Goal: Task Accomplishment & Management: Use online tool/utility

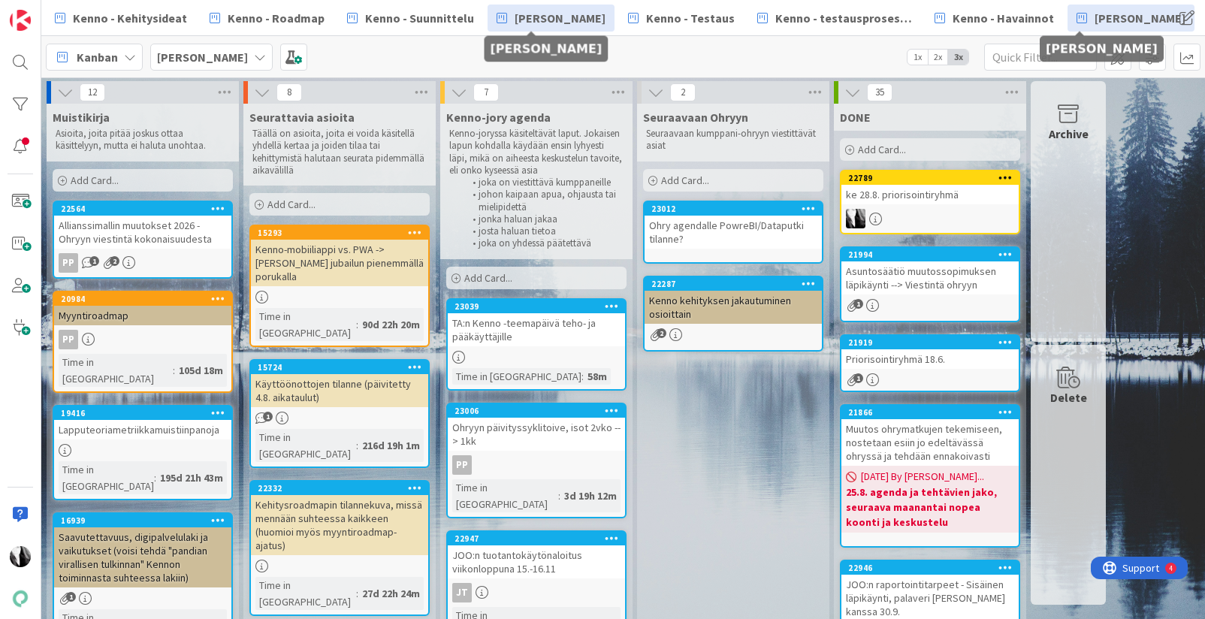
click at [569, 16] on span "[PERSON_NAME]" at bounding box center [560, 18] width 91 height 18
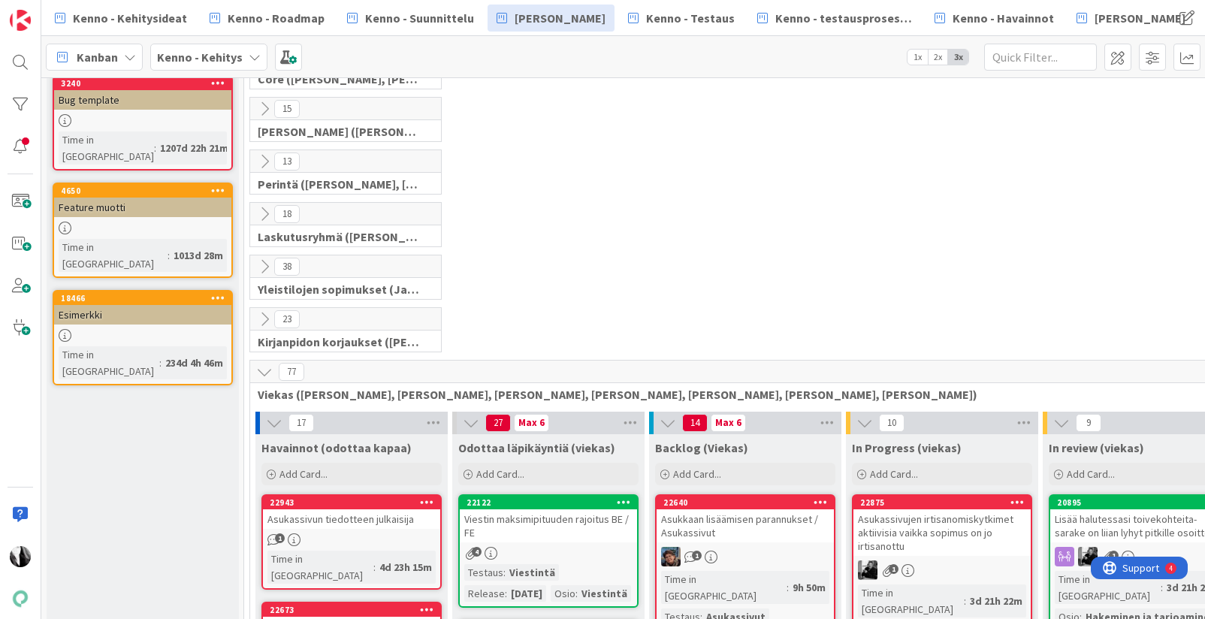
scroll to position [92, 0]
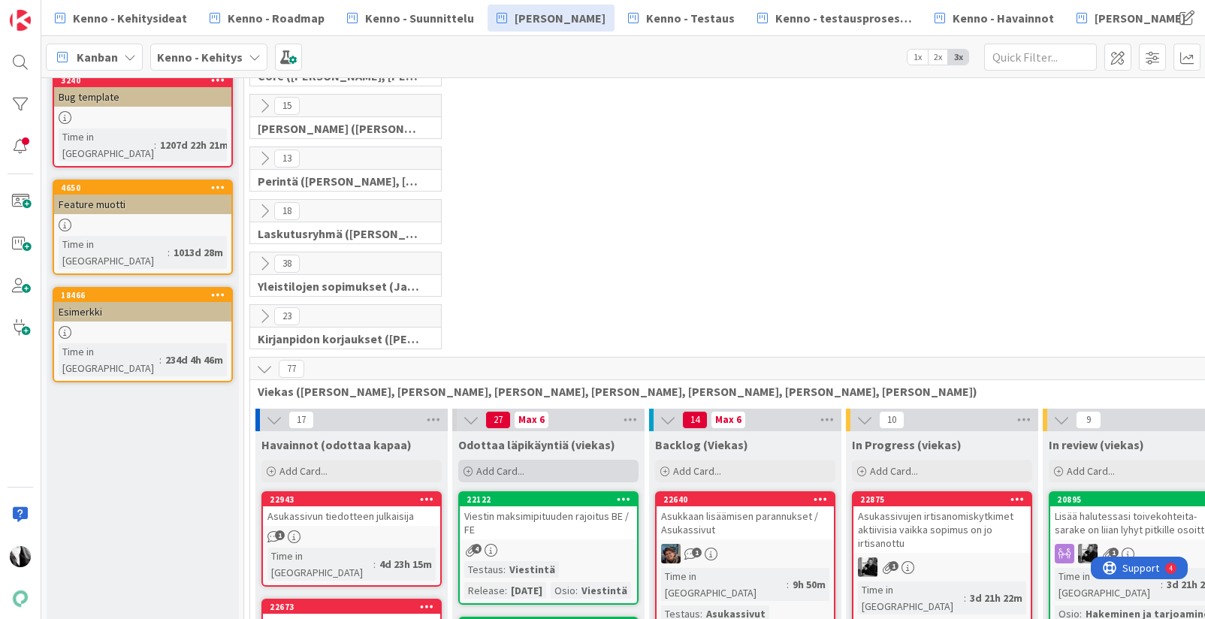
click at [497, 471] on span "Add Card..." at bounding box center [500, 471] width 48 height 14
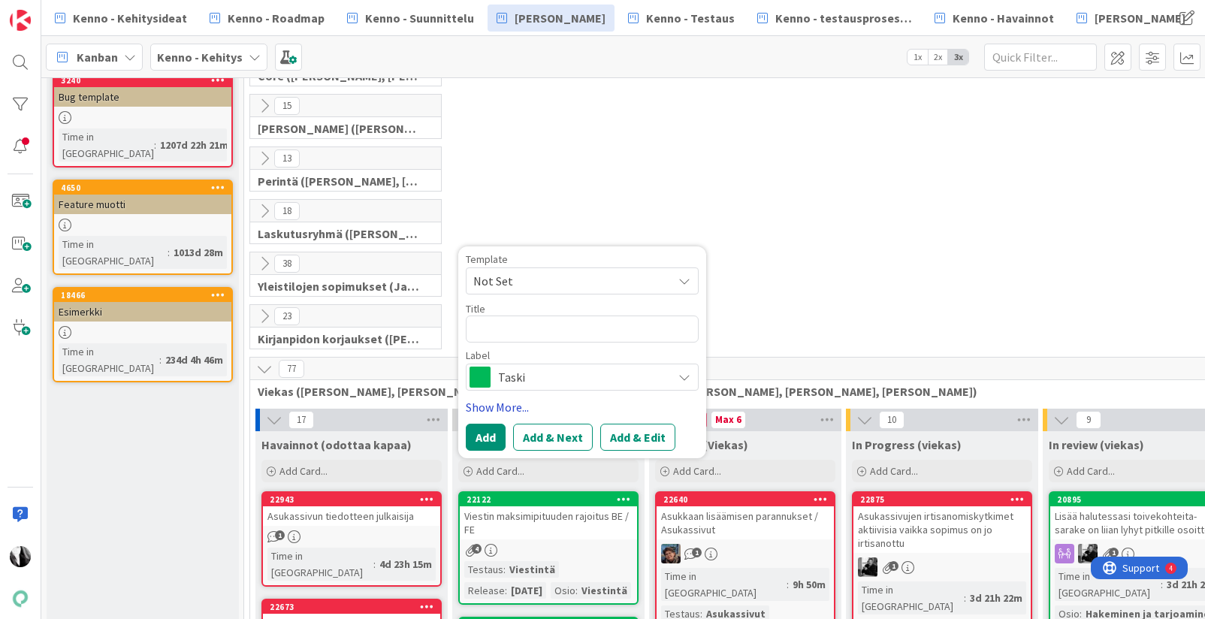
type textarea "x"
type textarea "A"
type textarea "x"
type textarea "As"
type textarea "x"
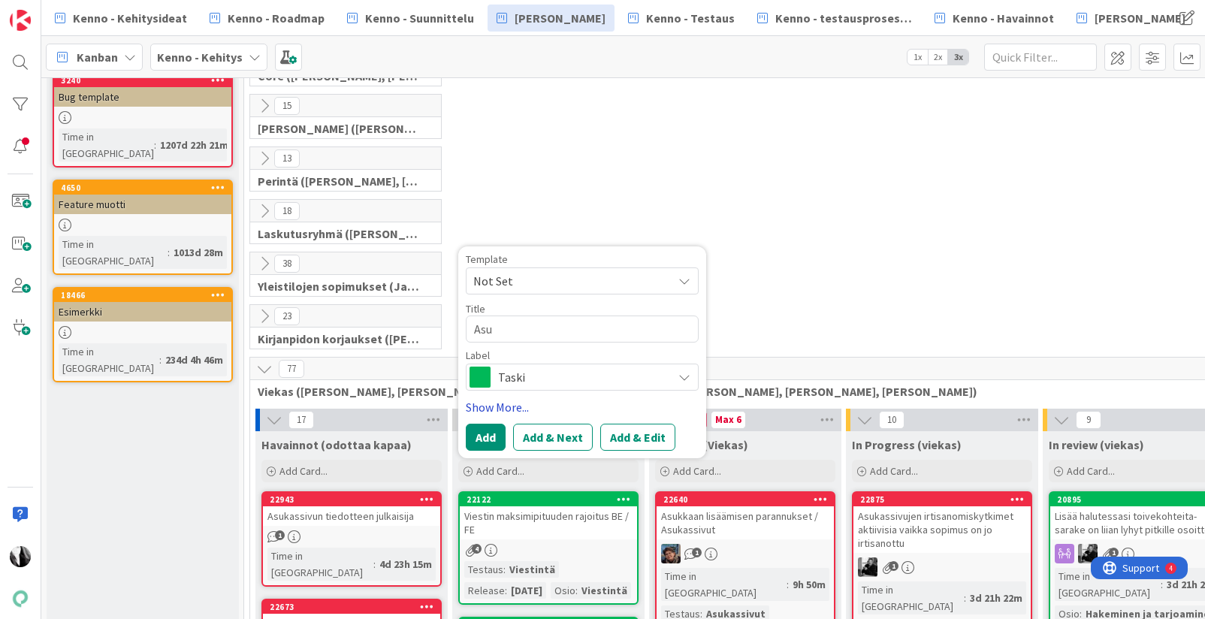
type textarea "Asuk"
type textarea "x"
type textarea "Asukas"
type textarea "x"
type textarea "Asukass"
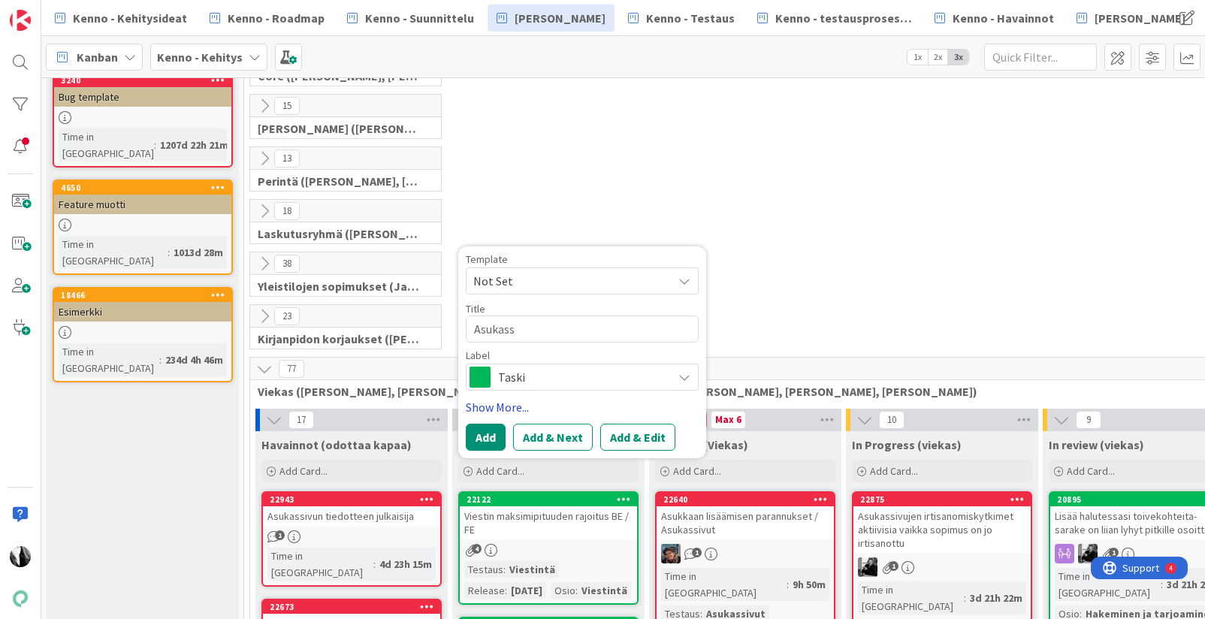
type textarea "x"
type textarea "Asukassi"
type textarea "x"
type textarea "Asukassiv"
type textarea "x"
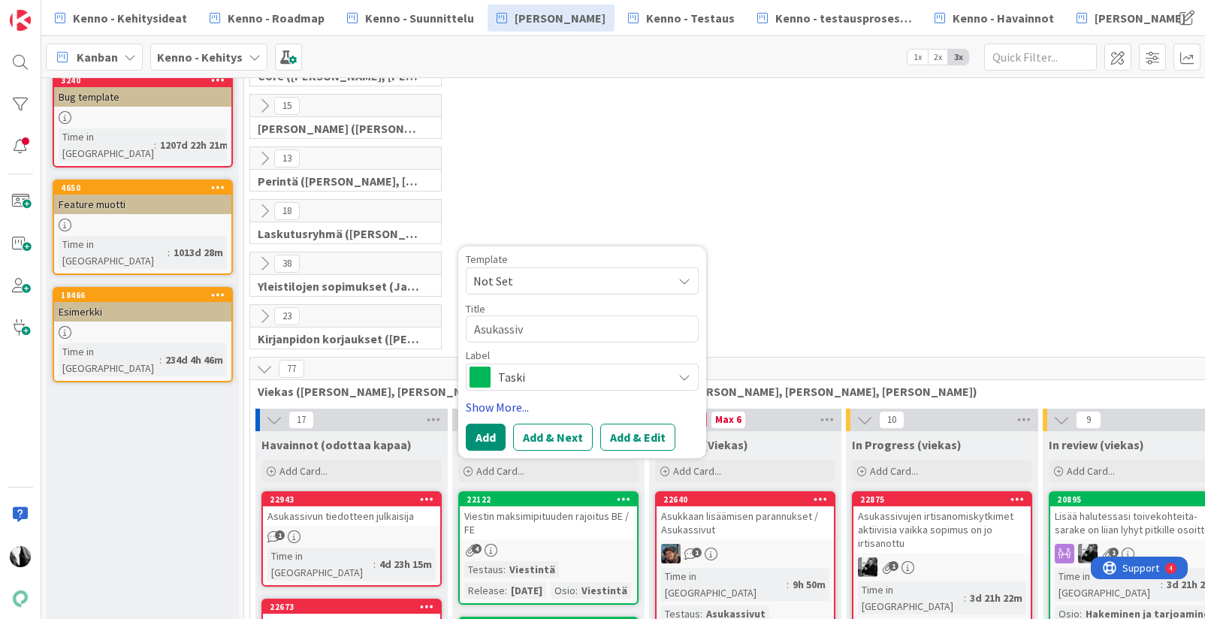
type textarea "Asukassivu"
type textarea "x"
type textarea "Asukassivuje"
type textarea "x"
type textarea "Asukassivujen"
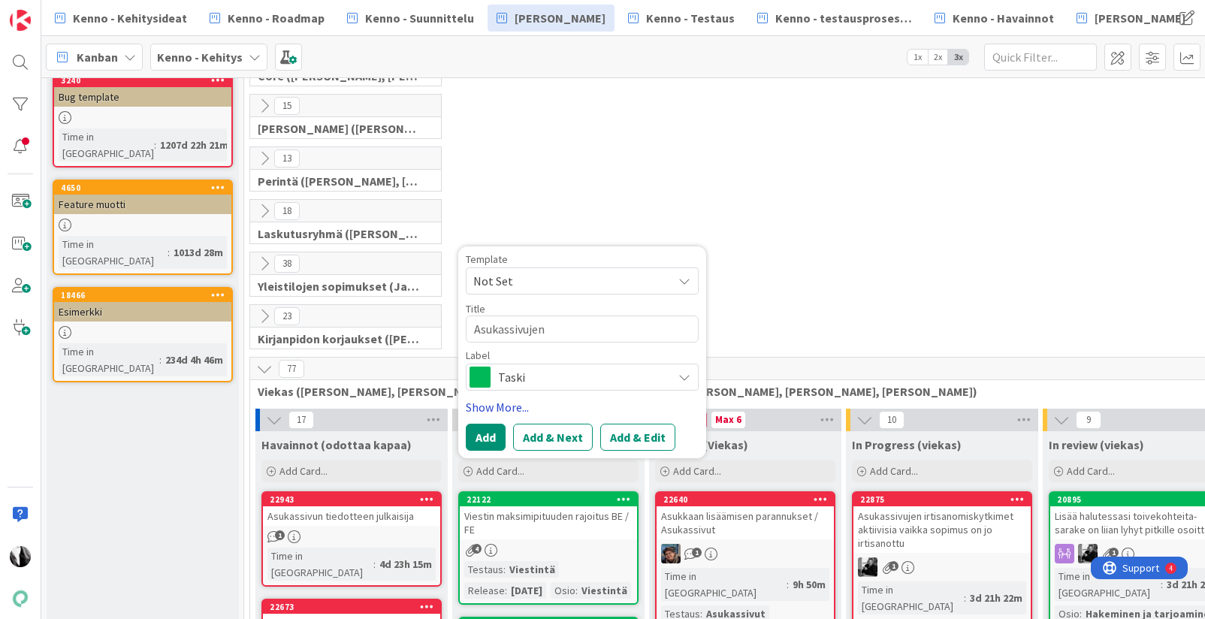
type textarea "x"
type textarea "Asukassivujen v"
type textarea "x"
type textarea "Asukassivujen vie"
type textarea "x"
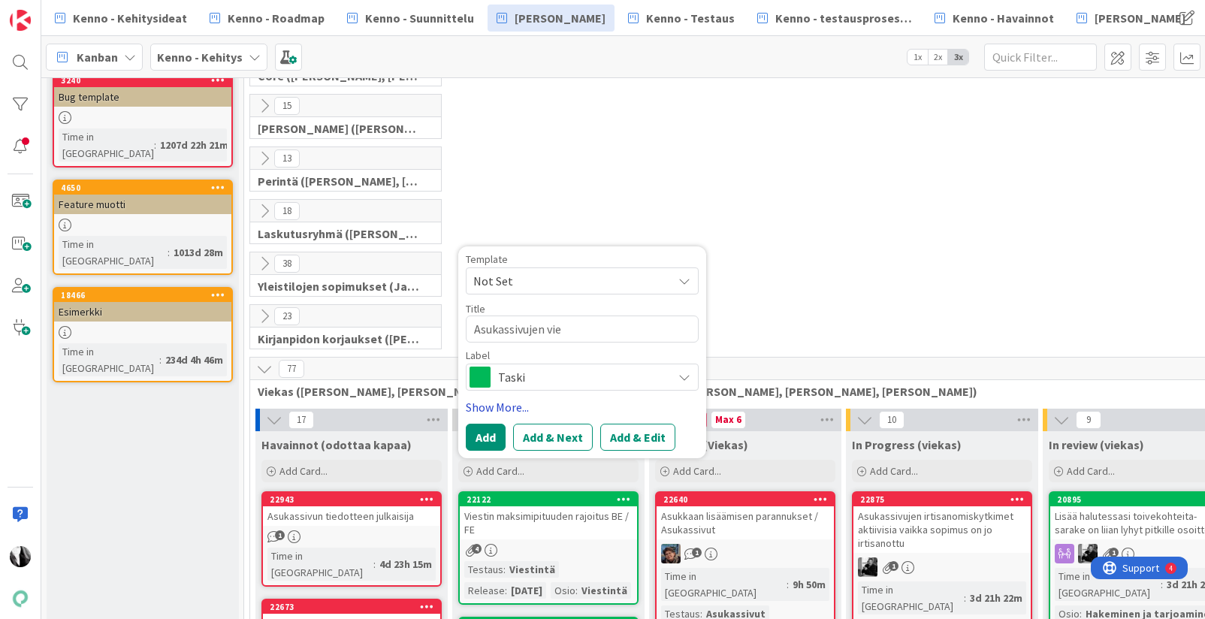
type textarea "Asukassivujen vies"
type textarea "x"
type textarea "Asukassivujen viest"
type textarea "x"
type textarea "Asukassivujen viesti"
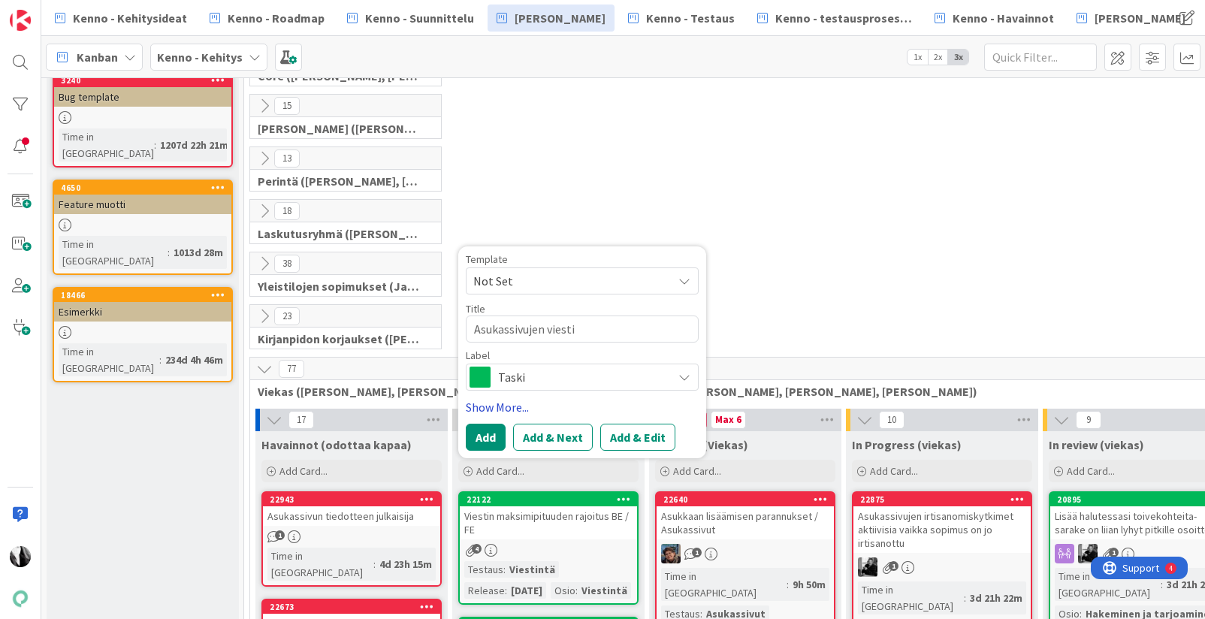
type textarea "x"
type textarea "Asukassivujen viestit"
type textarea "x"
type textarea "Asukassivujen viestit o"
type textarea "x"
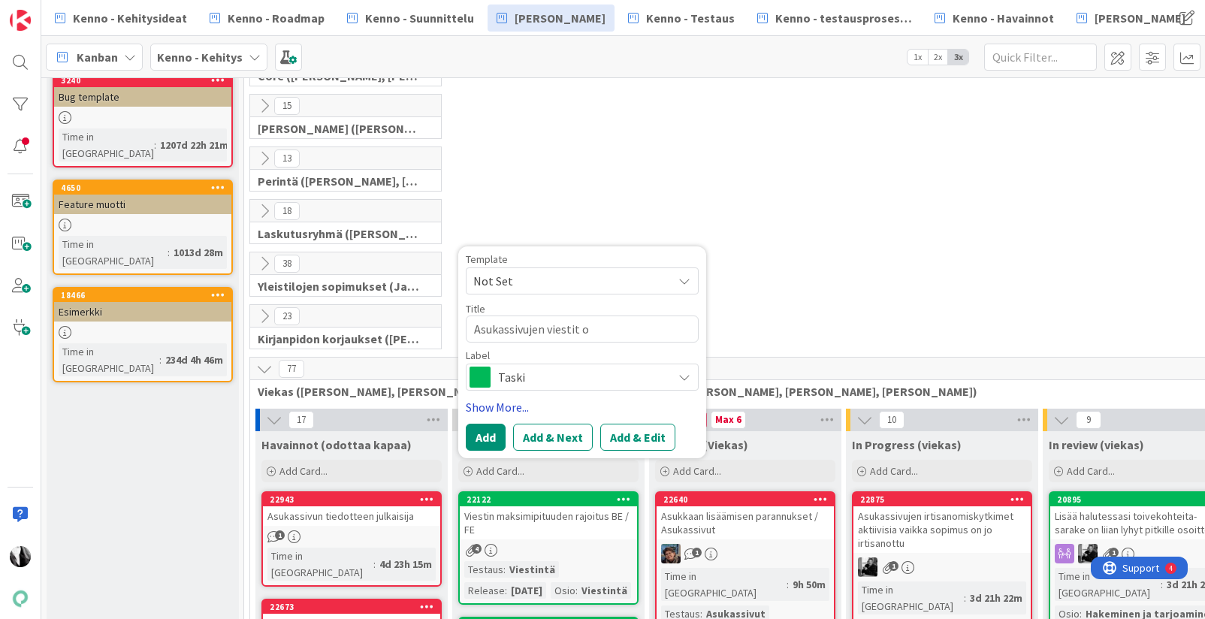
type textarea "Asukassivujen viestit os"
type textarea "x"
type textarea "Asukassivujen viestit osi"
type textarea "x"
type textarea "Asukassivujen viestit osio"
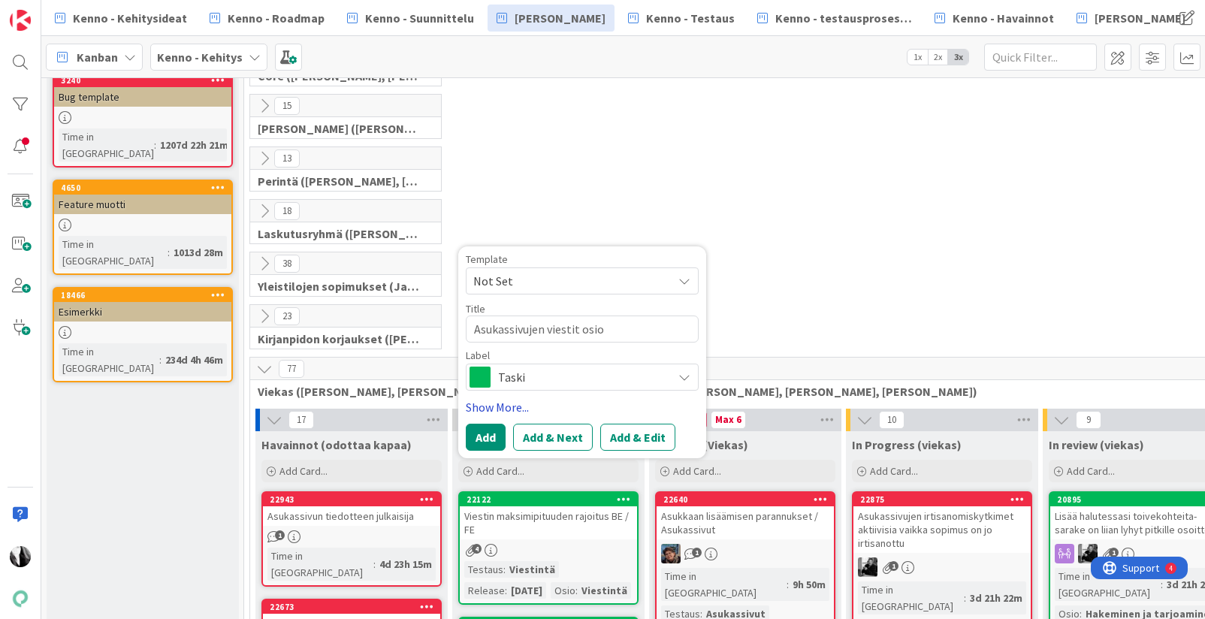
type textarea "x"
type textarea "Asukassivujen viestit osion"
type textarea "x"
type textarea "Asukassivujen viestit osion"
type textarea "x"
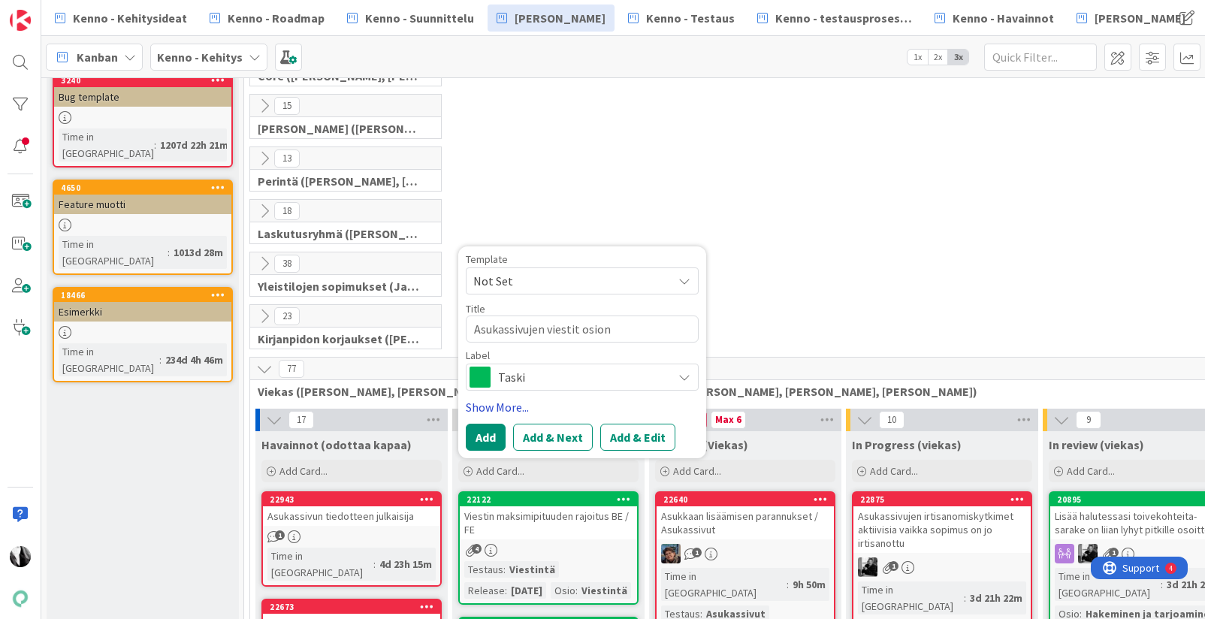
type textarea "Asukassivujen viestit osion o"
type textarea "x"
type textarea "Asukassivujen viestit osion oh"
type textarea "x"
type textarea "Asukassivujen viestit osion ohje"
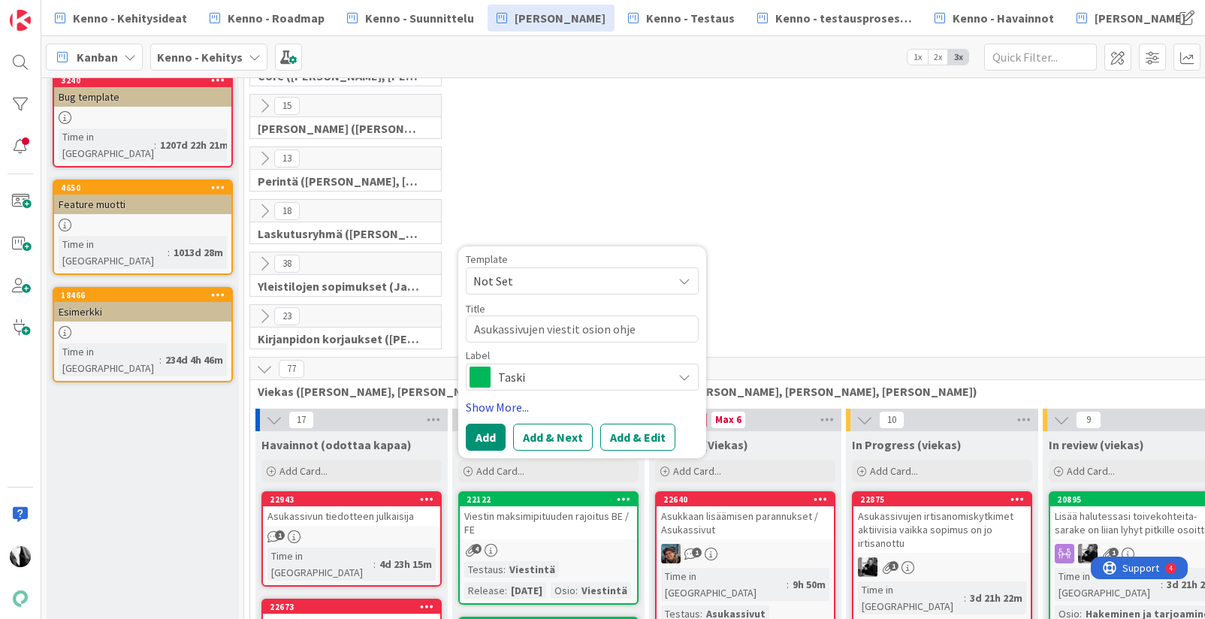
type textarea "x"
type textarea "Asukassivujen viestit osion ohjet"
type textarea "x"
type textarea "Asukassivujen viestit osion ohjete"
type textarea "x"
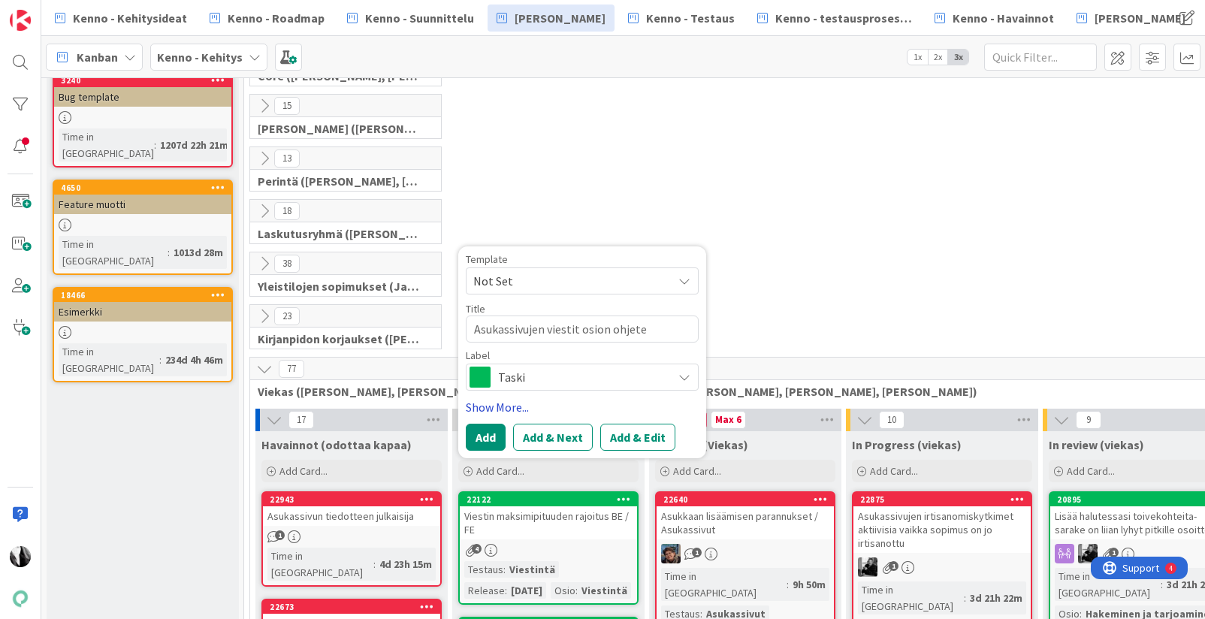
type textarea "Asukassivujen viestit osion ohjetek"
type textarea "x"
type textarea "Asukassivujen viestit osion ohjeteks"
type textarea "x"
type textarea "Asukassivujen viestit osion ohjetekst"
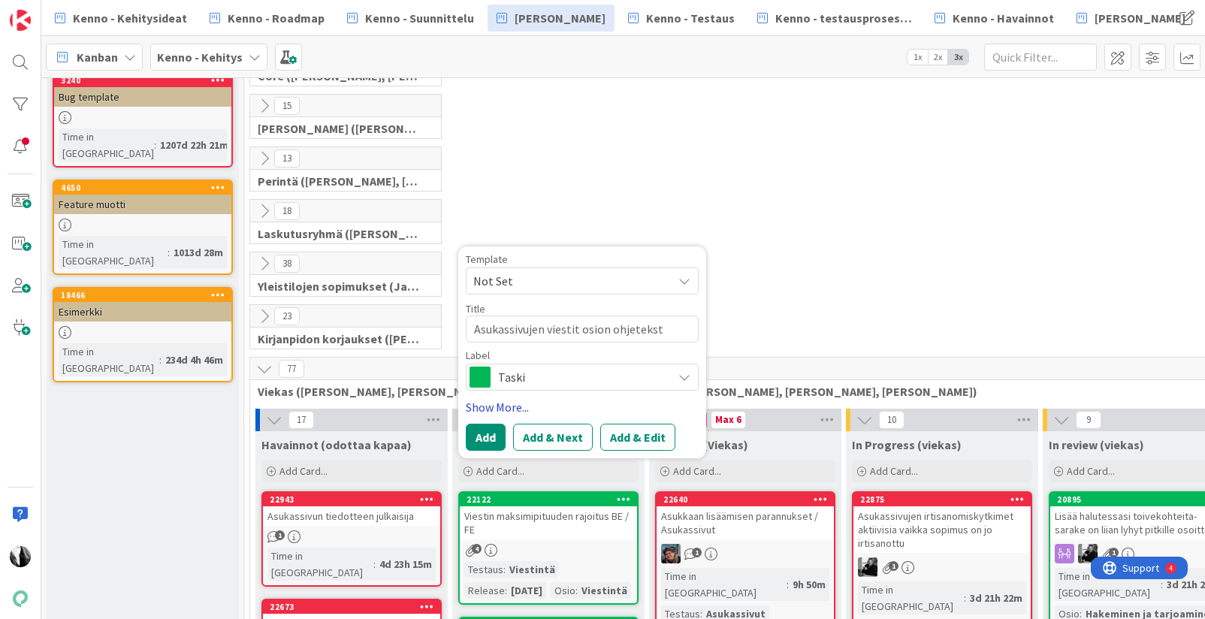
type textarea "x"
type textarea "Asukassivujen viestit osion ohjeteksti"
click at [499, 405] on link "Show More..." at bounding box center [582, 407] width 233 height 18
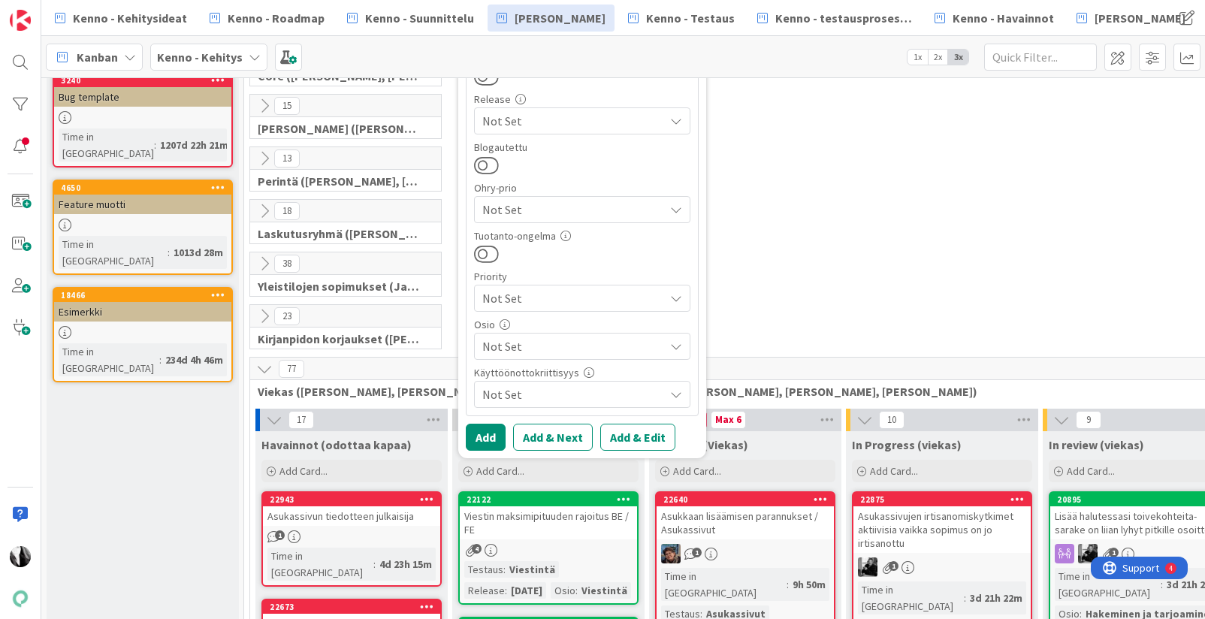
click at [593, 349] on span "Not Set" at bounding box center [573, 346] width 182 height 18
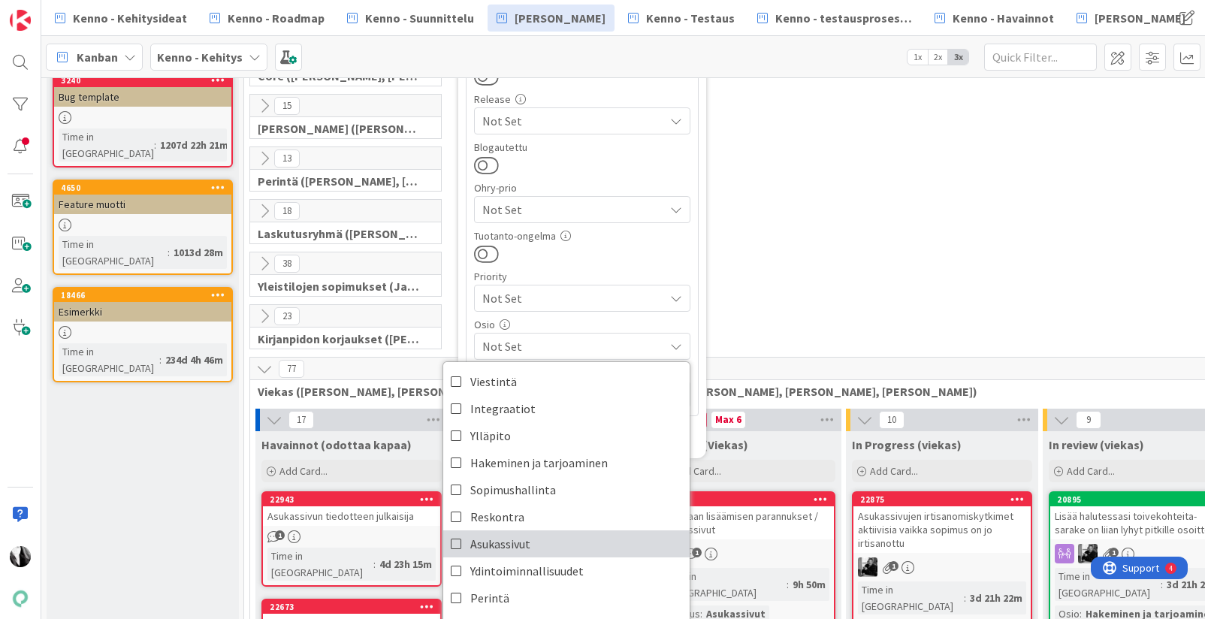
click at [557, 539] on link "Asukassivut" at bounding box center [566, 543] width 246 height 27
click at [695, 322] on div "Käsitelty suunnittelussa Asiakas Not Set Testaus Not Set Testaushuomiot Not Set…" at bounding box center [582, 117] width 231 height 595
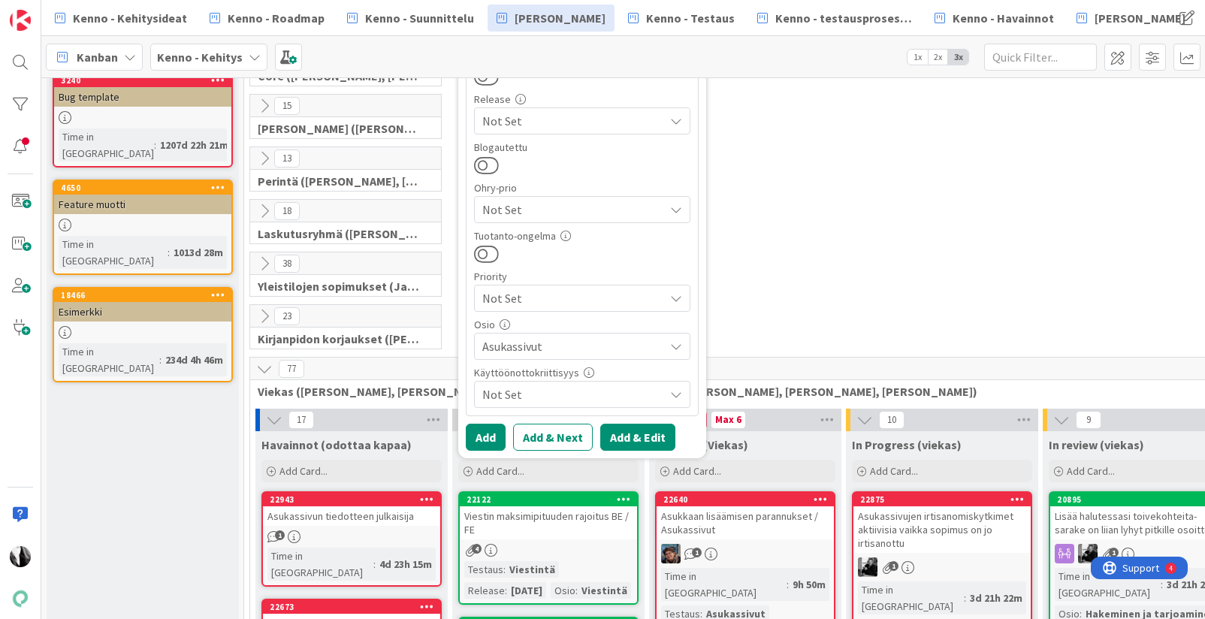
click at [644, 435] on button "Add & Edit" at bounding box center [637, 437] width 75 height 27
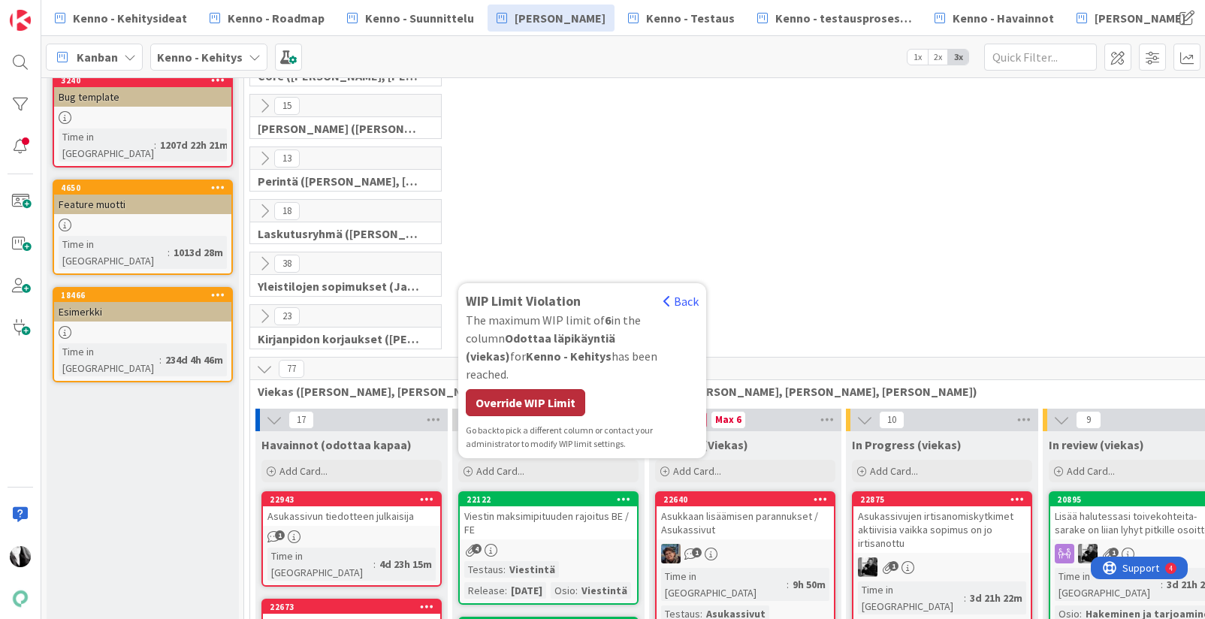
click at [539, 400] on div "Override WIP Limit" at bounding box center [525, 402] width 119 height 27
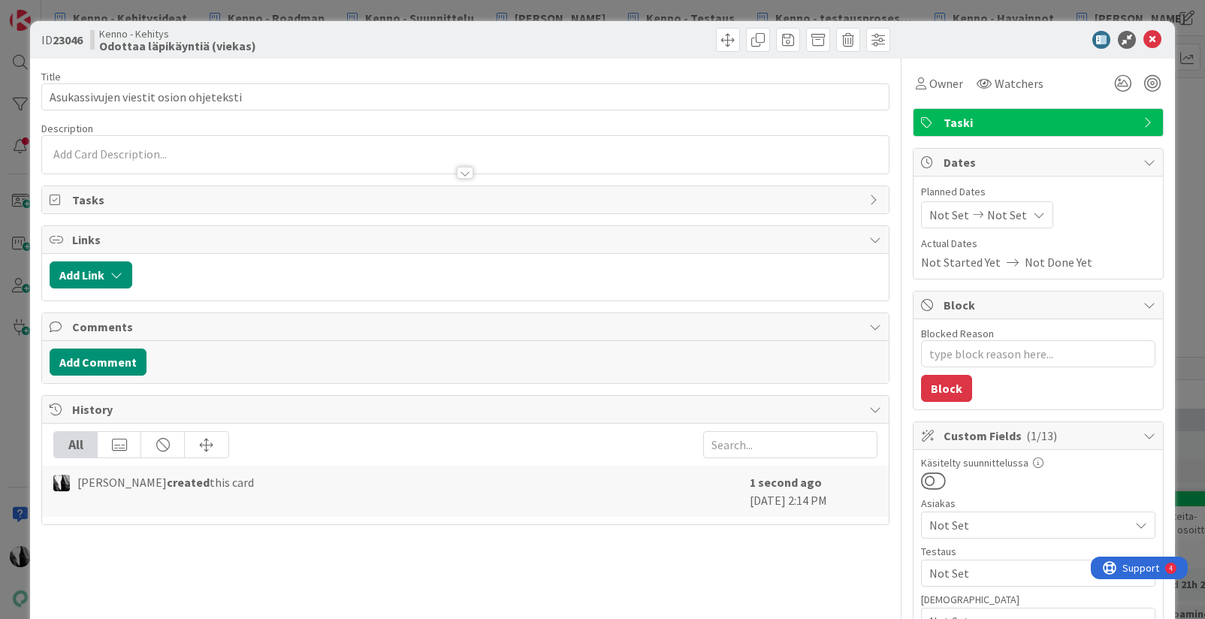
type textarea "x"
click at [346, 154] on div at bounding box center [465, 155] width 847 height 38
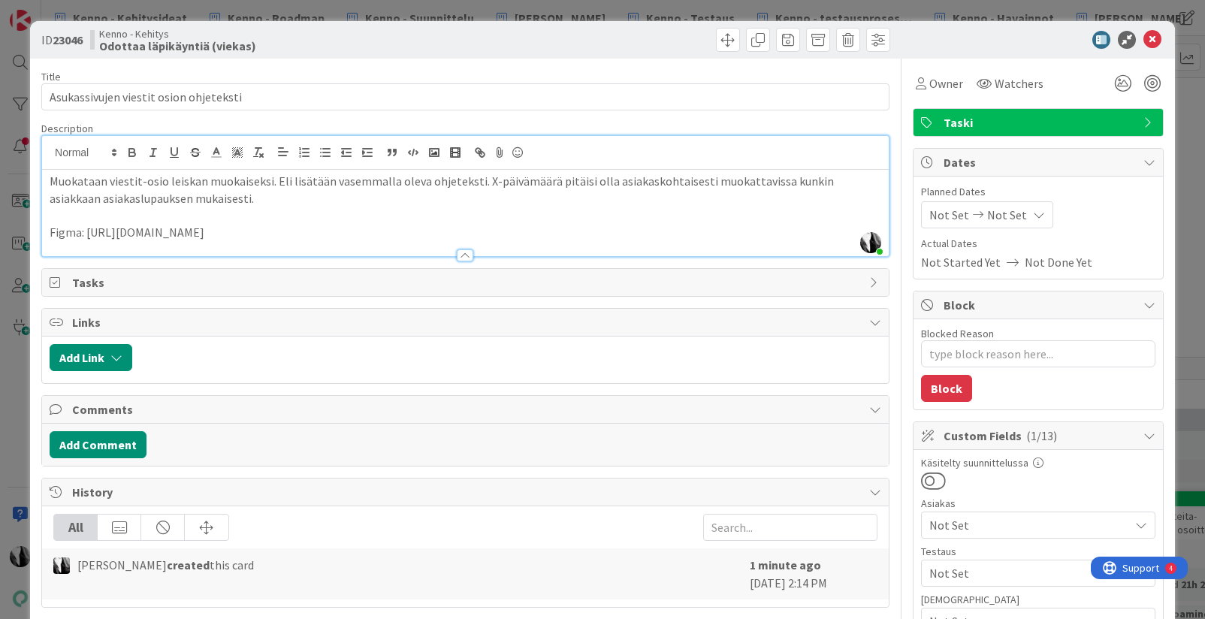
click at [258, 193] on p "Muokataan viestit-osio leiskan muokaiseksi. Eli lisätään vasemmalla oleva ohjet…" at bounding box center [466, 190] width 832 height 34
click at [225, 180] on p "Muokataan viestit-osio leiskan muokaiseksi. Eli lisätään vasemmalla oleva ohjet…" at bounding box center [466, 190] width 832 height 34
click at [265, 180] on p "Muokataan viestit-osio leiskan mukaiseksi. Eli lisätään vasemmalla oleva ohjete…" at bounding box center [466, 190] width 832 height 34
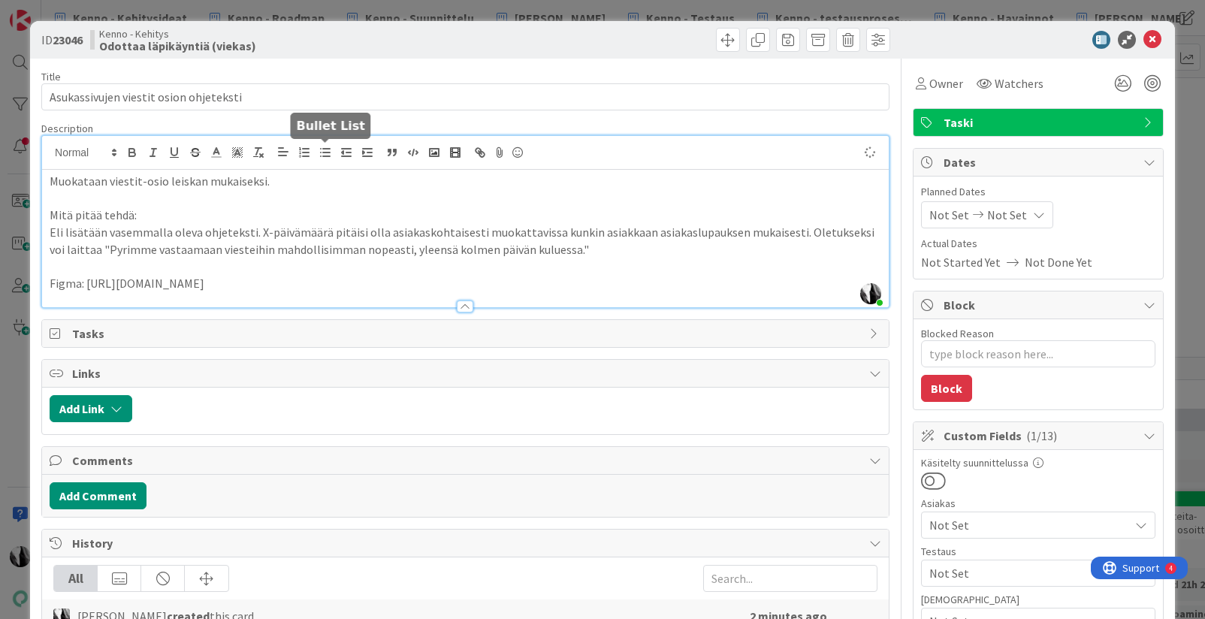
click at [328, 149] on line "button" at bounding box center [326, 149] width 7 height 0
click at [102, 231] on li "Eli lisätään vasemmalla oleva ohjeteksti. X-päivämäärä pitäisi olla asiakaskoht…" at bounding box center [475, 241] width 814 height 34
click at [126, 231] on li "Lisätään vasemmalla oleva ohjeteksti. X-päivämäärä pitäisi olla asiakaskohtaise…" at bounding box center [475, 241] width 814 height 34
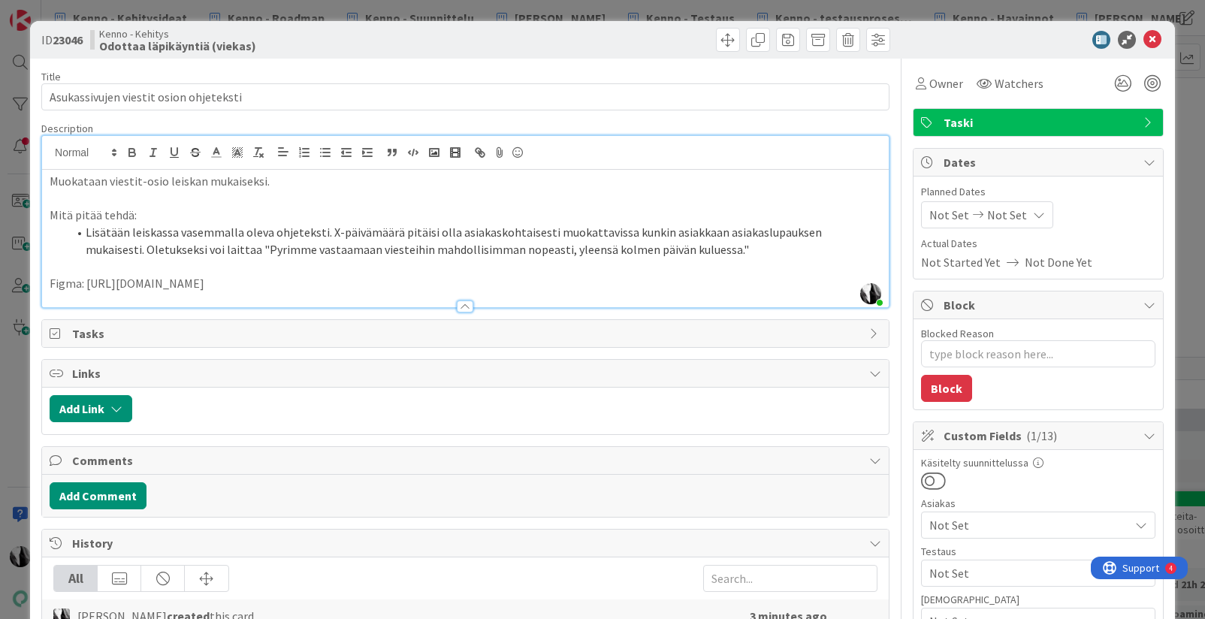
click at [325, 231] on li "Lisätään leiskassa vasemmalla oleva ohjeteksti. X-päivämäärä pitäisi olla asiak…" at bounding box center [475, 241] width 814 height 34
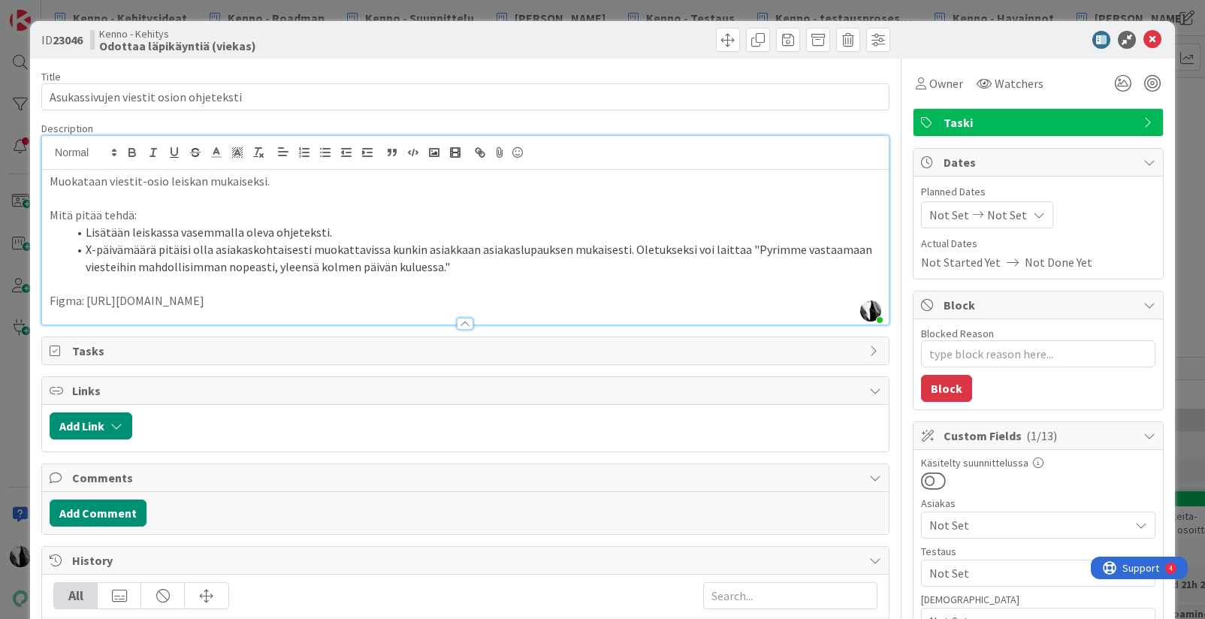
click at [623, 250] on li "X-päivämäärä pitäisi olla asiakaskohtaisesti muokattavissa kunkin asiakkaan asi…" at bounding box center [475, 258] width 814 height 34
click at [195, 265] on li "Oletukseksi voi laittaa "Pyrimme vastaamaan viesteihin mahdollisimman nopeasti,…" at bounding box center [475, 266] width 814 height 17
click at [955, 35] on div at bounding box center [1031, 40] width 266 height 18
click at [186, 186] on p "Muokataan viestit-osio leiskan mukaiseksi." at bounding box center [466, 181] width 832 height 17
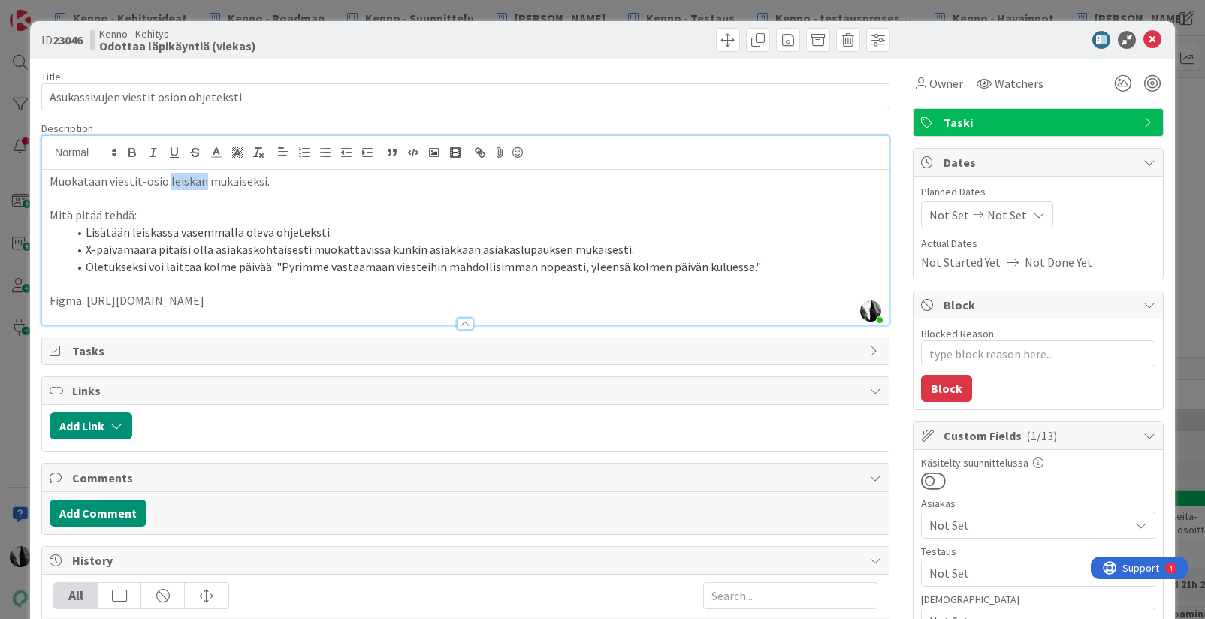
click at [186, 186] on p "Muokataan viestit-osio leiskan mukaiseksi." at bounding box center [466, 181] width 832 height 17
click at [1033, 122] on span "Taski" at bounding box center [1040, 122] width 192 height 18
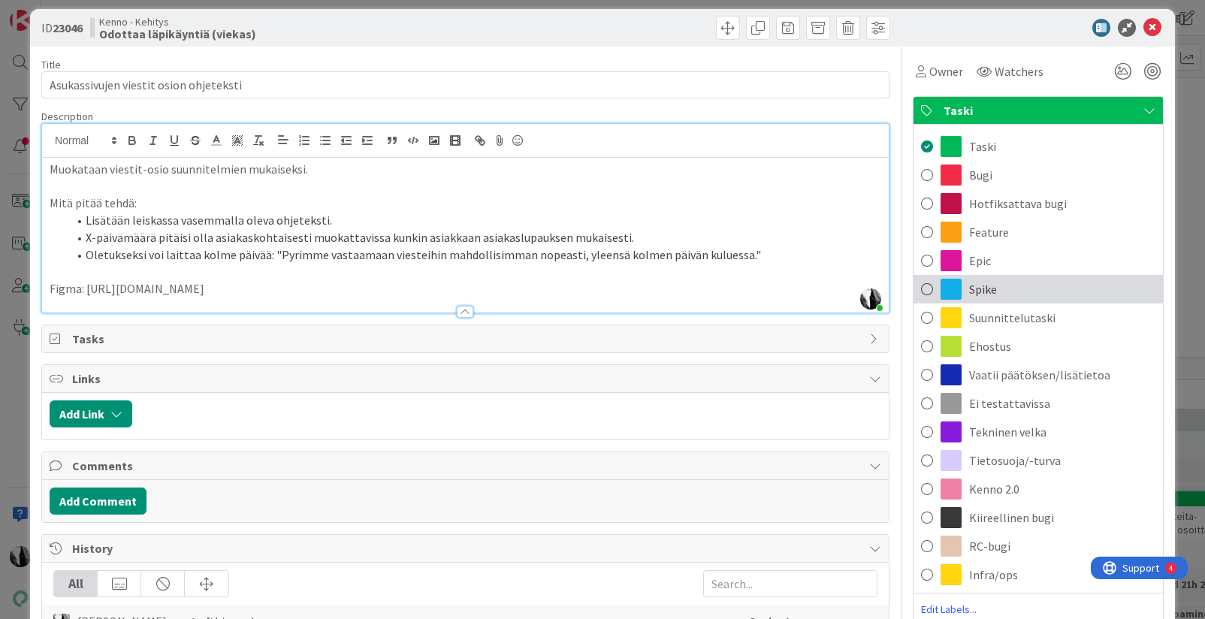
scroll to position [10, 0]
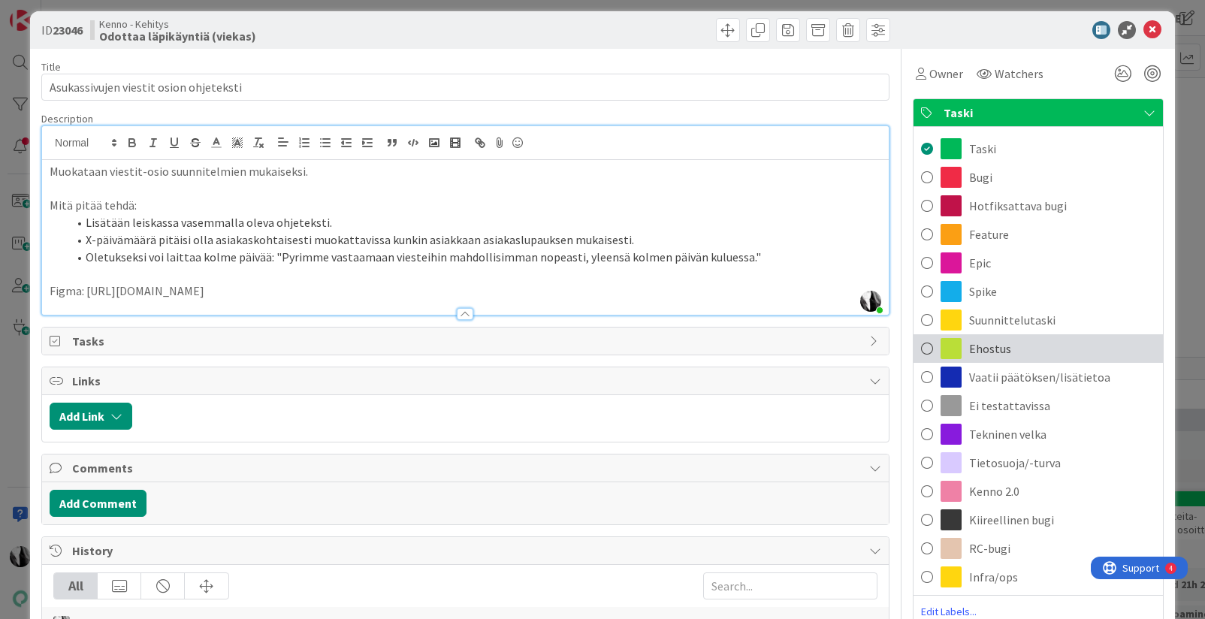
click at [998, 346] on span "Ehostus" at bounding box center [990, 349] width 42 height 18
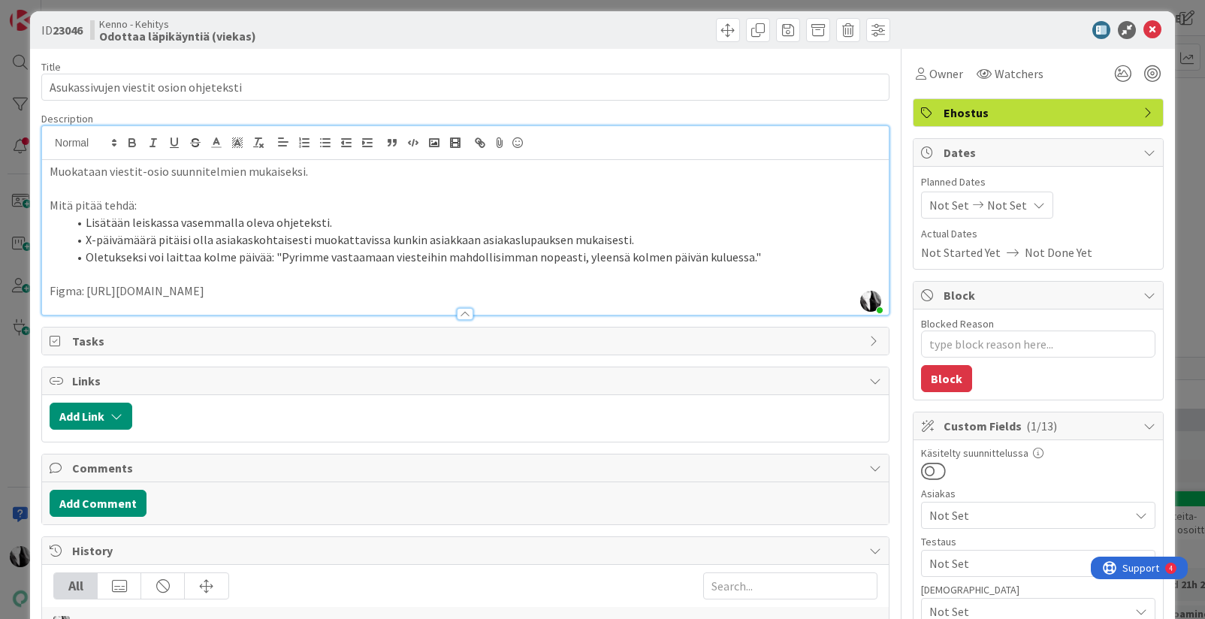
type textarea "x"
click at [1061, 28] on div at bounding box center [1031, 30] width 266 height 18
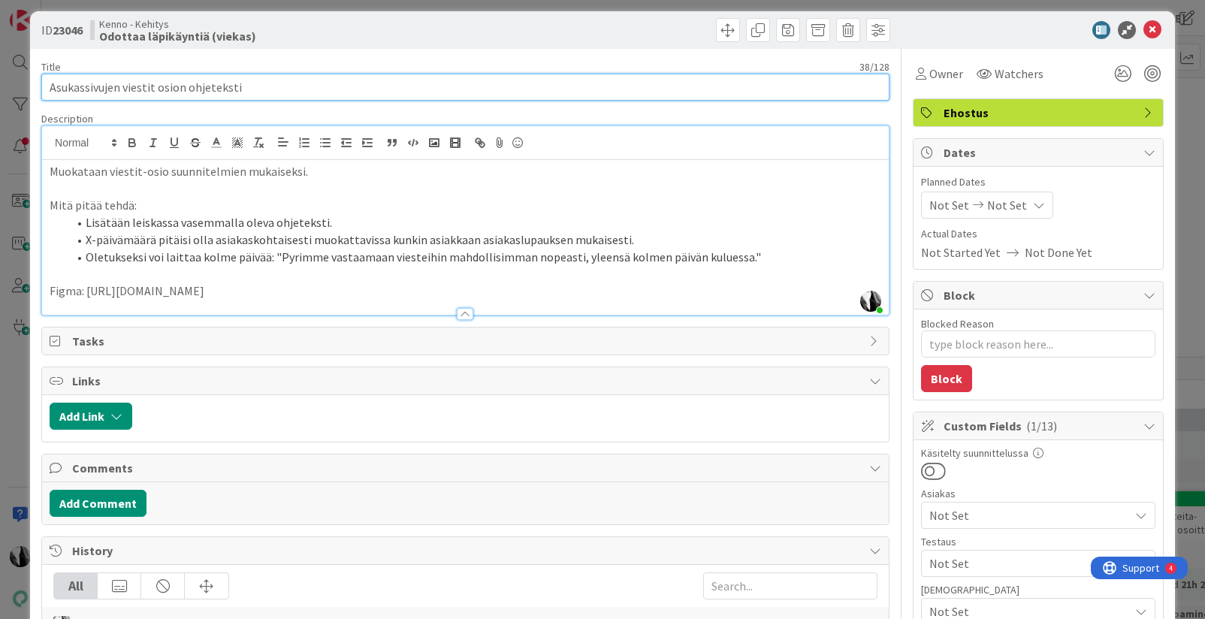
click at [126, 86] on input "Asukassivujen viestit osion ohjeteksti" at bounding box center [465, 87] width 848 height 27
type input "Asukassivujen Viestit osion ohjeteksti"
type textarea "x"
click at [159, 88] on input "Asukassivujen Viestit osion ohjeteksti" at bounding box center [465, 87] width 848 height 27
type input "Asukassivujen Viestitosion ohjeteksti"
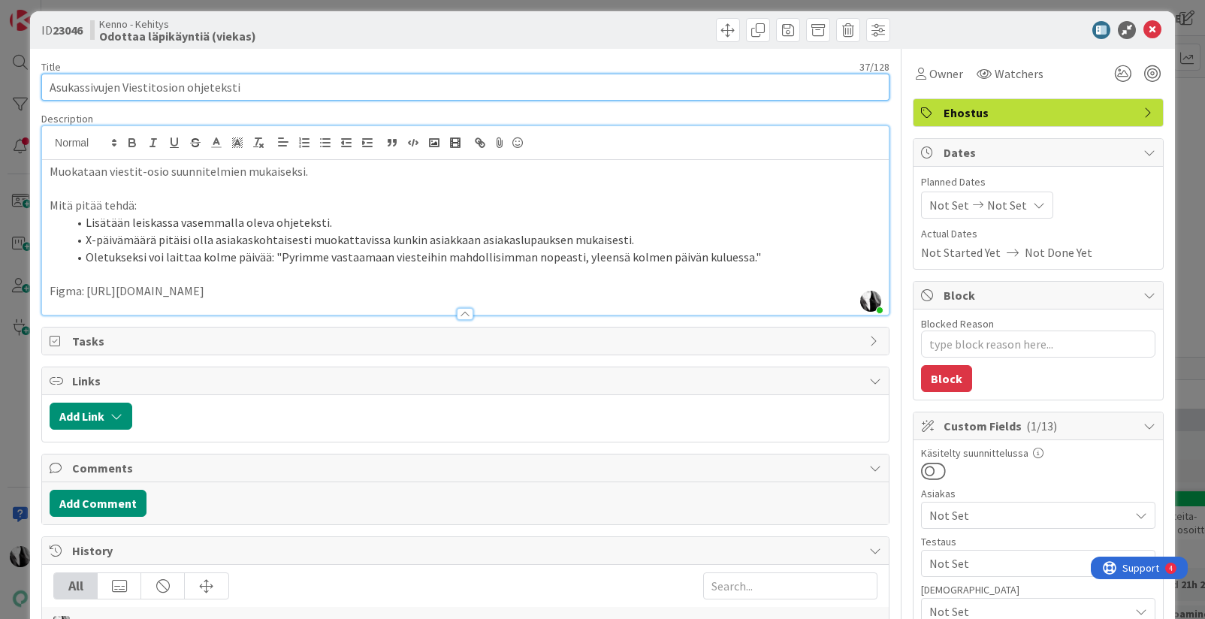
type textarea "x"
type input "Asukassivujen Viestit-osion ohjeteksti"
type textarea "x"
type input "Asukassivujen Viestit-osion ohjeteksti"
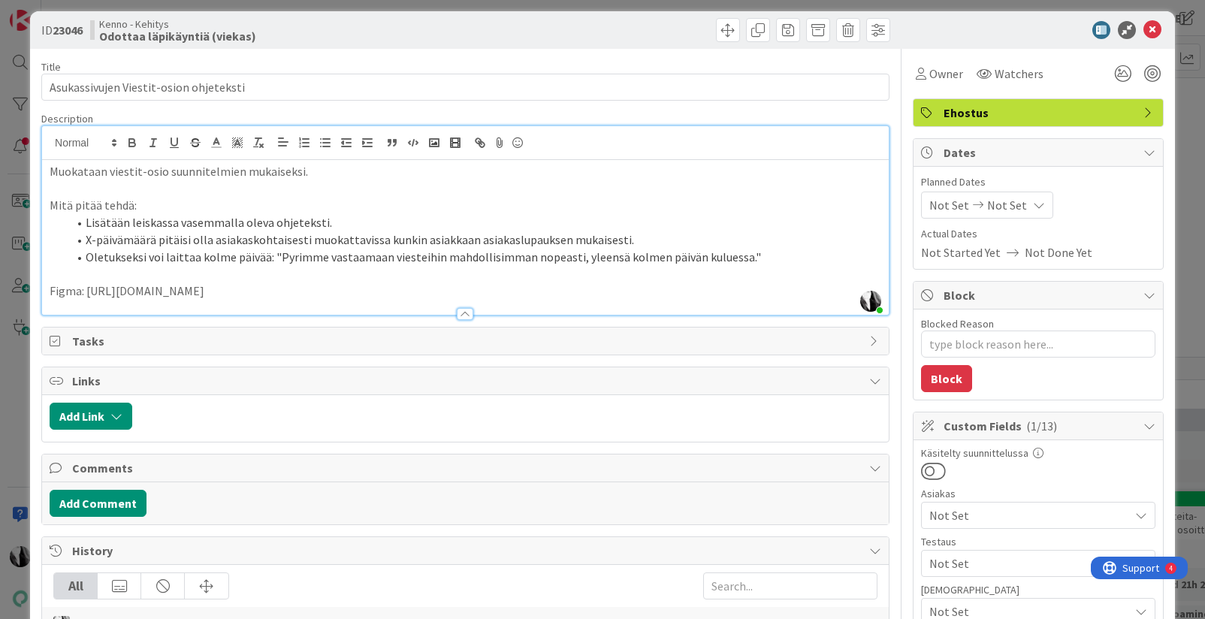
click at [566, 32] on div at bounding box center [680, 30] width 421 height 24
click at [448, 33] on div "Kenno - Kehitys Odottaa läpikäyntiä (viekas)" at bounding box center [276, 30] width 372 height 24
type textarea "x"
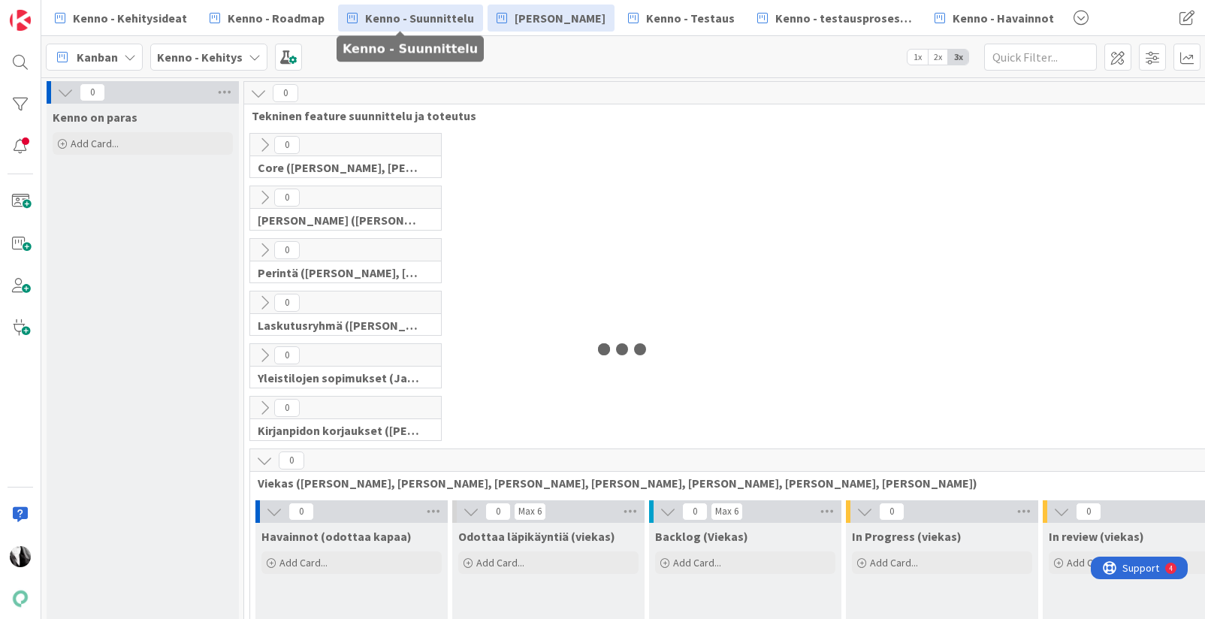
click at [393, 22] on span "Kenno - Suunnittelu" at bounding box center [419, 18] width 109 height 18
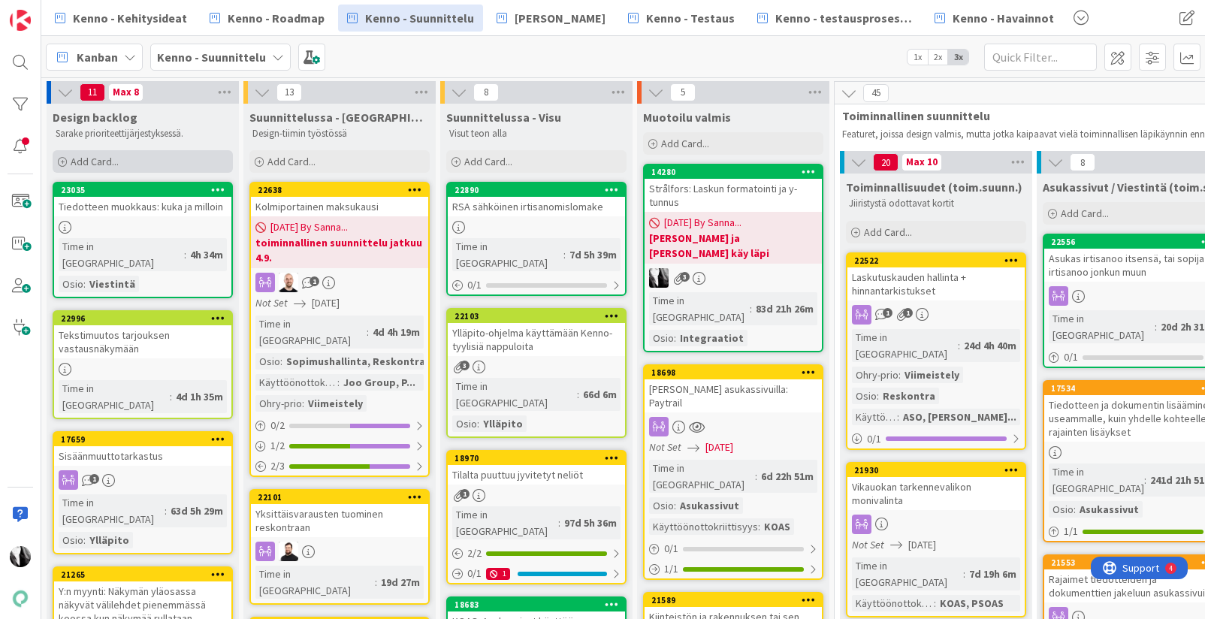
click at [98, 158] on span "Add Card..." at bounding box center [95, 162] width 48 height 14
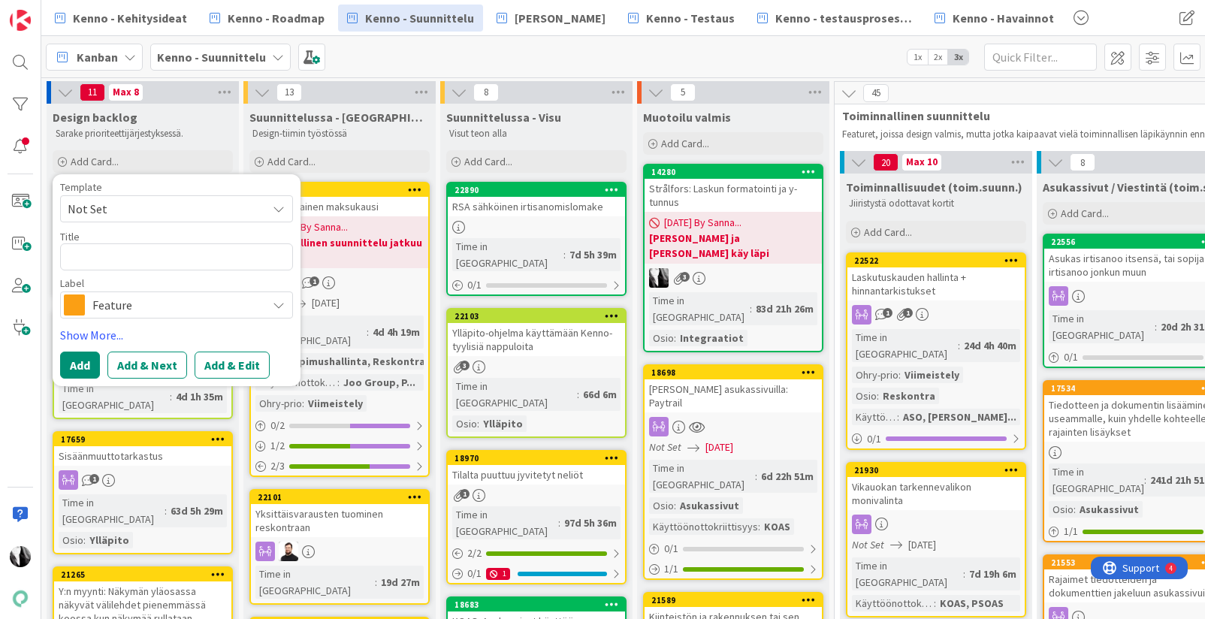
type textarea "x"
type textarea "A"
type textarea "x"
type textarea "As"
type textarea "x"
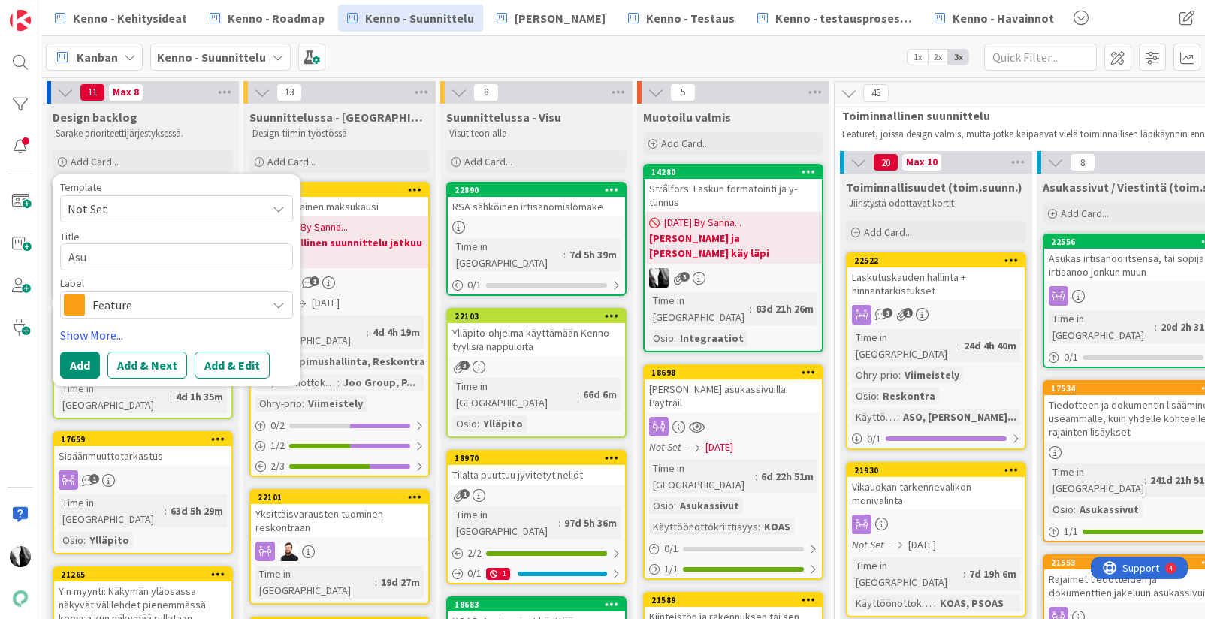
type textarea "Asuk"
type textarea "x"
type textarea "Asukk"
type textarea "x"
type textarea "Asukka"
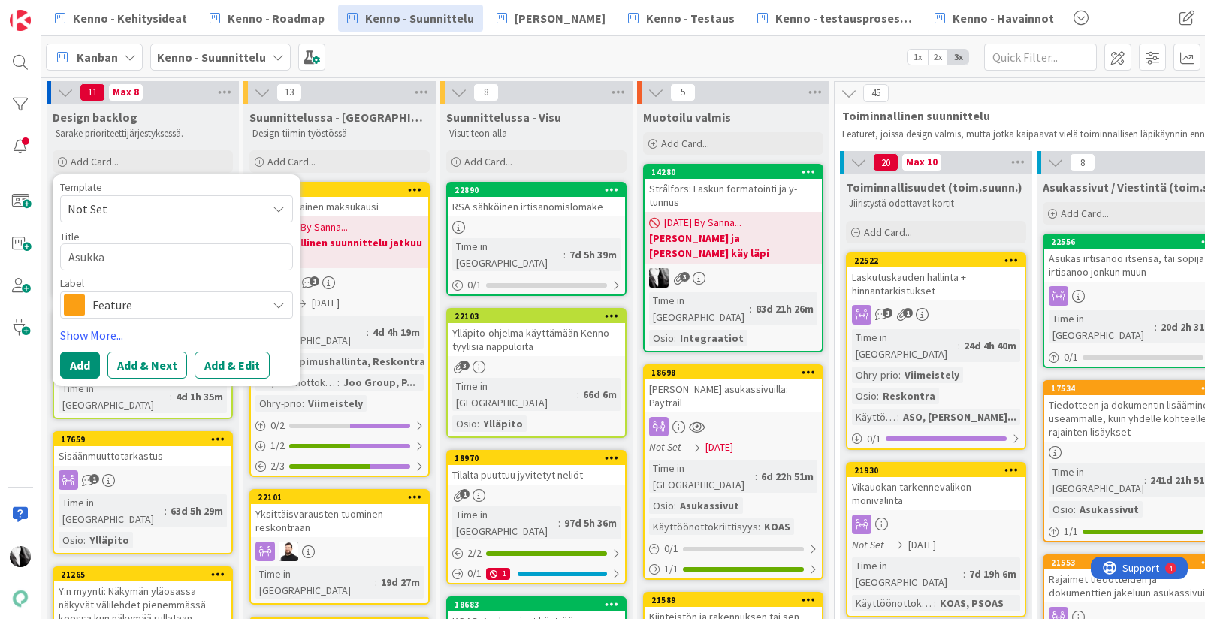
type textarea "x"
type textarea "Asukkaa"
type textarea "x"
type textarea "Asukkaan"
type textarea "x"
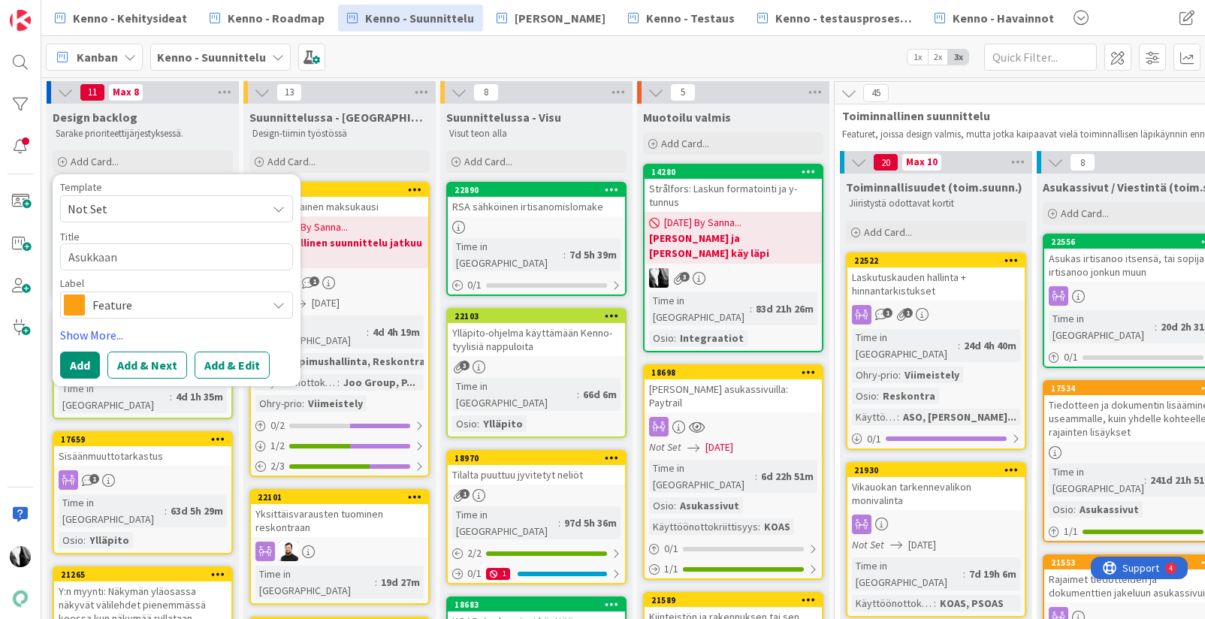
type textarea "Asukkaa"
type textarea "x"
type textarea "Asukka"
type textarea "x"
type textarea "Asukk"
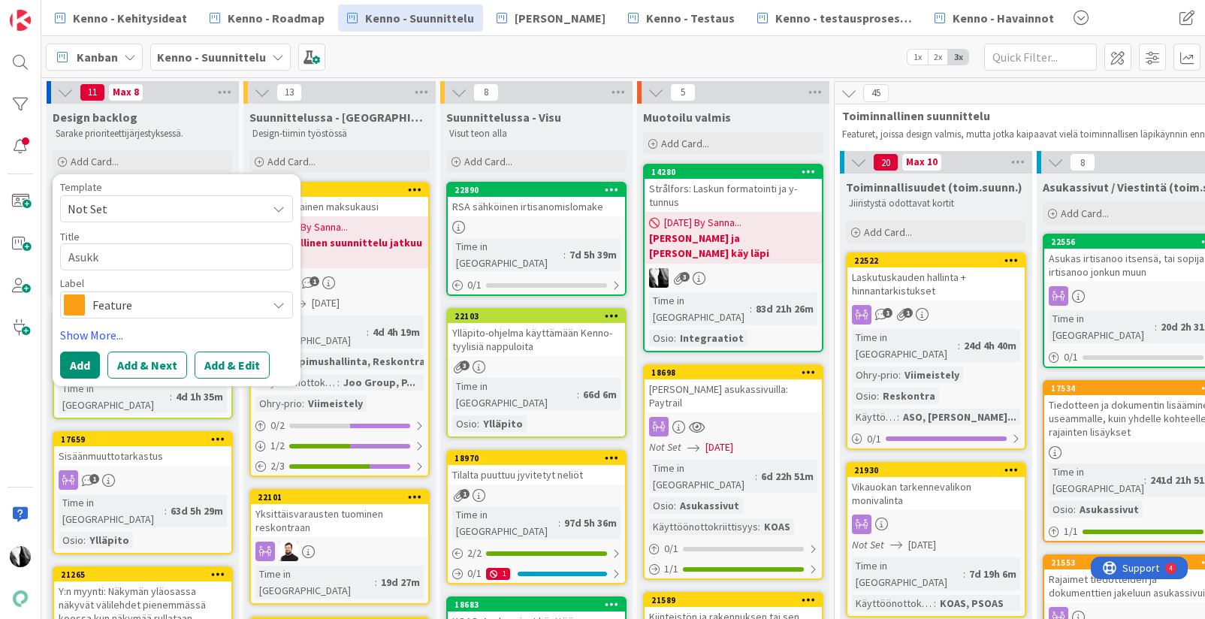
type textarea "x"
type textarea "Asuk"
type textarea "x"
type textarea "Asukk"
type textarea "x"
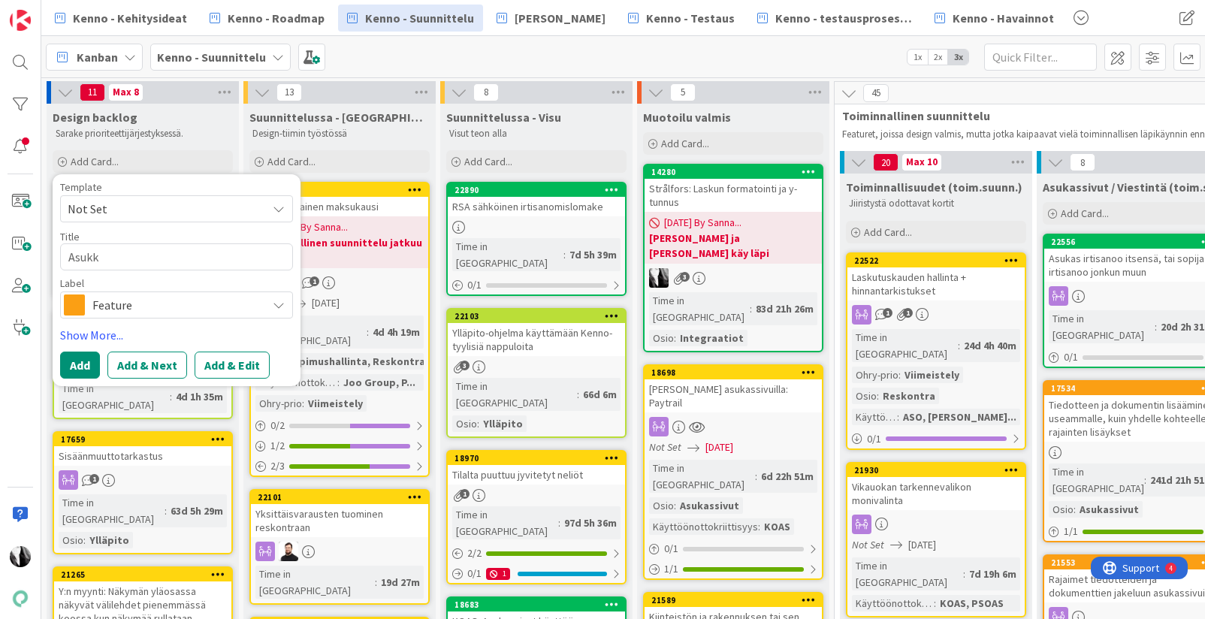
type textarea "Asukka"
type textarea "x"
type textarea "Asukkaa"
type textarea "x"
type textarea "Asukkaan"
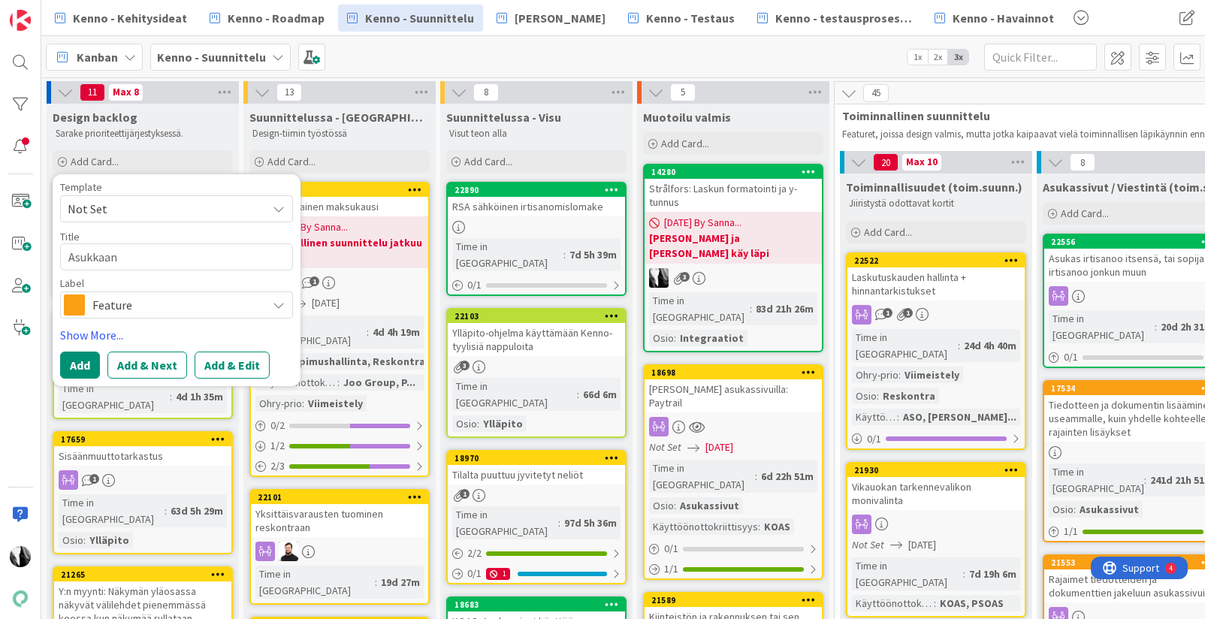
type textarea "x"
type textarea "Asukkaan"
type textarea "x"
type textarea "Asukkaan l"
type textarea "x"
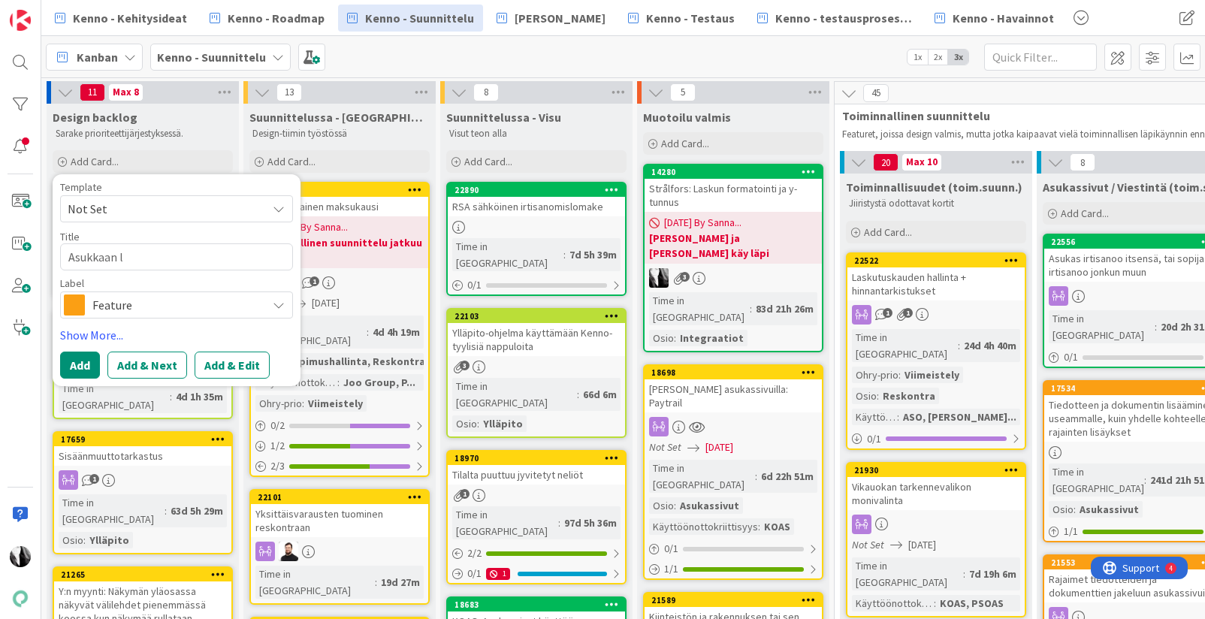
type textarea "Asukkaan li"
type textarea "x"
type textarea "Asukkaan lis"
type textarea "x"
type textarea "Asukkaan lisä"
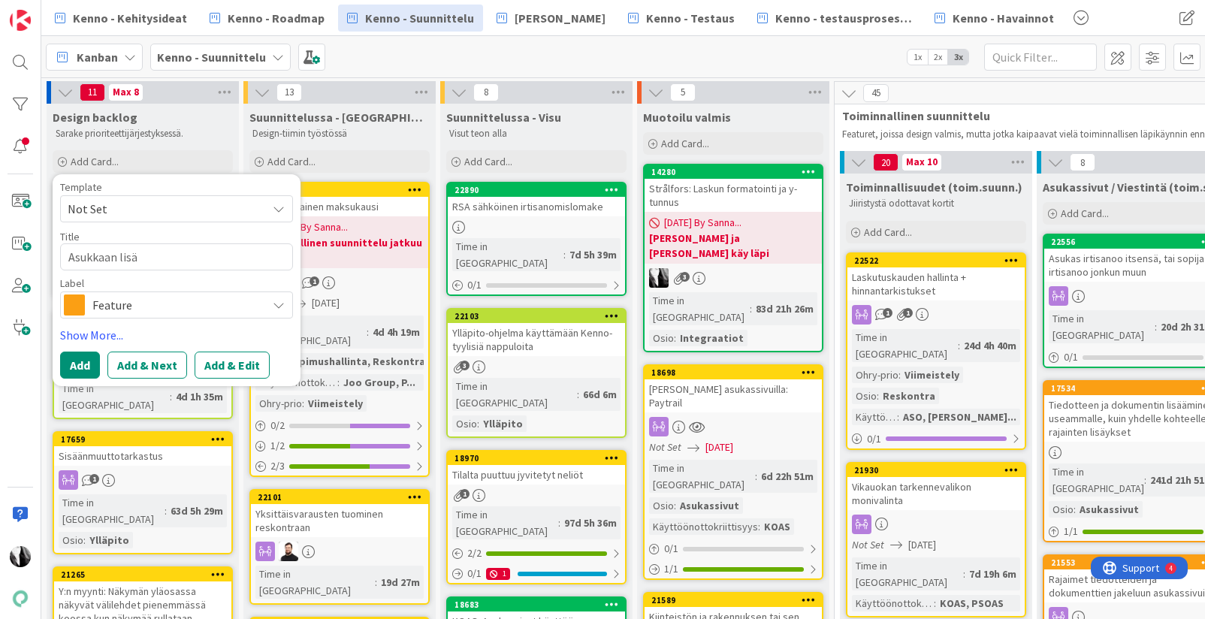
type textarea "x"
type textarea "Asukkaan lisääm"
type textarea "x"
type textarea "Asukkaan lisäämi"
type textarea "x"
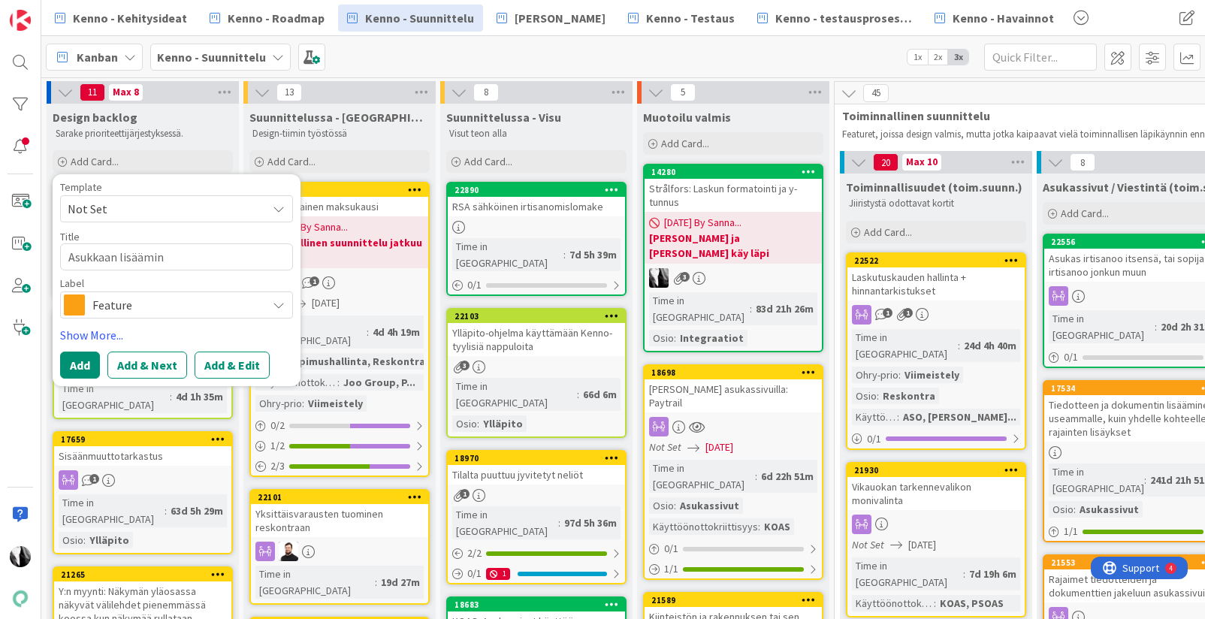
type textarea "Asukkaan lisäämine"
type textarea "x"
type textarea "Asukkaan lisääminen"
type textarea "x"
type textarea "Asukkaan lisääminen,"
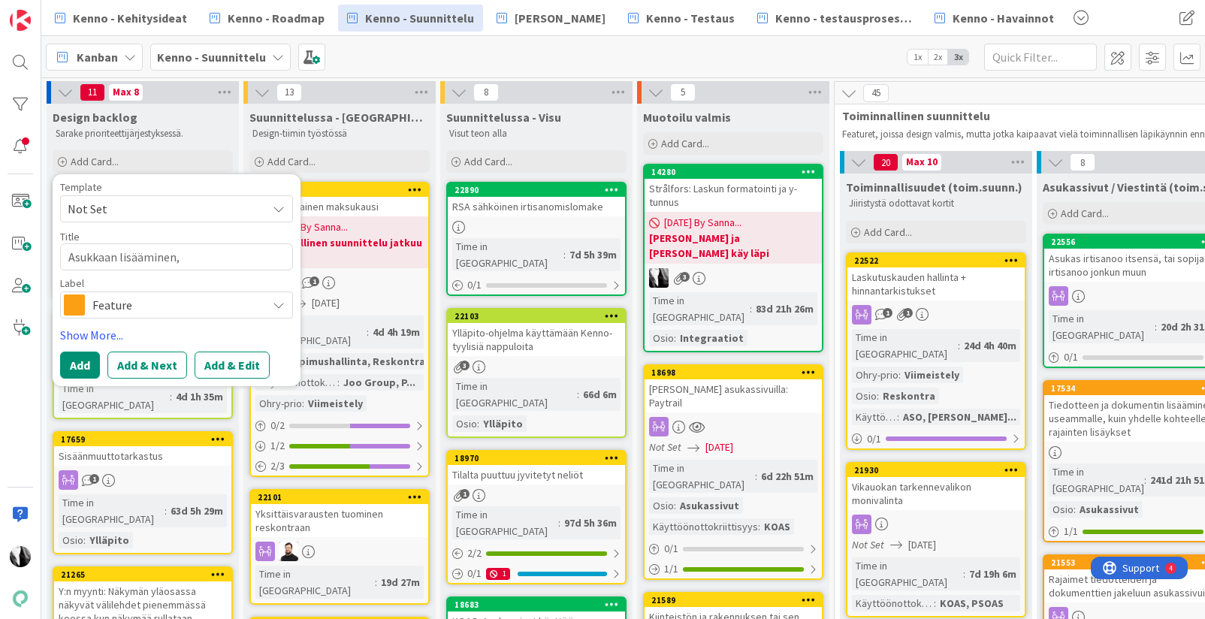
type textarea "x"
type textarea "Asukkaan lisääminen,"
type textarea "x"
type textarea "Asukkaan lisääminen, o"
type textarea "x"
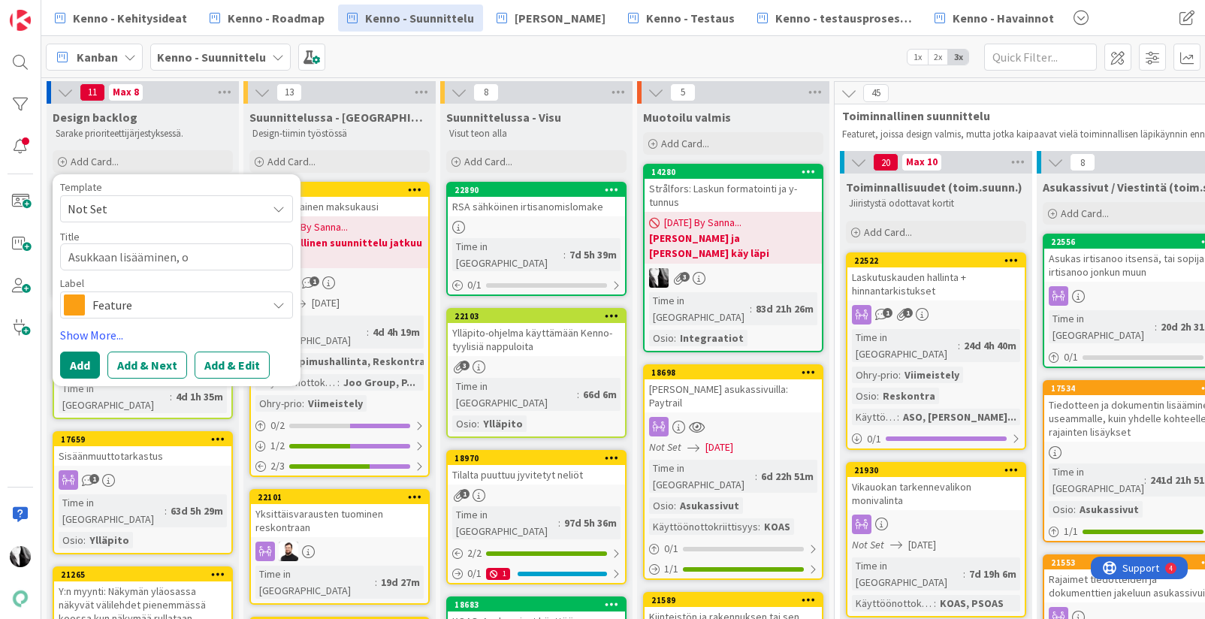
type textarea "Asukkaan lisääminen, oh"
type textarea "x"
type textarea "Asukkaan lisääminen, ohj"
type textarea "x"
type textarea "Asukkaan lisääminen, ohje"
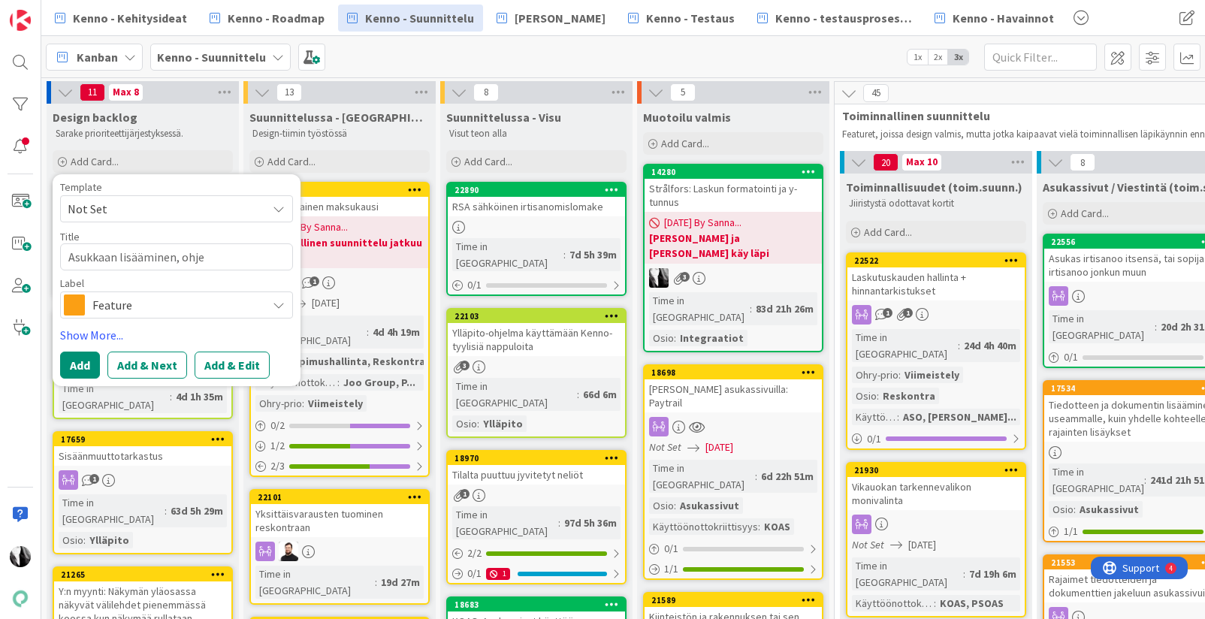
type textarea "x"
type textarea "Asukkaan lisääminen, ohjete"
type textarea "x"
type textarea "Asukkaan lisääminen, ohjetek"
type textarea "x"
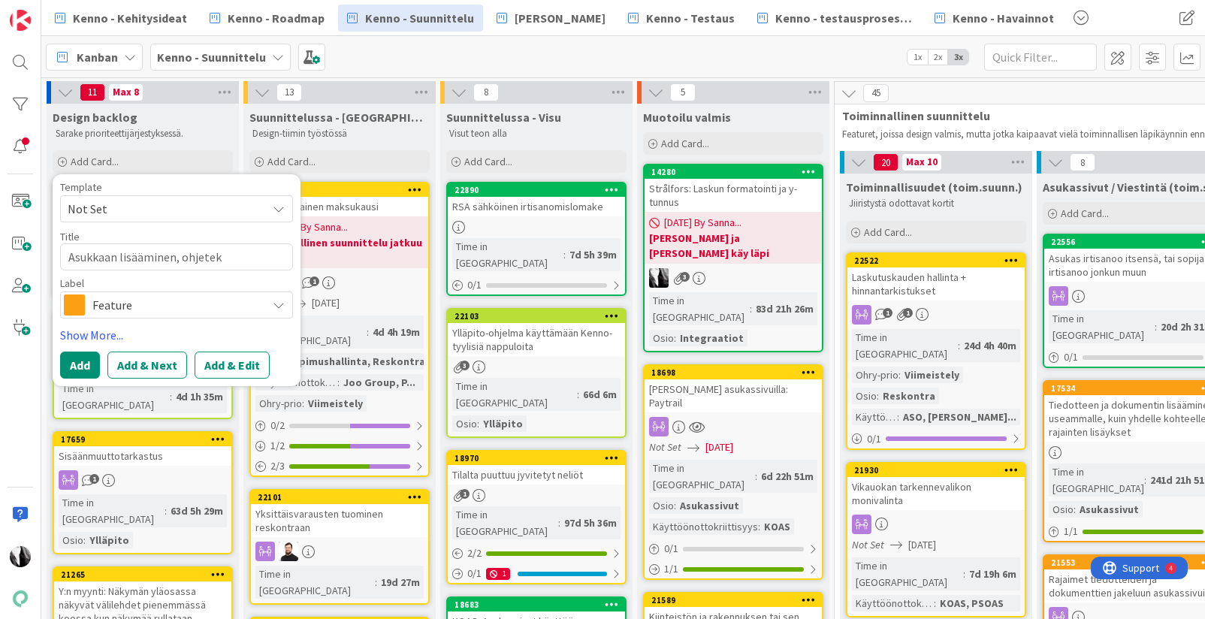
type textarea "Asukkaan lisääminen, ohjeteks"
type textarea "x"
type textarea "Asukkaan lisääminen, ohjetekst"
type textarea "x"
type textarea "Asukkaan lisääminen, ohjetekstit"
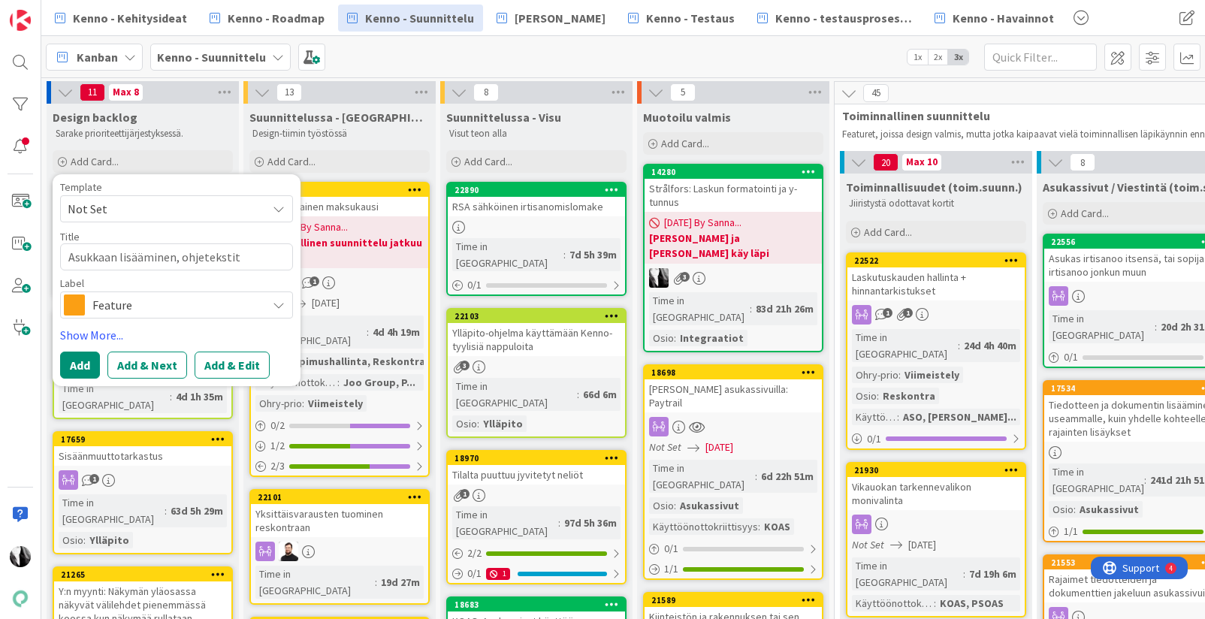
type textarea "x"
type textarea "Asukkaan lisääminen, ohjetekstit"
click at [148, 310] on span "Feature" at bounding box center [175, 304] width 167 height 21
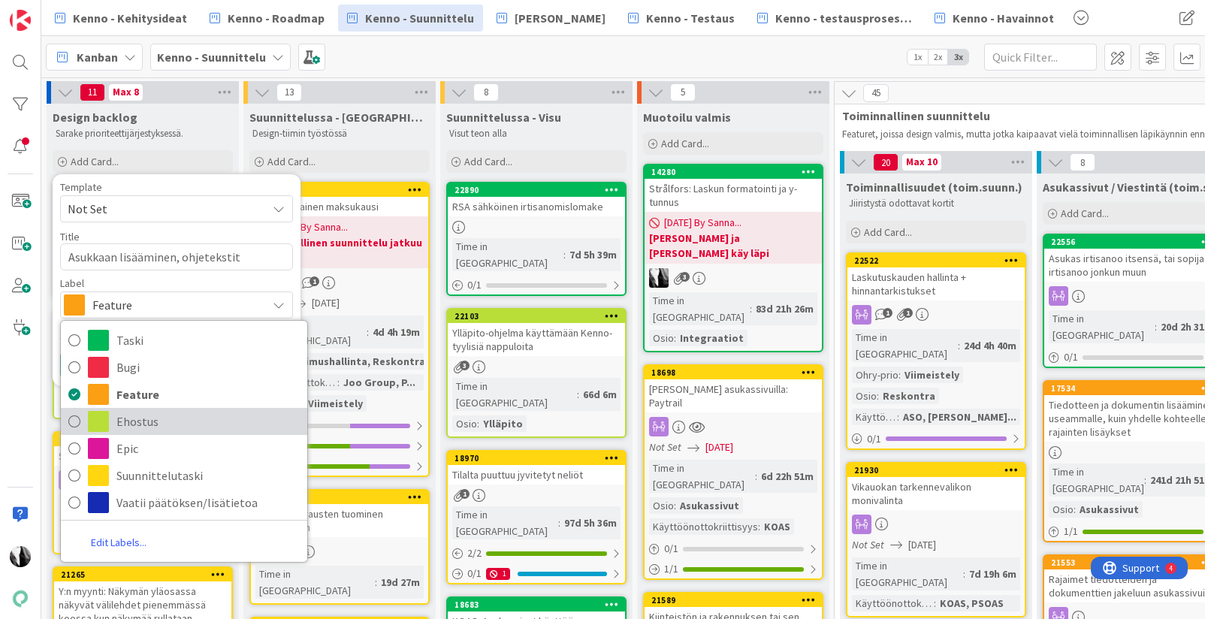
click at [148, 419] on span "Ehostus" at bounding box center [207, 421] width 183 height 23
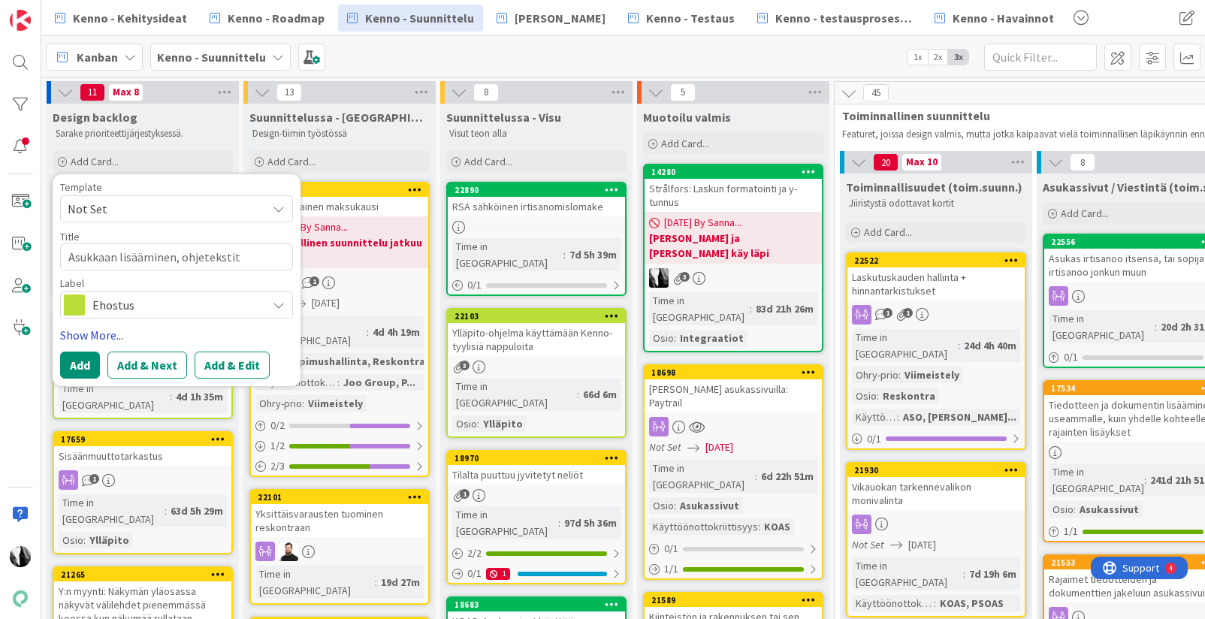
click at [105, 332] on link "Show More..." at bounding box center [176, 335] width 233 height 18
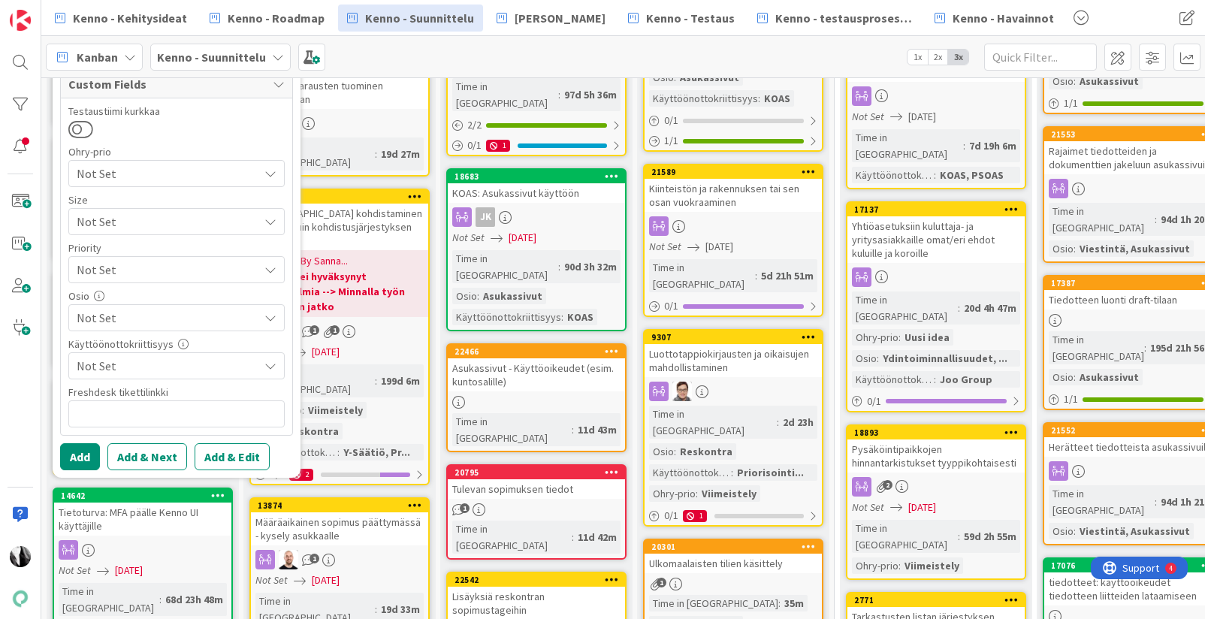
scroll to position [436, 0]
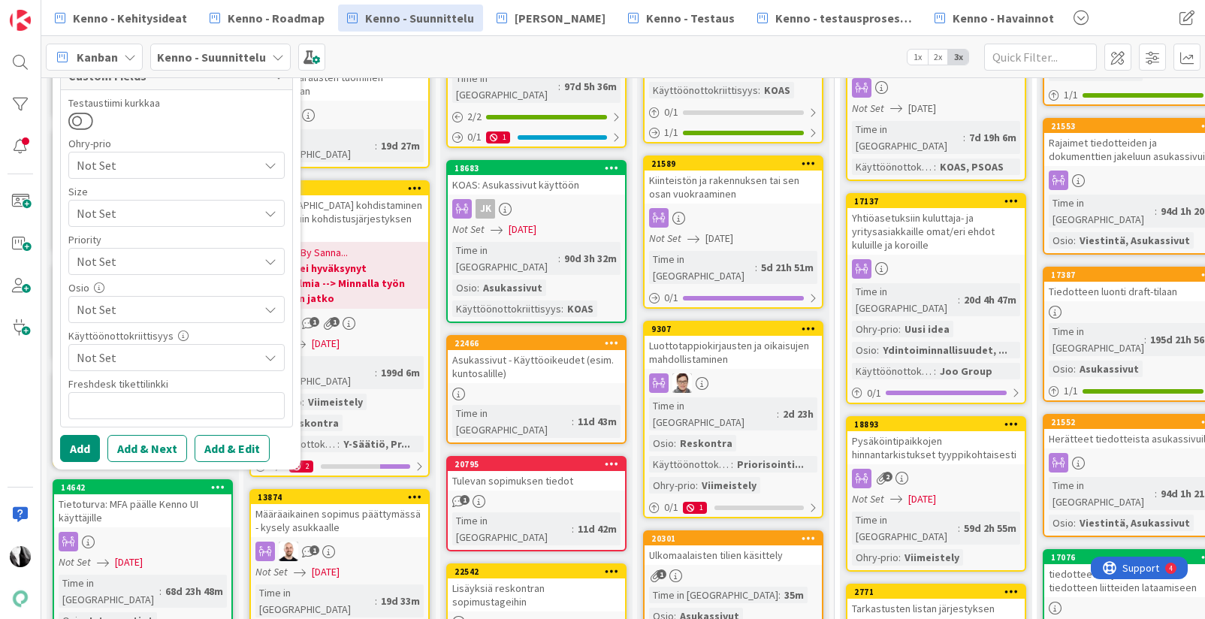
click at [229, 306] on span "Not Set" at bounding box center [168, 309] width 182 height 18
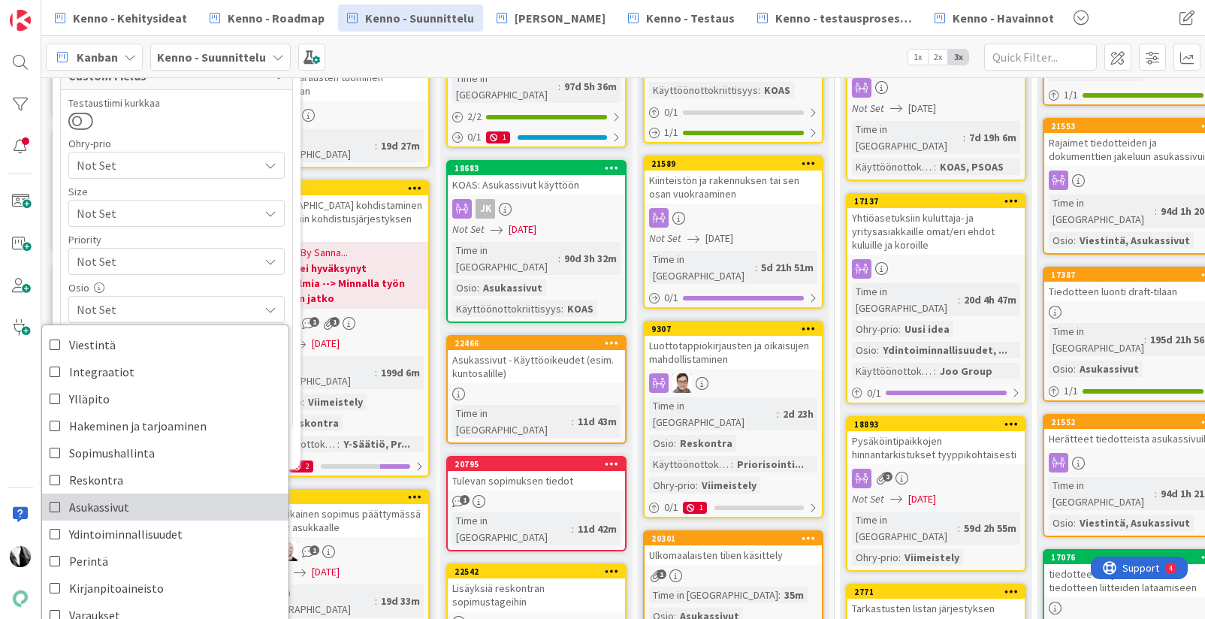
click at [138, 497] on link "Asukassivut" at bounding box center [165, 507] width 246 height 27
click at [288, 284] on div "Testaustiimi kurkkaa Ohry-prio Not Set Size Not Set Priority Not Set Osio Asuka…" at bounding box center [176, 258] width 231 height 337
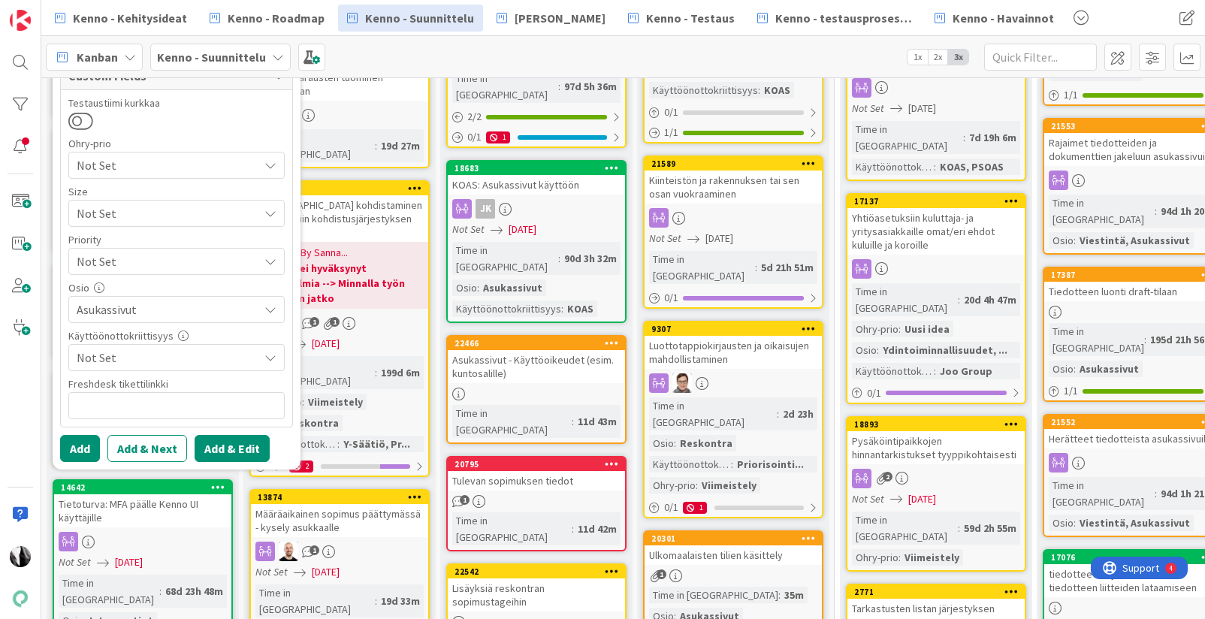
click at [228, 441] on button "Add & Edit" at bounding box center [232, 448] width 75 height 27
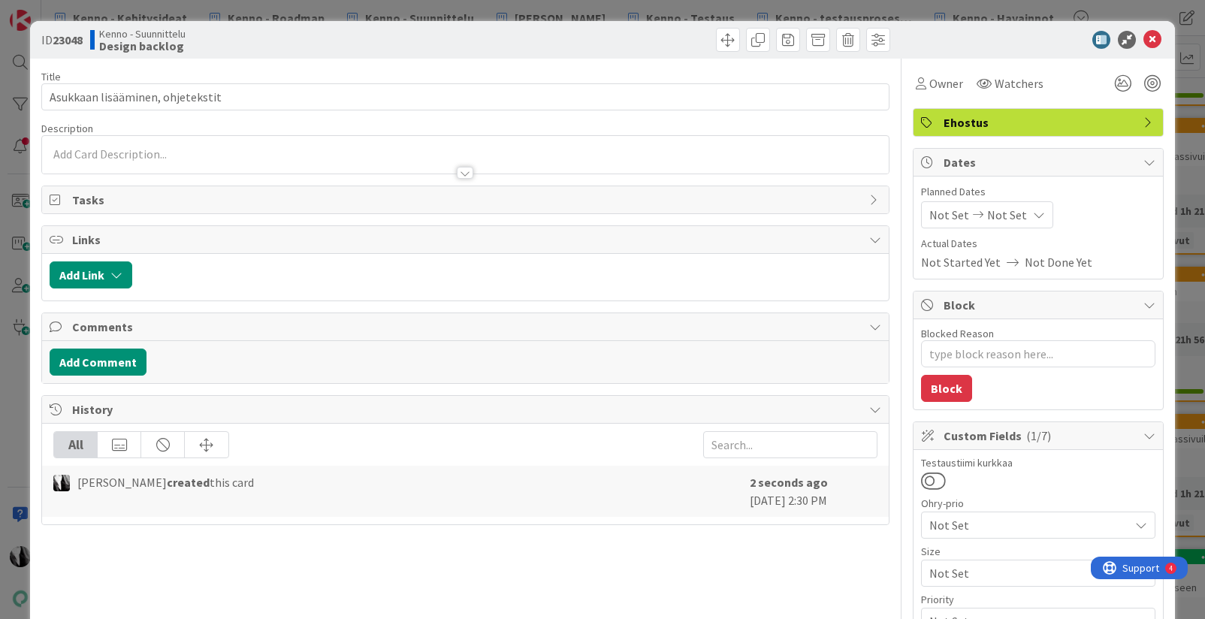
type textarea "x"
click at [228, 158] on div at bounding box center [465, 166] width 847 height 16
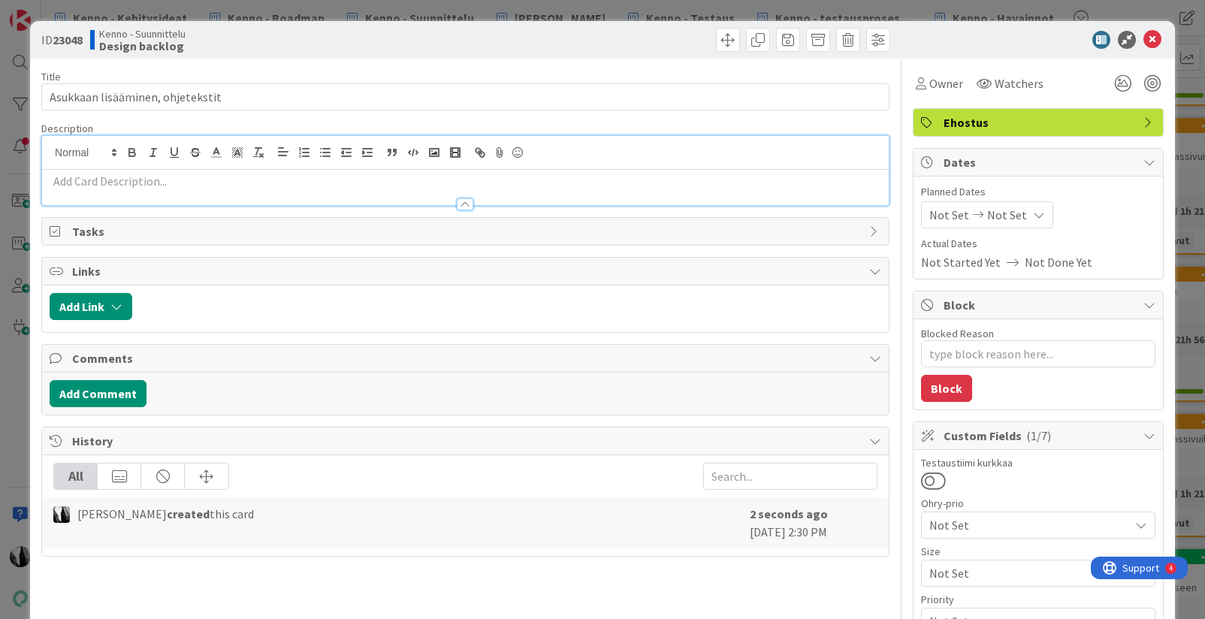
click at [198, 181] on p at bounding box center [466, 181] width 832 height 17
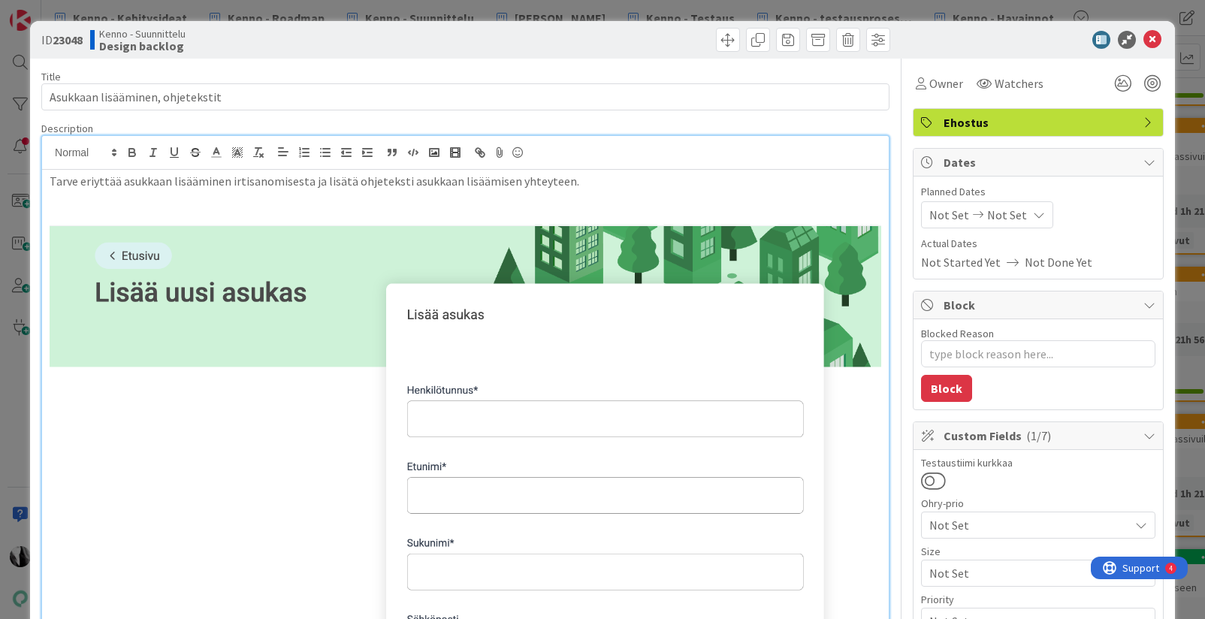
click at [579, 186] on p "Tarve eriyttää asukkaan lisääminen irtisanomisesta ja lisätä ohjeteksti asukkaa…" at bounding box center [466, 181] width 832 height 17
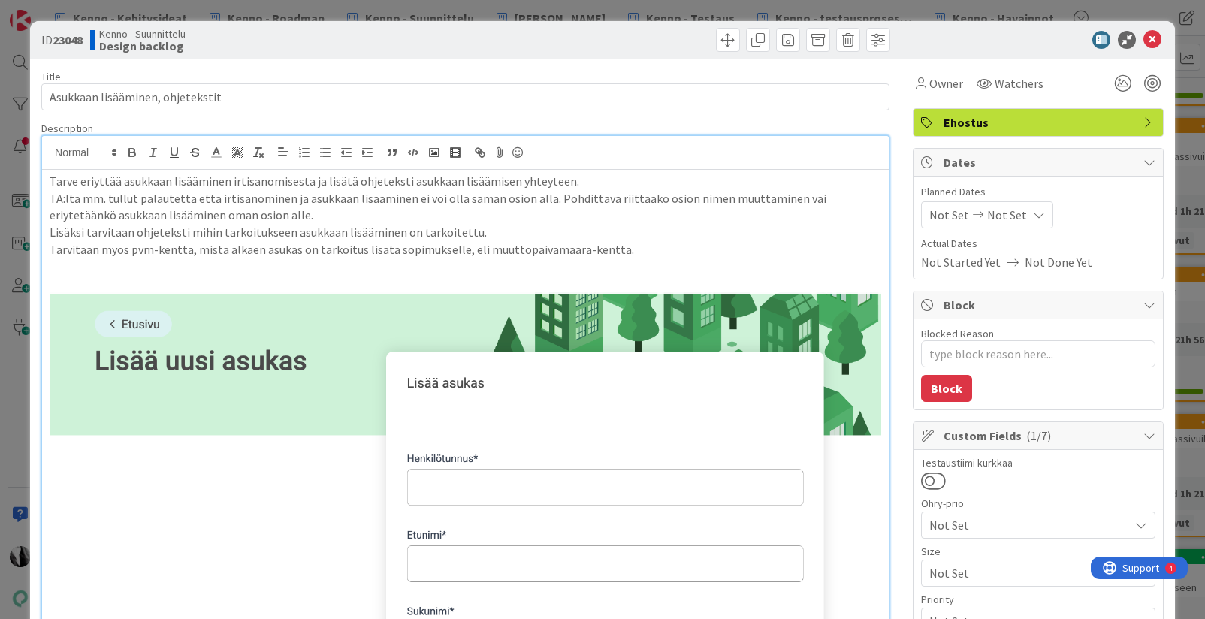
click at [486, 231] on p "Lisäksi tarvitaan ohjeteksti mihin tarkoitukseen asukkaan lisääminen on tarkoit…" at bounding box center [466, 232] width 832 height 17
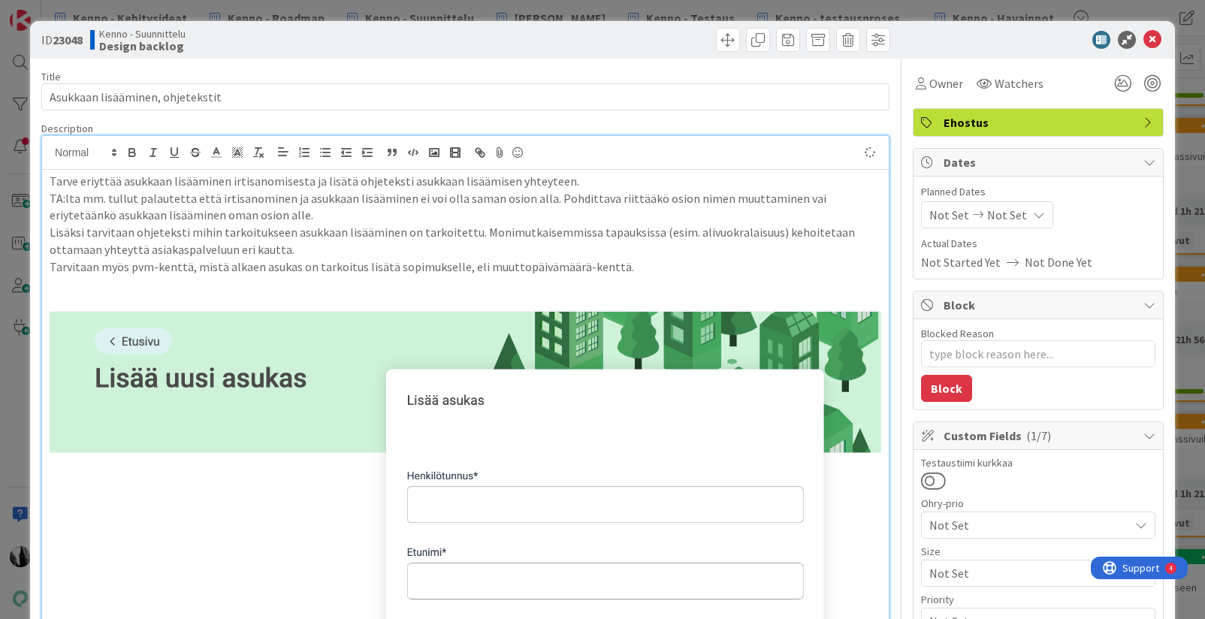
type textarea "x"
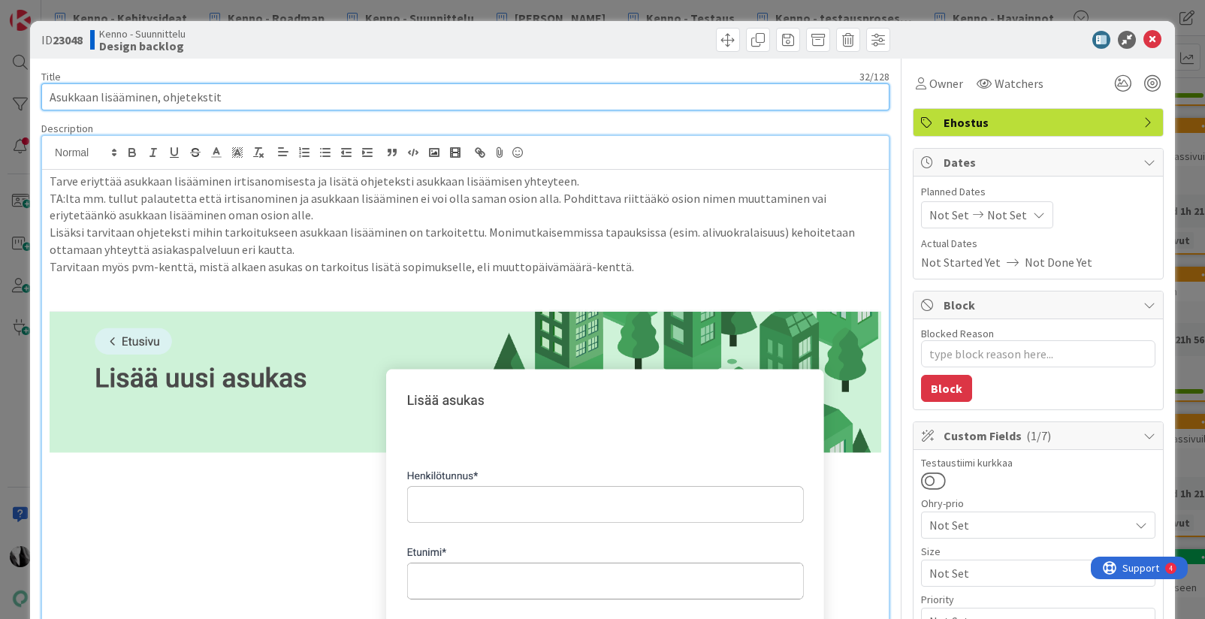
click at [249, 95] on input "Asukkaan lisääminen, ohjetekstit" at bounding box center [465, 96] width 848 height 27
type input "Asukkaan lisääminen, ohjetekstit yms."
type textarea "x"
type input "Asukkaan lisääminen, ohjetekstit"
type textarea "x"
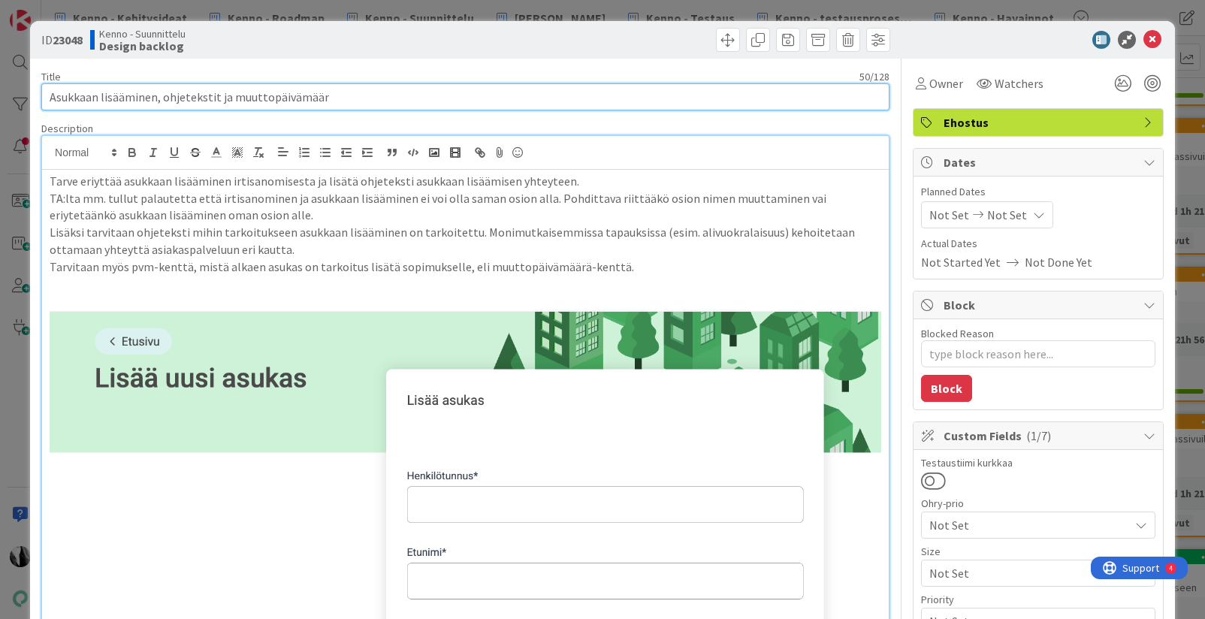
type input "Asukkaan lisääminen, ohjetekstit ja muuttopäivämäärä"
type textarea "x"
type input "Asukkaan lisääminen, ohjetekstit ja muuttopäivämäärä"
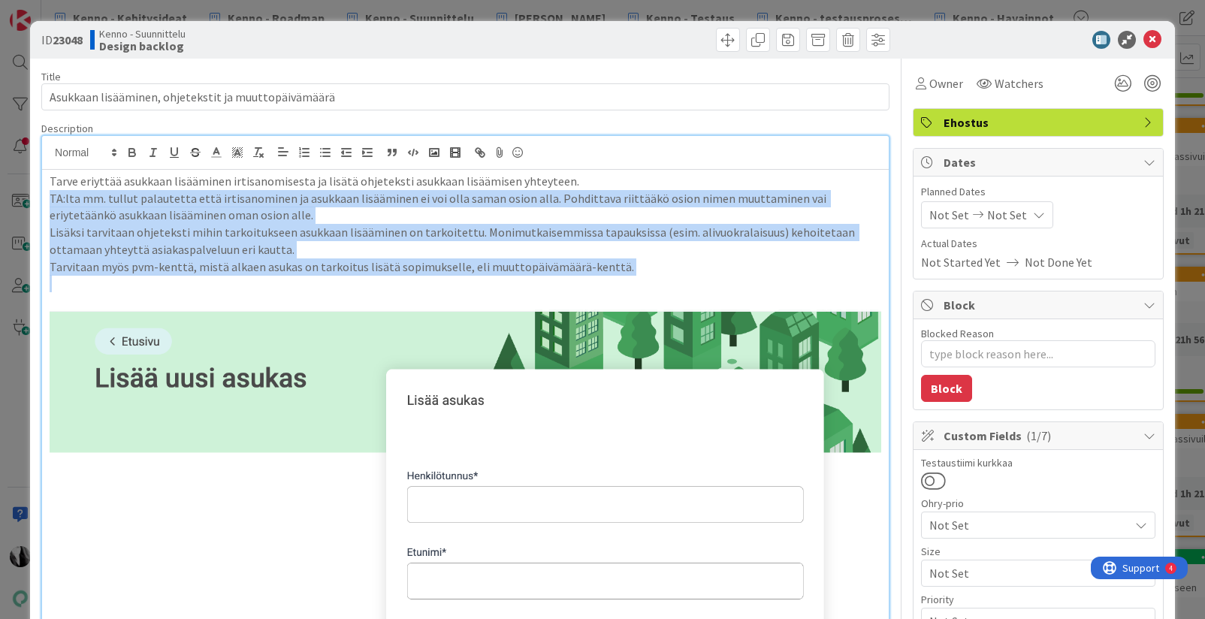
drag, startPoint x: 50, startPoint y: 195, endPoint x: 651, endPoint y: 286, distance: 607.8
click at [651, 286] on div "Tarve eriyttää asukkaan lisääminen irtisanomisesta ja lisätä ohjeteksti asukkaa…" at bounding box center [465, 592] width 847 height 844
click at [328, 149] on line "button" at bounding box center [326, 149] width 7 height 0
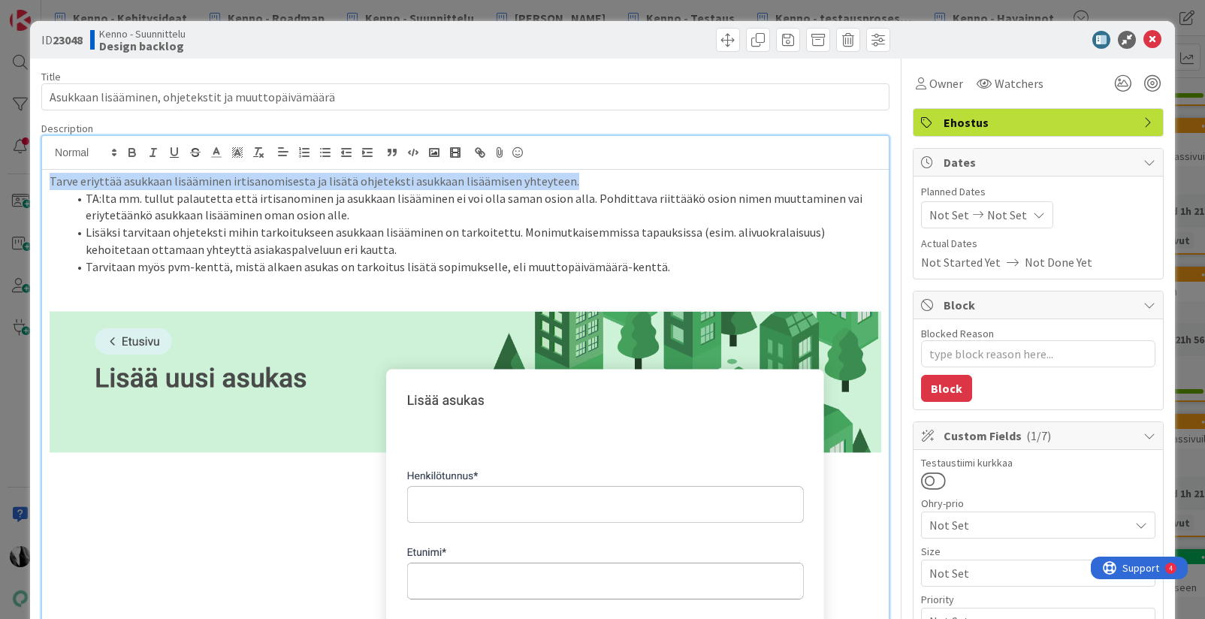
drag, startPoint x: 577, startPoint y: 182, endPoint x: 159, endPoint y: 163, distance: 418.9
click at [159, 163] on div "Katja Vuoti-Heikkinen joined 4 m ago Tarve eriyttää asukkaan lisääminen irtisan…" at bounding box center [465, 574] width 847 height 877
click at [587, 178] on p "Tarve eriyttää asukkaan lisääminen irtisanomisesta ja lisätä ohjeteksti asukkaa…" at bounding box center [466, 181] width 832 height 17
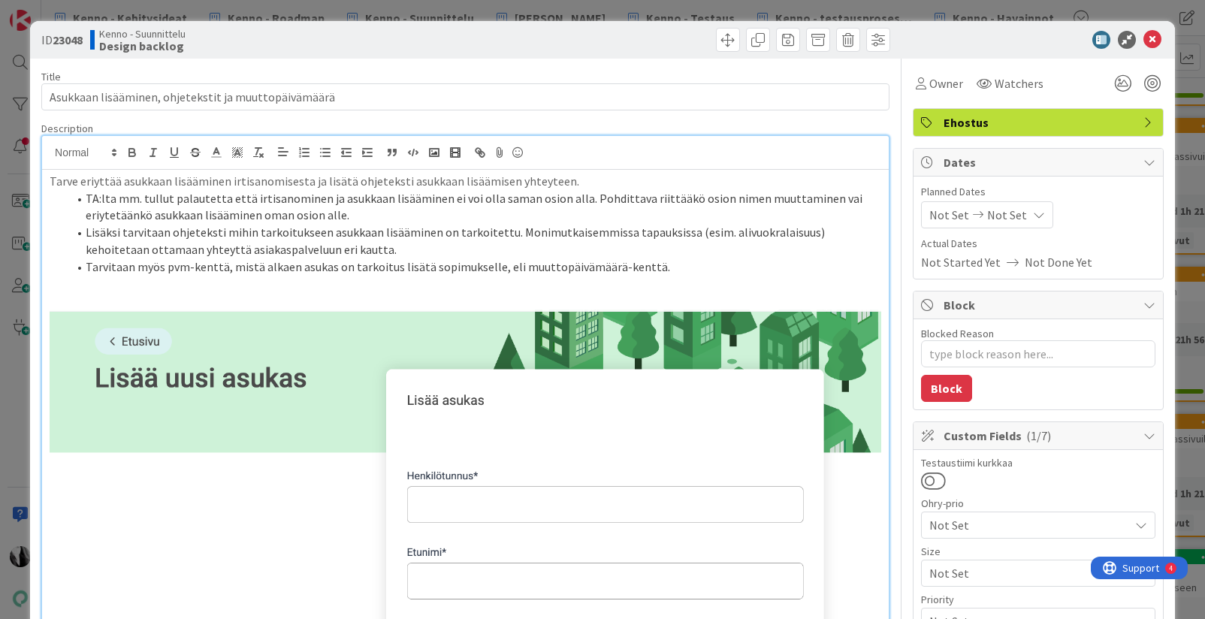
click at [1034, 39] on div at bounding box center [1031, 40] width 266 height 18
drag, startPoint x: 86, startPoint y: 233, endPoint x: 165, endPoint y: 235, distance: 79.7
click at [165, 235] on li "Lisäksi tarvitaan ohjeteksti mihin tarkoitukseen asukkaan lisääminen on tarkoit…" at bounding box center [475, 241] width 814 height 34
drag, startPoint x: 89, startPoint y: 267, endPoint x: 125, endPoint y: 269, distance: 36.8
click at [125, 269] on li "Tarvitaan myös pvm-kenttä, mistä alkaen asukas on tarkoitus lisätä sopimukselle…" at bounding box center [475, 266] width 814 height 17
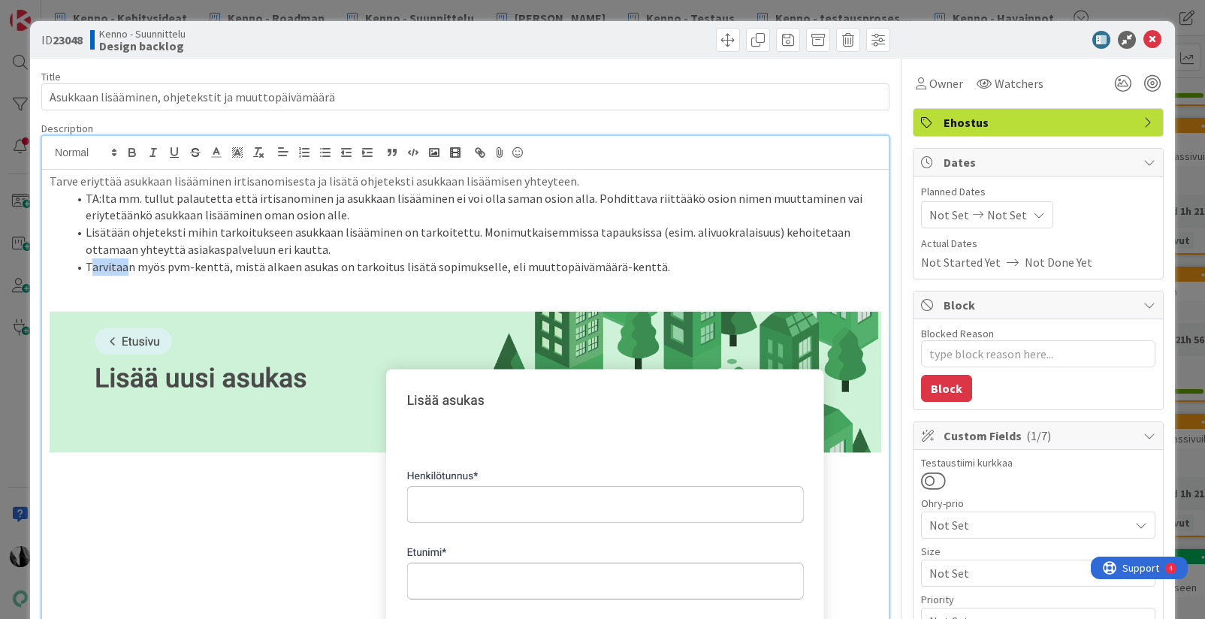
click at [117, 269] on li "Tarvitaan myös pvm-kenttä, mistä alkaen asukas on tarkoitus lisätä sopimukselle…" at bounding box center [475, 266] width 814 height 17
click at [699, 268] on li "Lisätään myös pvm-kenttä, mistä alkaen asukas on tarkoitus lisätä sopimukselle,…" at bounding box center [475, 266] width 814 height 17
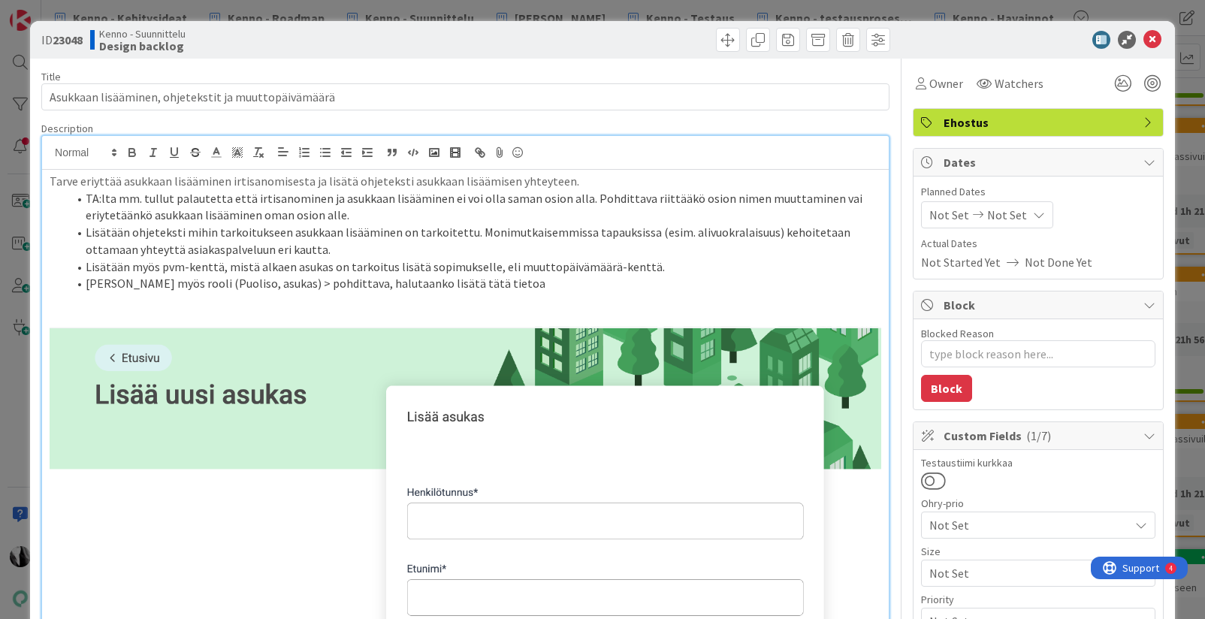
click at [93, 284] on li "Toiveena myös rooli (Puoliso, asukas) > pohdittava, halutaanko lisätä tätä tiet…" at bounding box center [475, 283] width 814 height 17
type textarea "x"
click at [1022, 29] on div "ID 23048 Kenno - Suunnittelu Design backlog" at bounding box center [602, 40] width 1145 height 38
click at [1155, 36] on icon at bounding box center [1152, 40] width 18 height 18
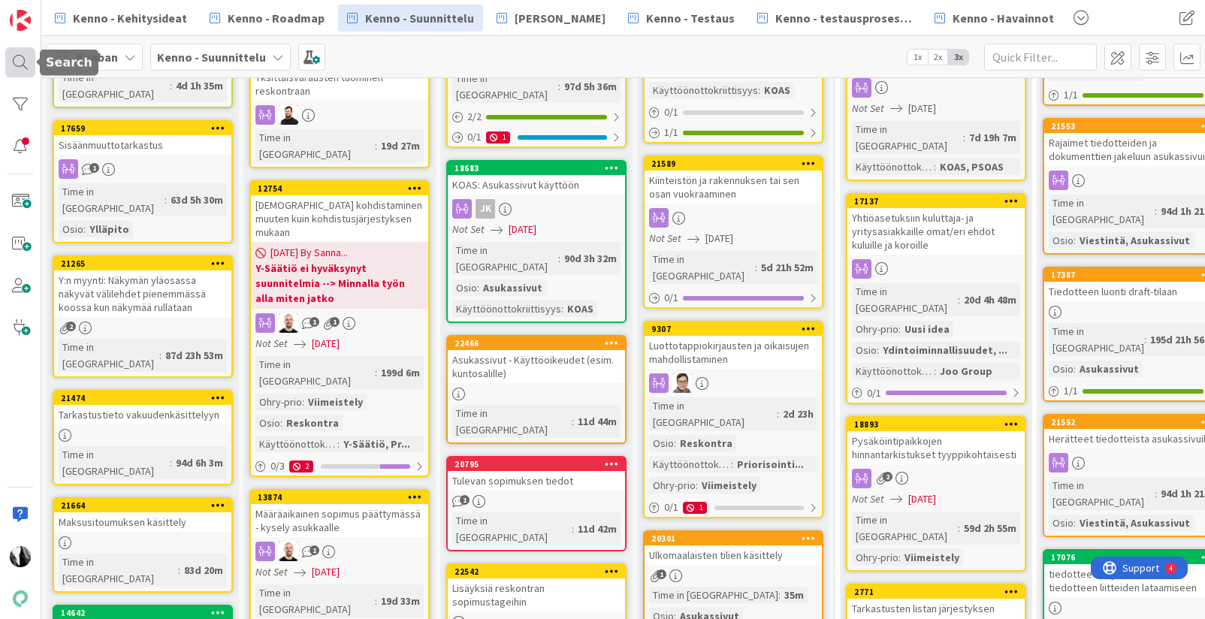
click at [19, 61] on div at bounding box center [20, 62] width 30 height 30
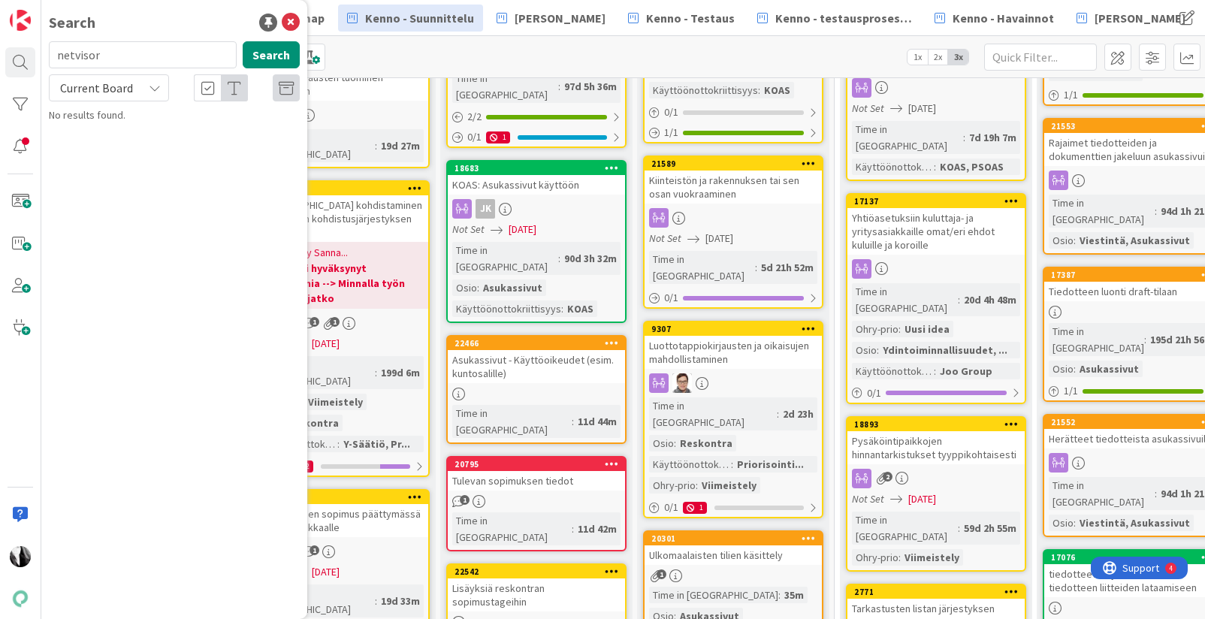
type input "netvisor"
click at [114, 90] on span "Current Board" at bounding box center [96, 87] width 73 height 15
click at [107, 158] on span "All Boards" at bounding box center [135, 150] width 156 height 23
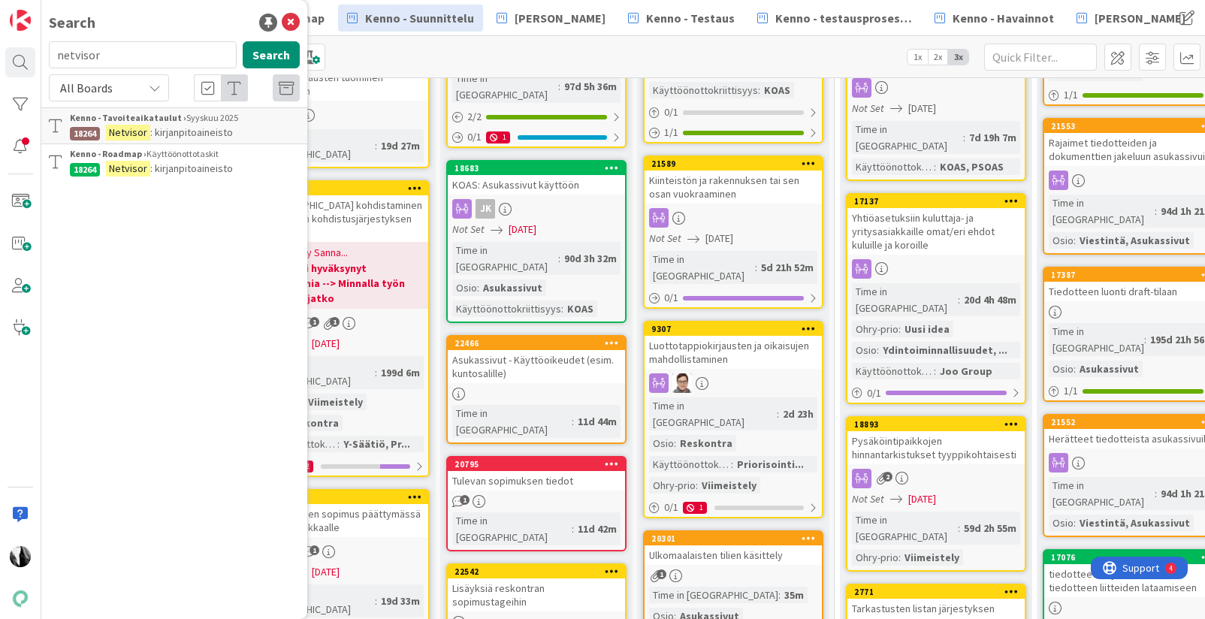
click at [162, 162] on span ": kirjanpitoaineisto" at bounding box center [191, 169] width 83 height 14
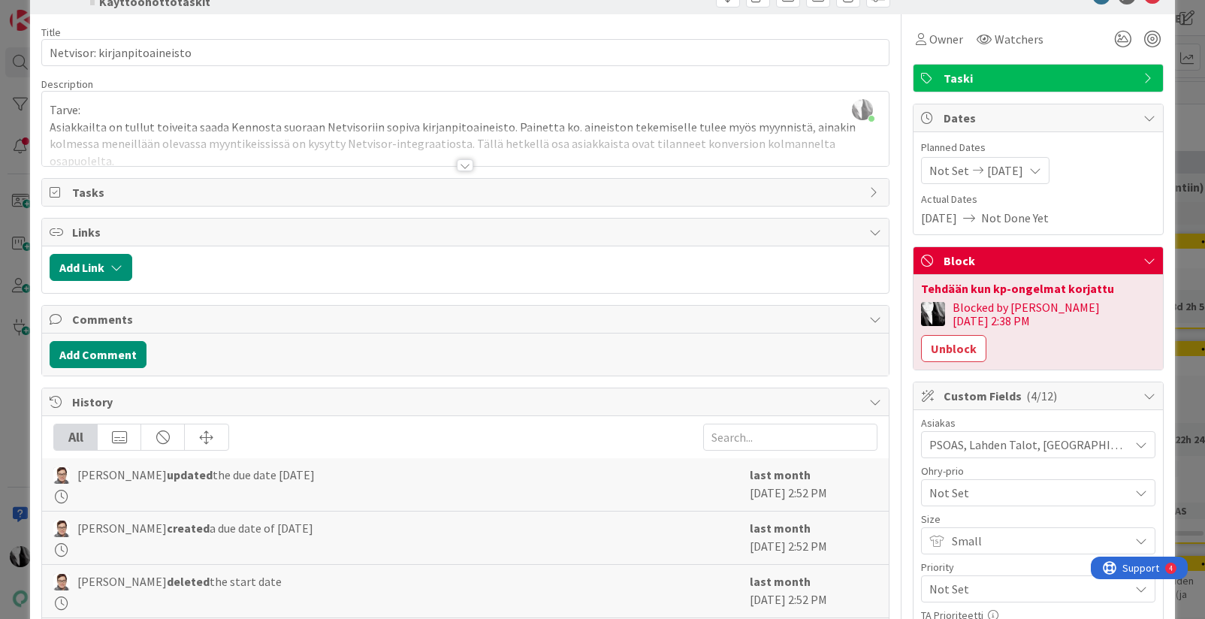
scroll to position [42, 0]
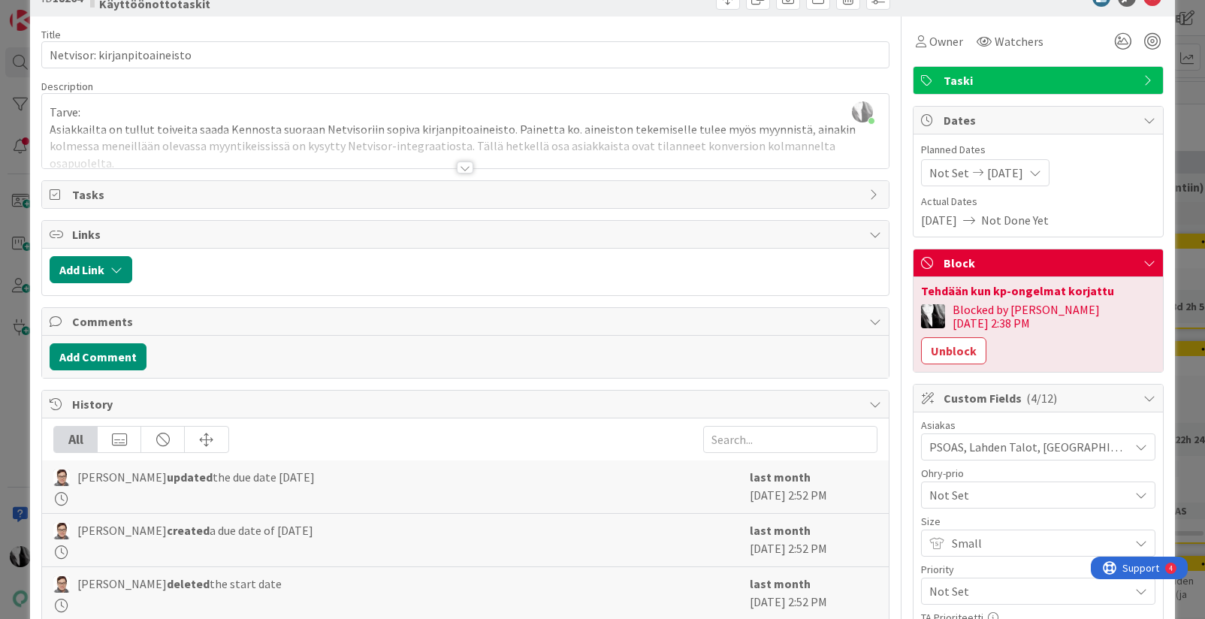
click at [466, 168] on div at bounding box center [465, 168] width 17 height 12
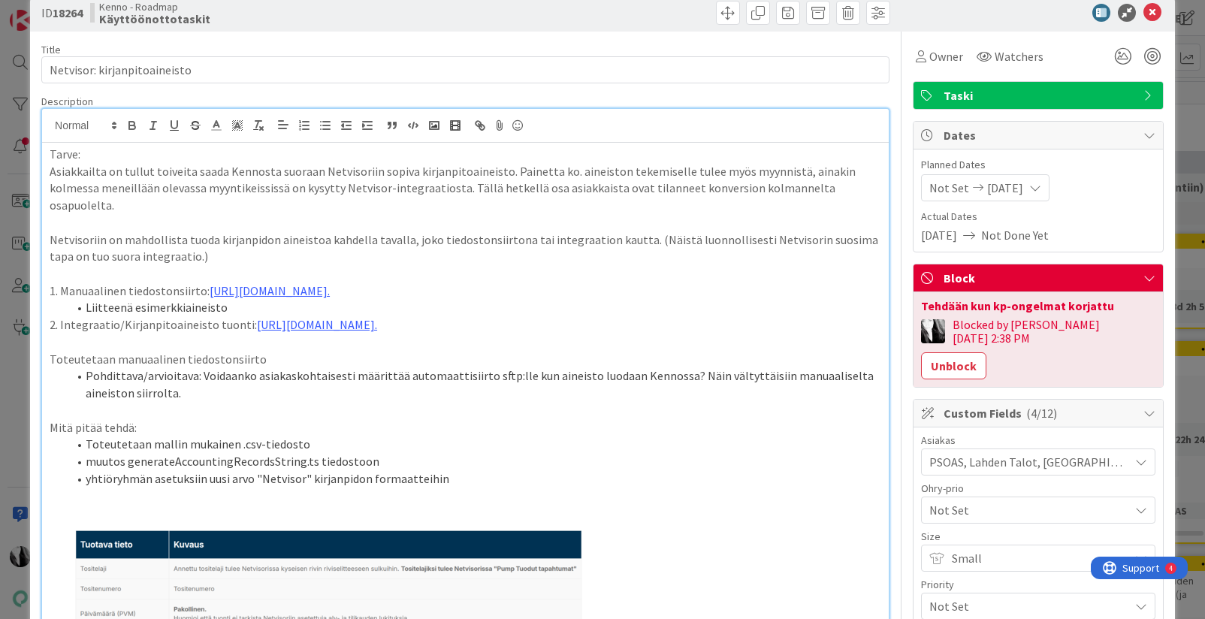
scroll to position [0, 0]
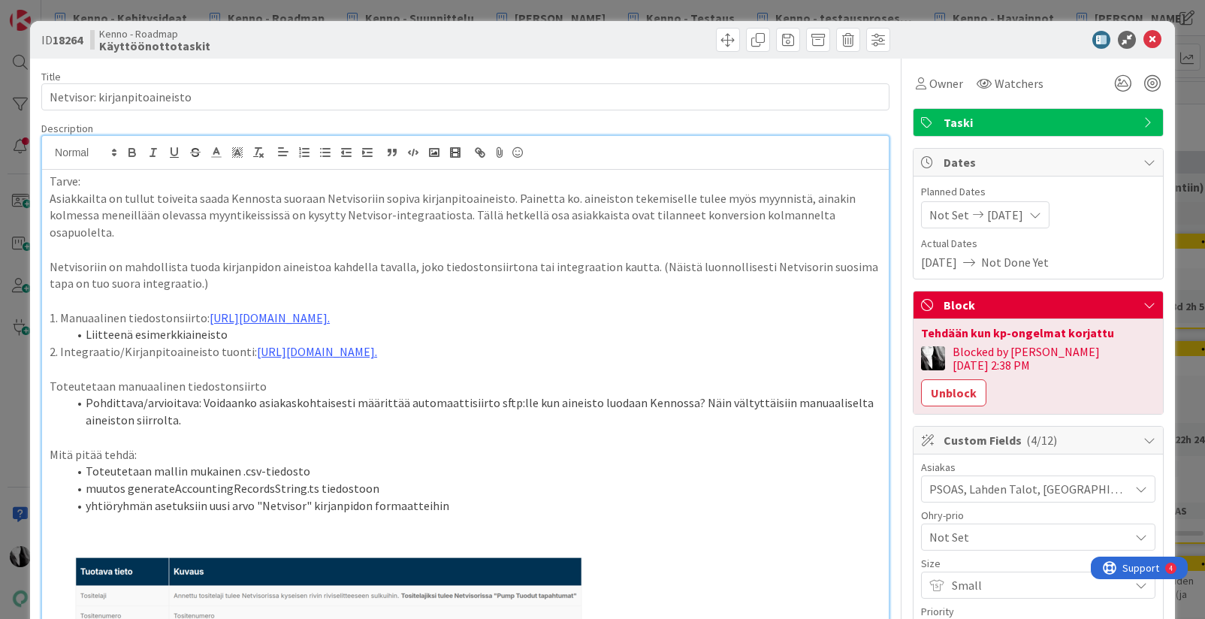
click at [1034, 46] on div at bounding box center [1031, 40] width 266 height 18
click at [997, 35] on div at bounding box center [1031, 40] width 266 height 18
click at [1151, 39] on icon at bounding box center [1152, 40] width 18 height 18
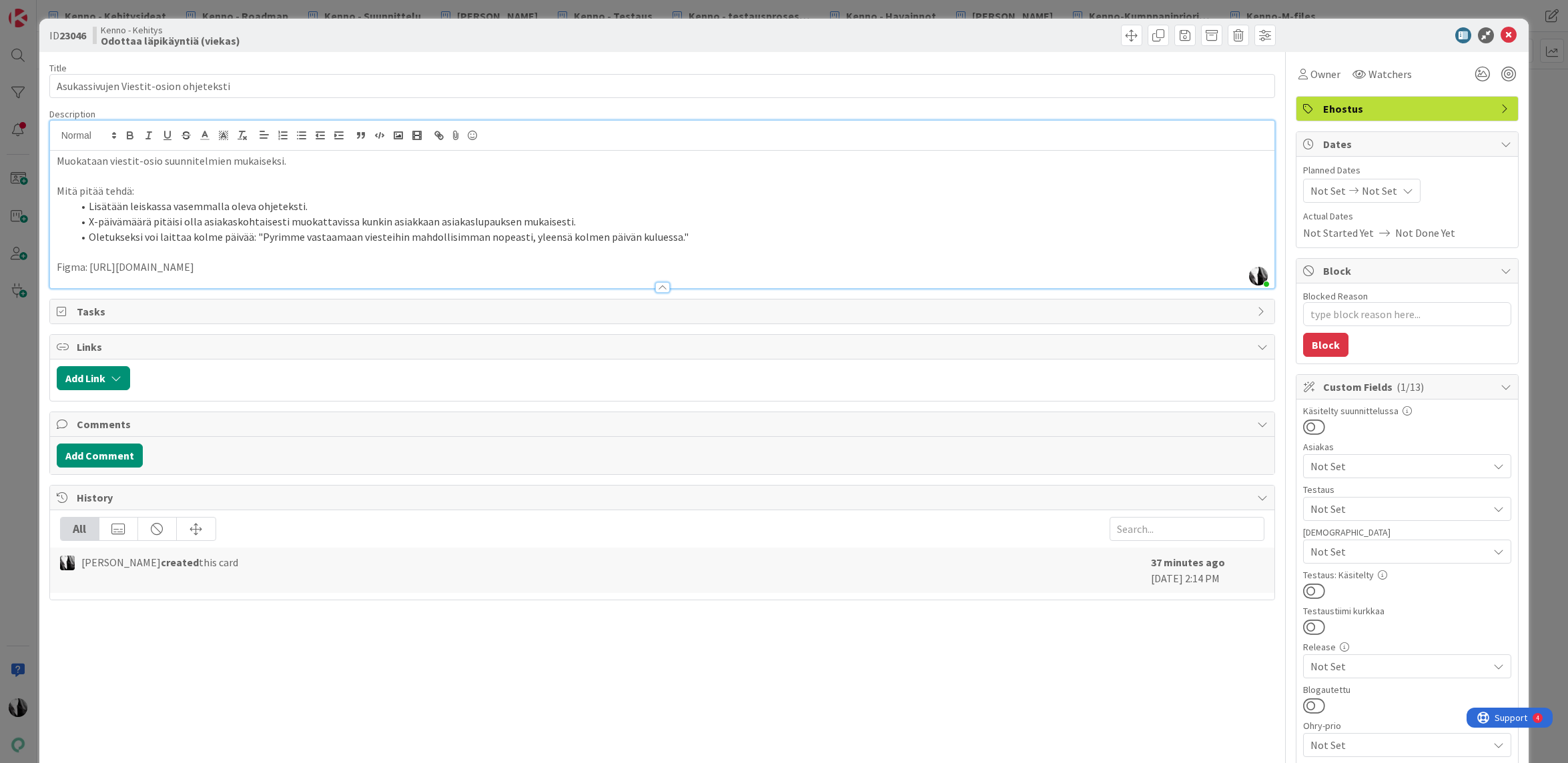
scroll to position [9, 0]
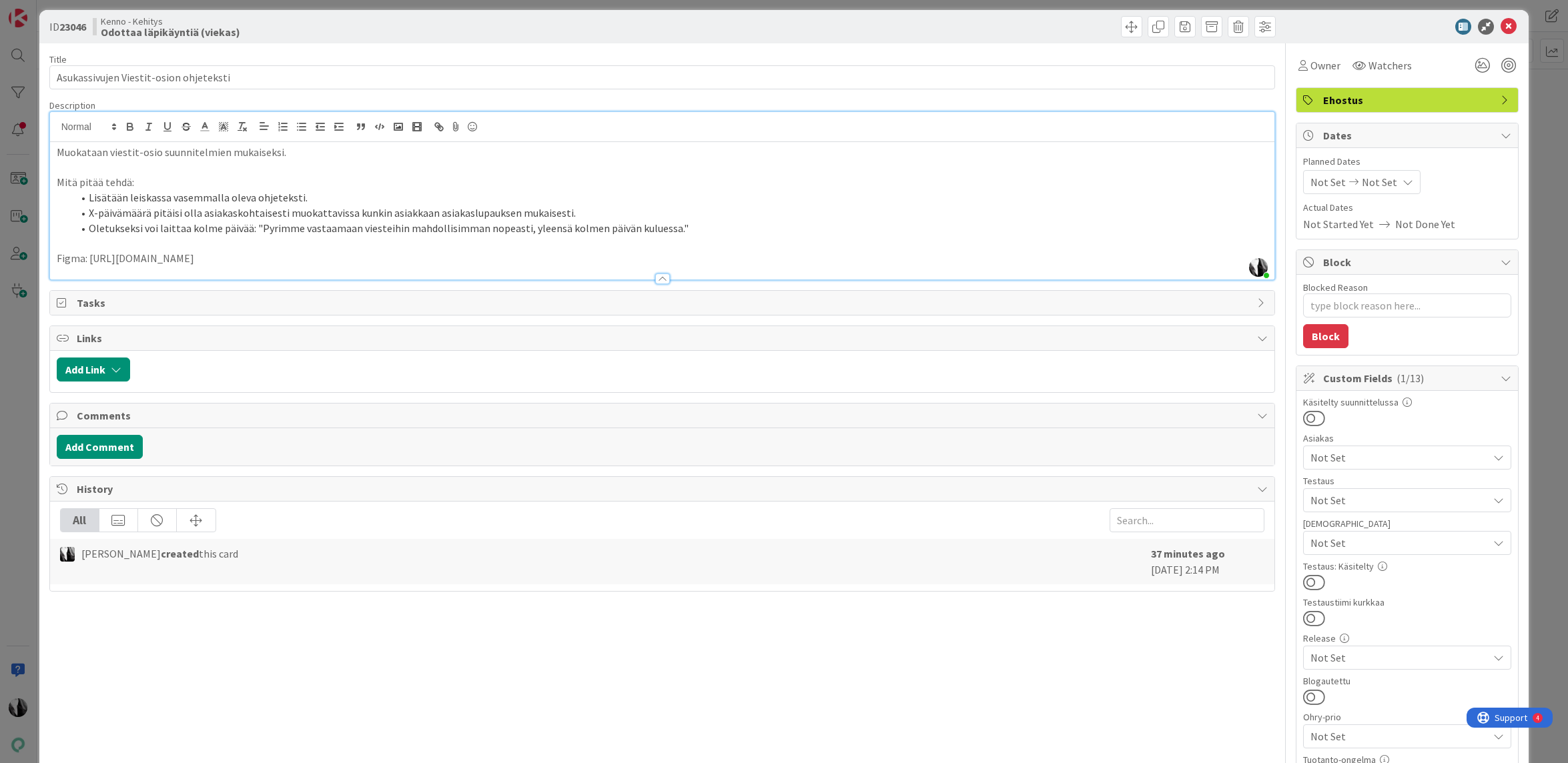
click at [1418, 26] on div at bounding box center [1401, 27] width 236 height 16
click at [1506, 27] on icon at bounding box center [1509, 27] width 16 height 16
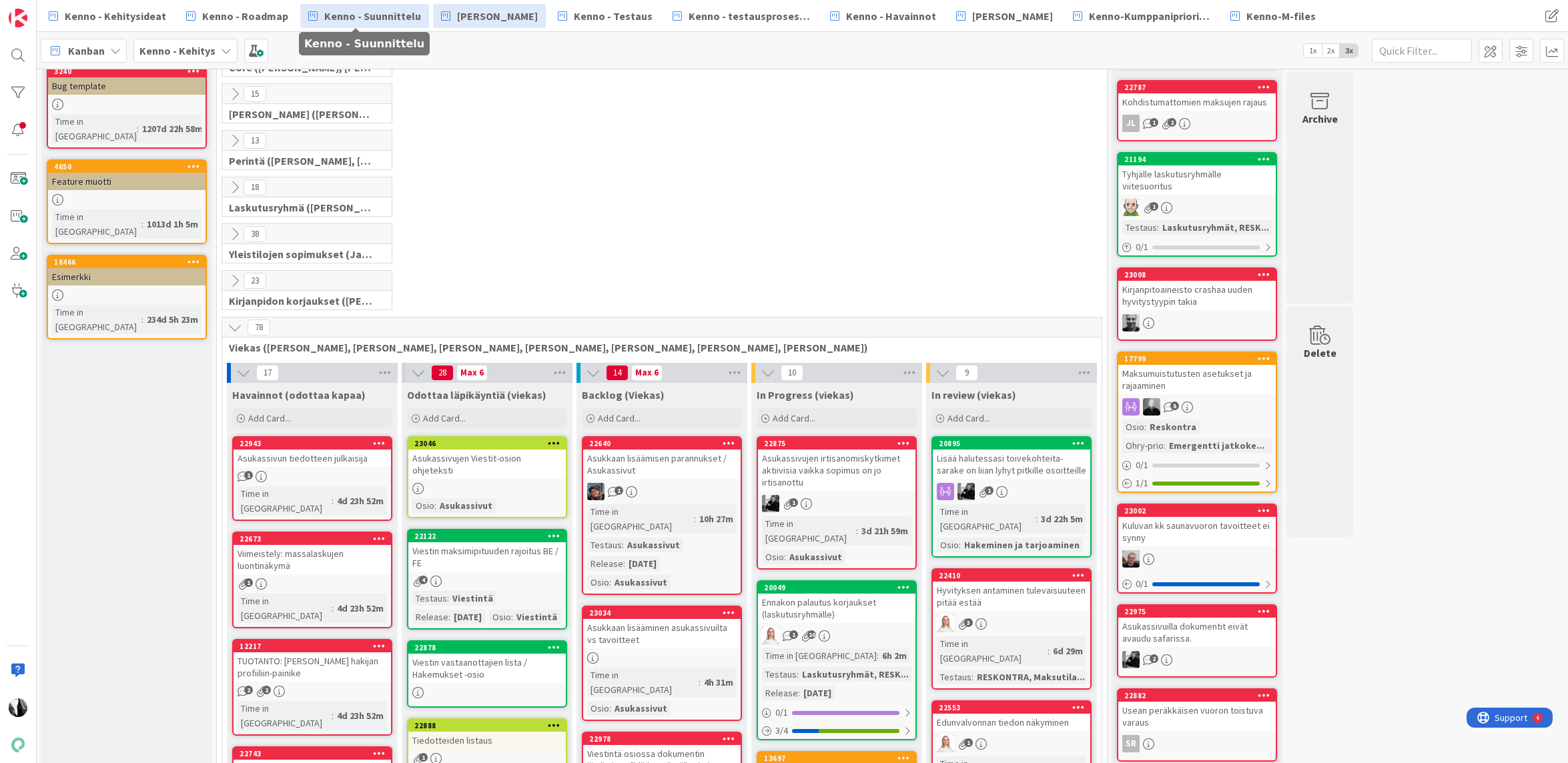
click at [395, 20] on span "Kenno - Suunnittelu" at bounding box center [372, 16] width 97 height 16
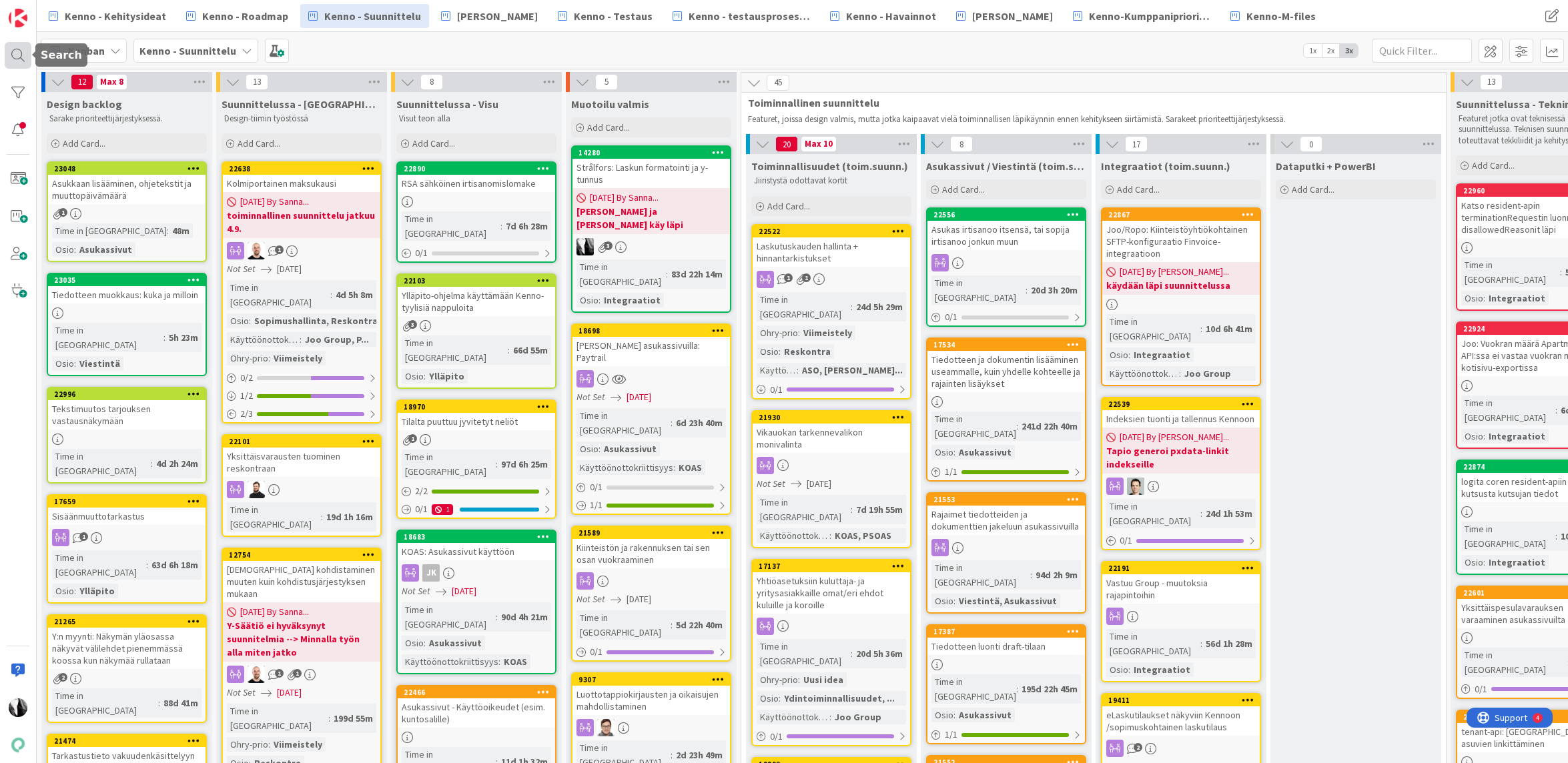
click at [23, 59] on div at bounding box center [18, 55] width 27 height 27
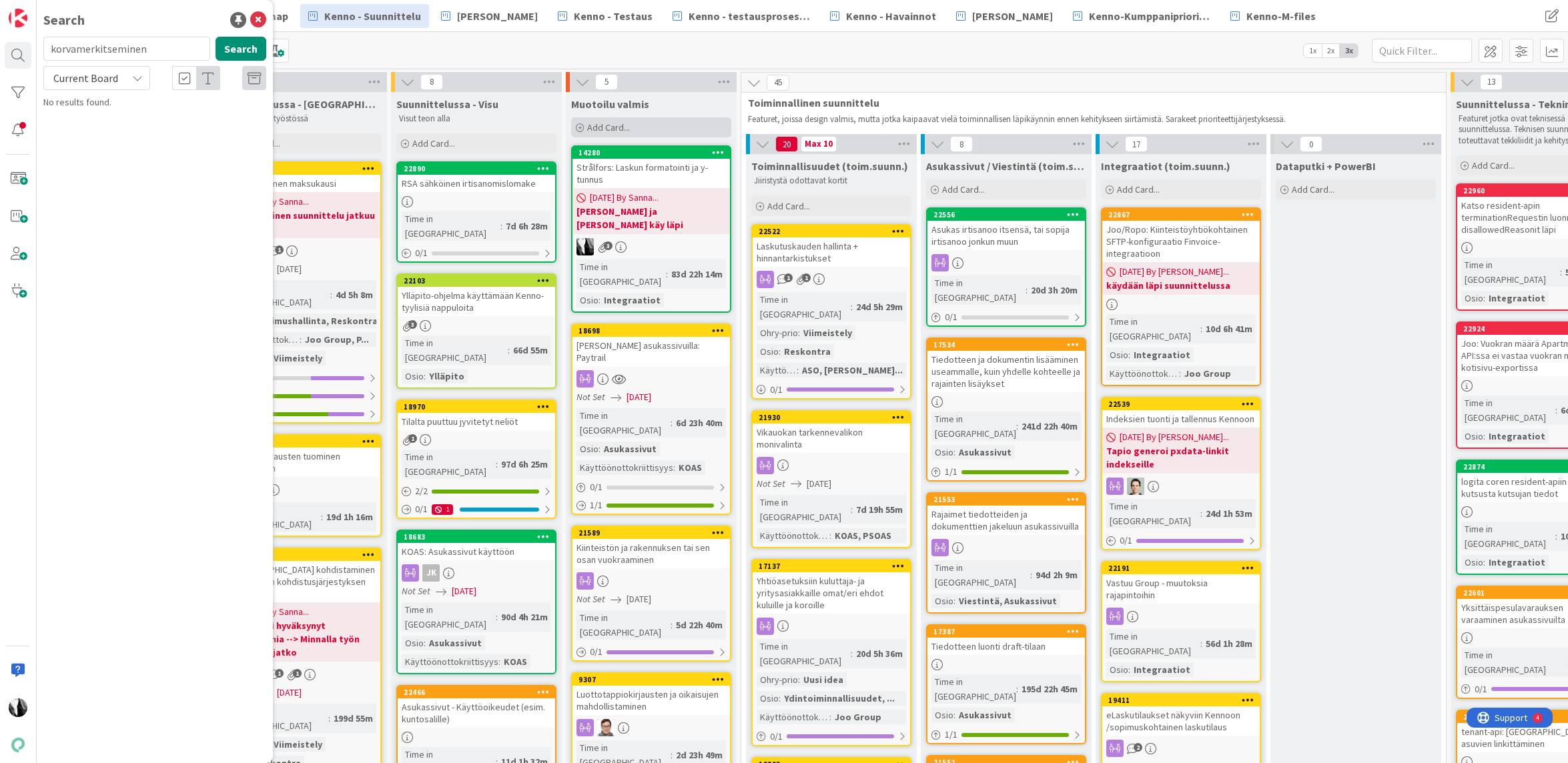
drag, startPoint x: 160, startPoint y: 53, endPoint x: 589, endPoint y: 129, distance: 435.7
click at [47, 49] on input "korvamerkitseminen" at bounding box center [127, 48] width 167 height 24
type input "22690"
click at [126, 81] on div "Current Board" at bounding box center [97, 77] width 107 height 24
drag, startPoint x: 122, startPoint y: 128, endPoint x: 138, endPoint y: 119, distance: 18.4
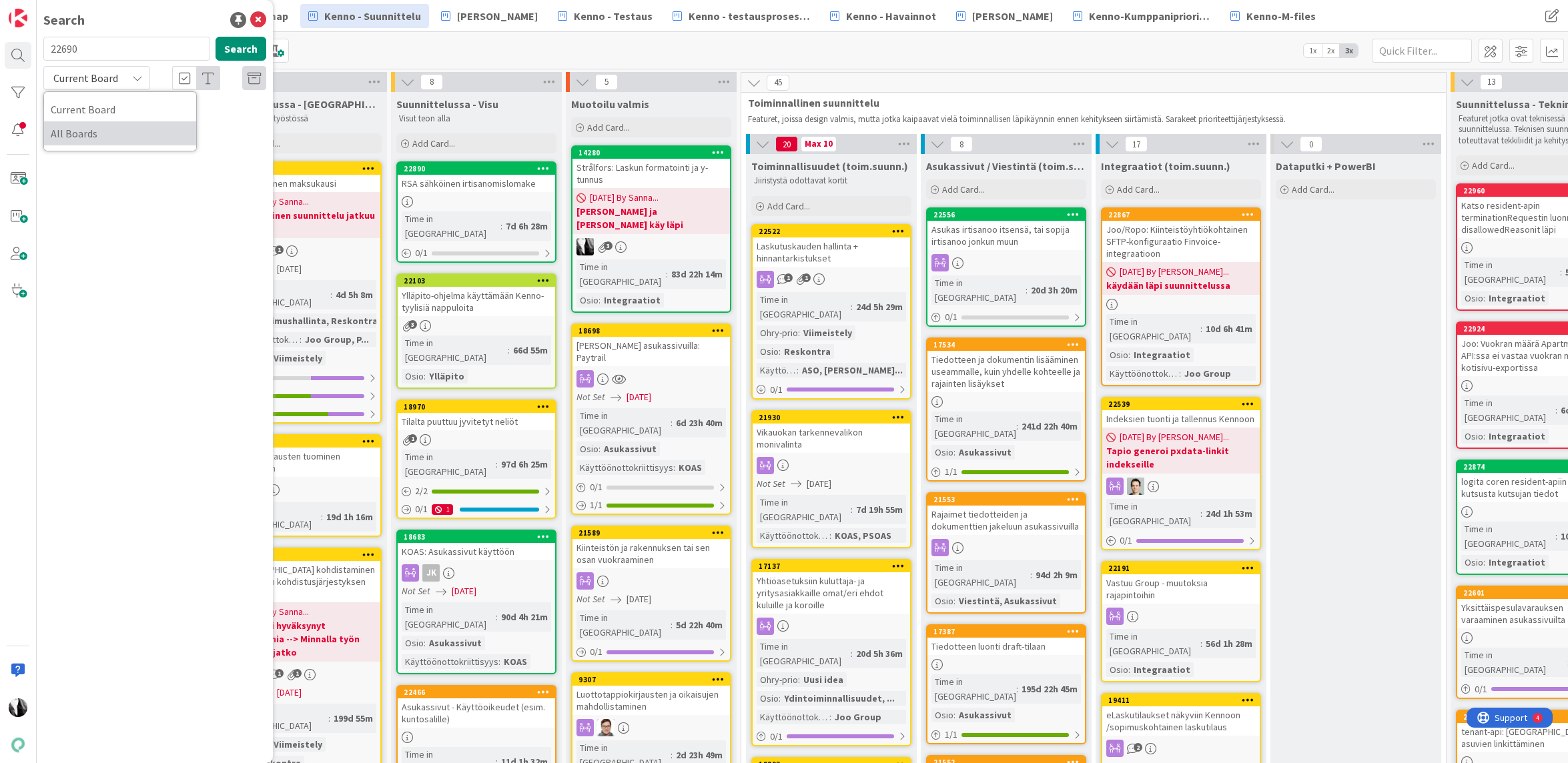
click at [122, 128] on span "All Boards" at bounding box center [120, 133] width 139 height 20
click at [242, 51] on button "Search" at bounding box center [241, 48] width 51 height 24
click at [176, 114] on span "Ainoa sopija muuttaa pois ja Asukas lisätään, rajaimet" at bounding box center [148, 123] width 173 height 26
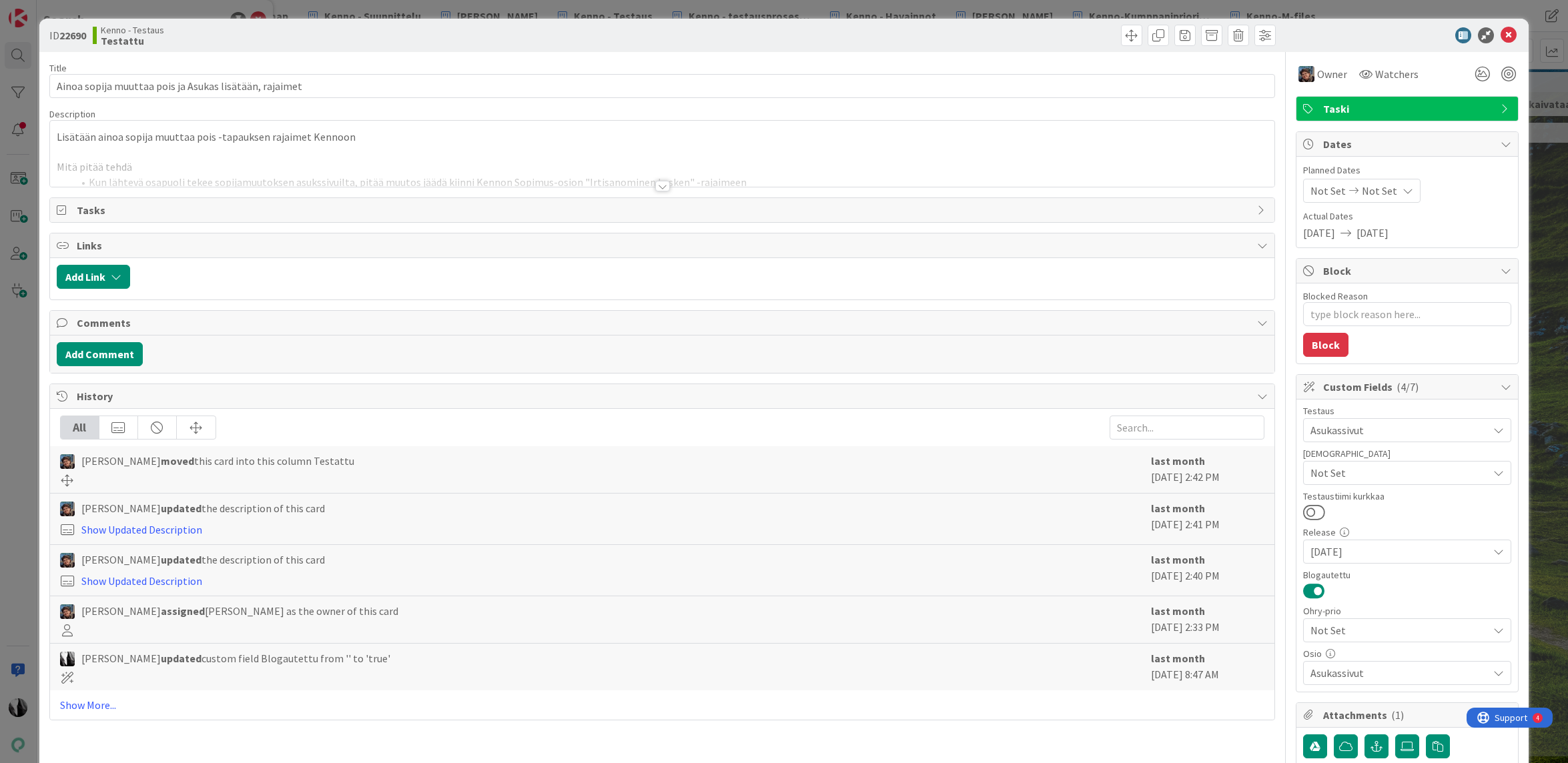
click at [664, 187] on div at bounding box center [663, 187] width 15 height 11
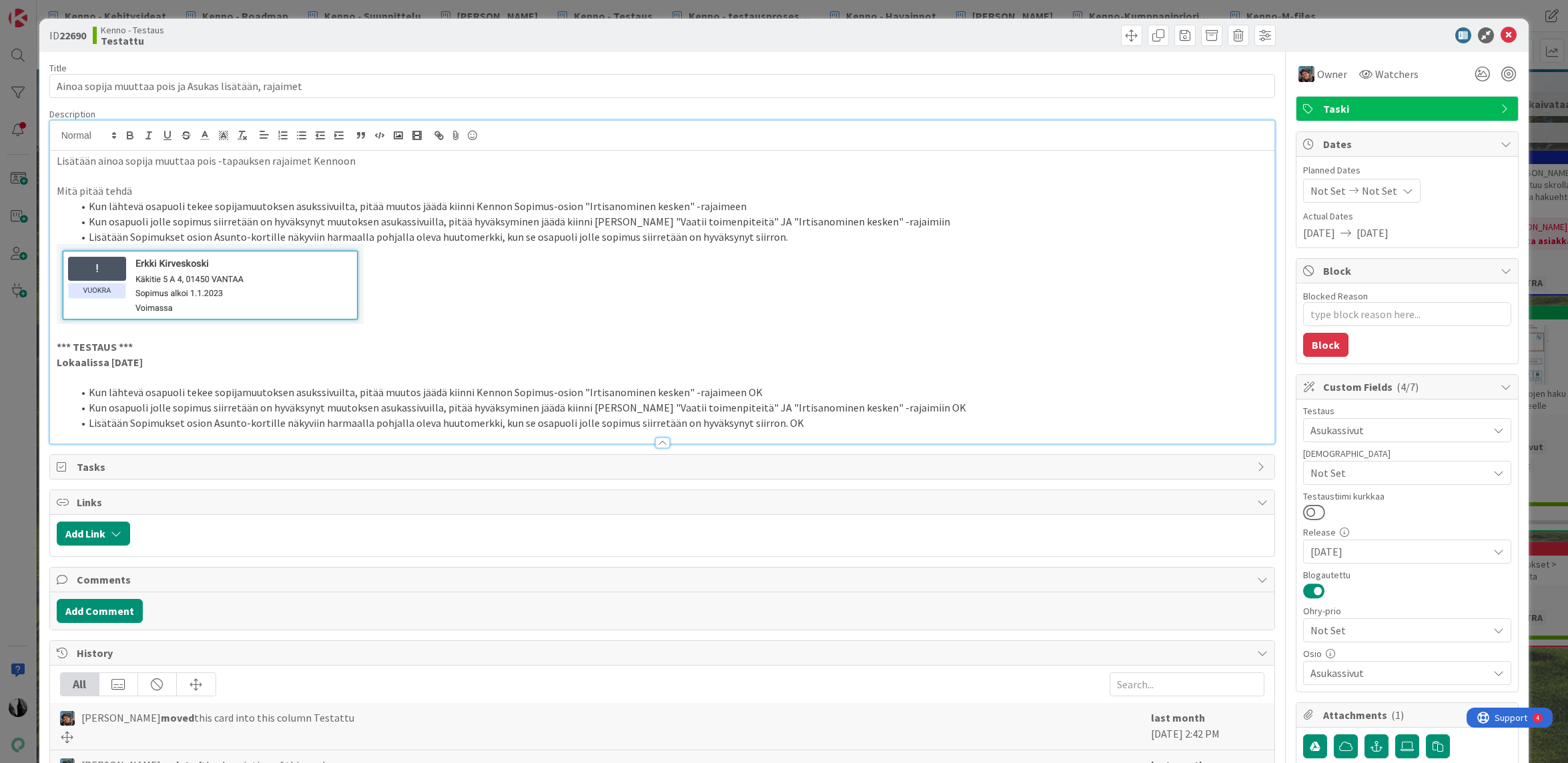
type textarea "x"
drag, startPoint x: 630, startPoint y: 224, endPoint x: 650, endPoint y: 224, distance: 20.0
click at [650, 224] on li "Kun osapuoli jolle sopimus siirretään on hyväksynyt muutoksen asukassivuilla, p…" at bounding box center [671, 221] width 1196 height 15
click at [1514, 33] on icon at bounding box center [1509, 36] width 16 height 16
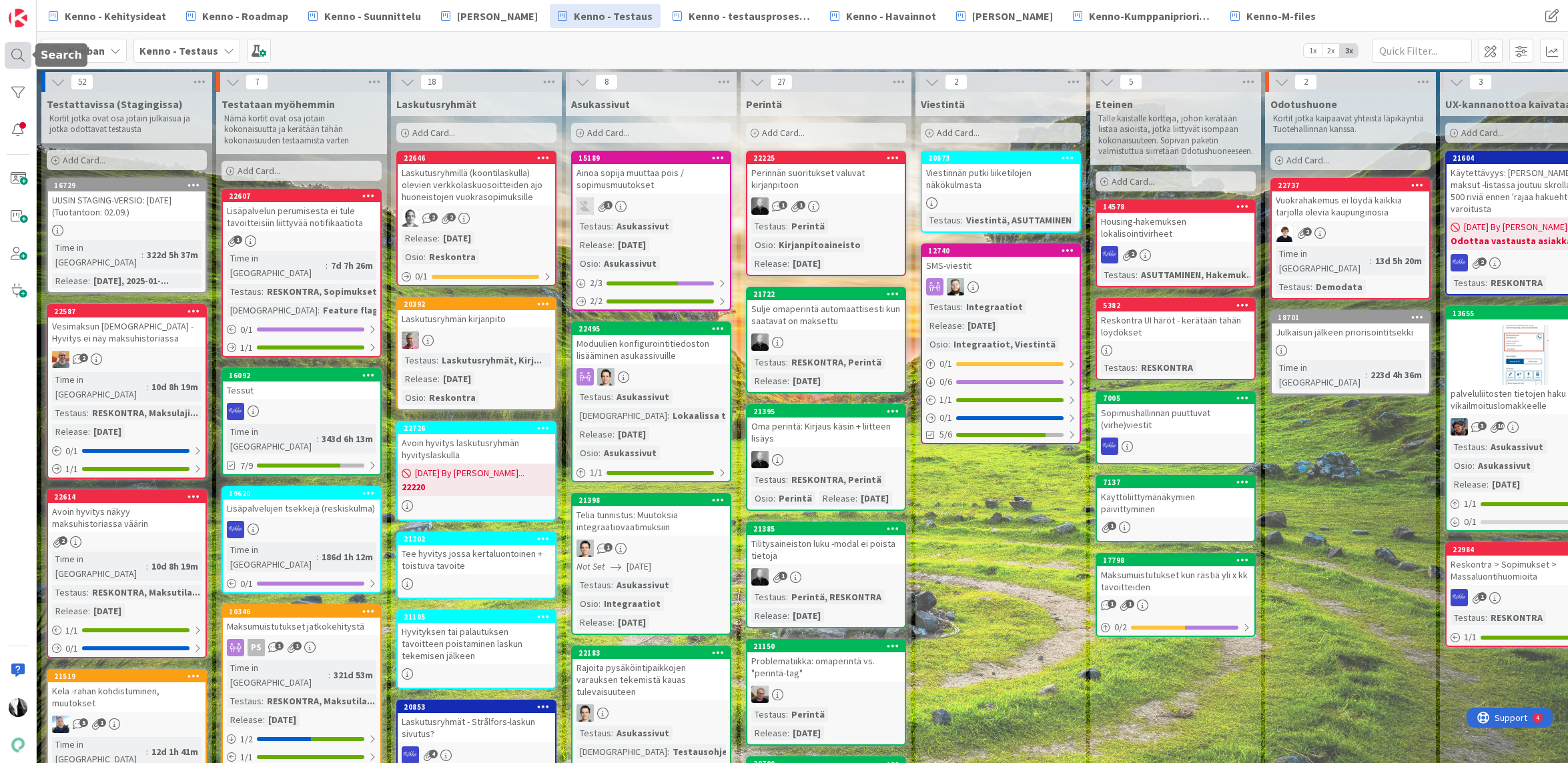
click at [17, 52] on div at bounding box center [18, 55] width 27 height 27
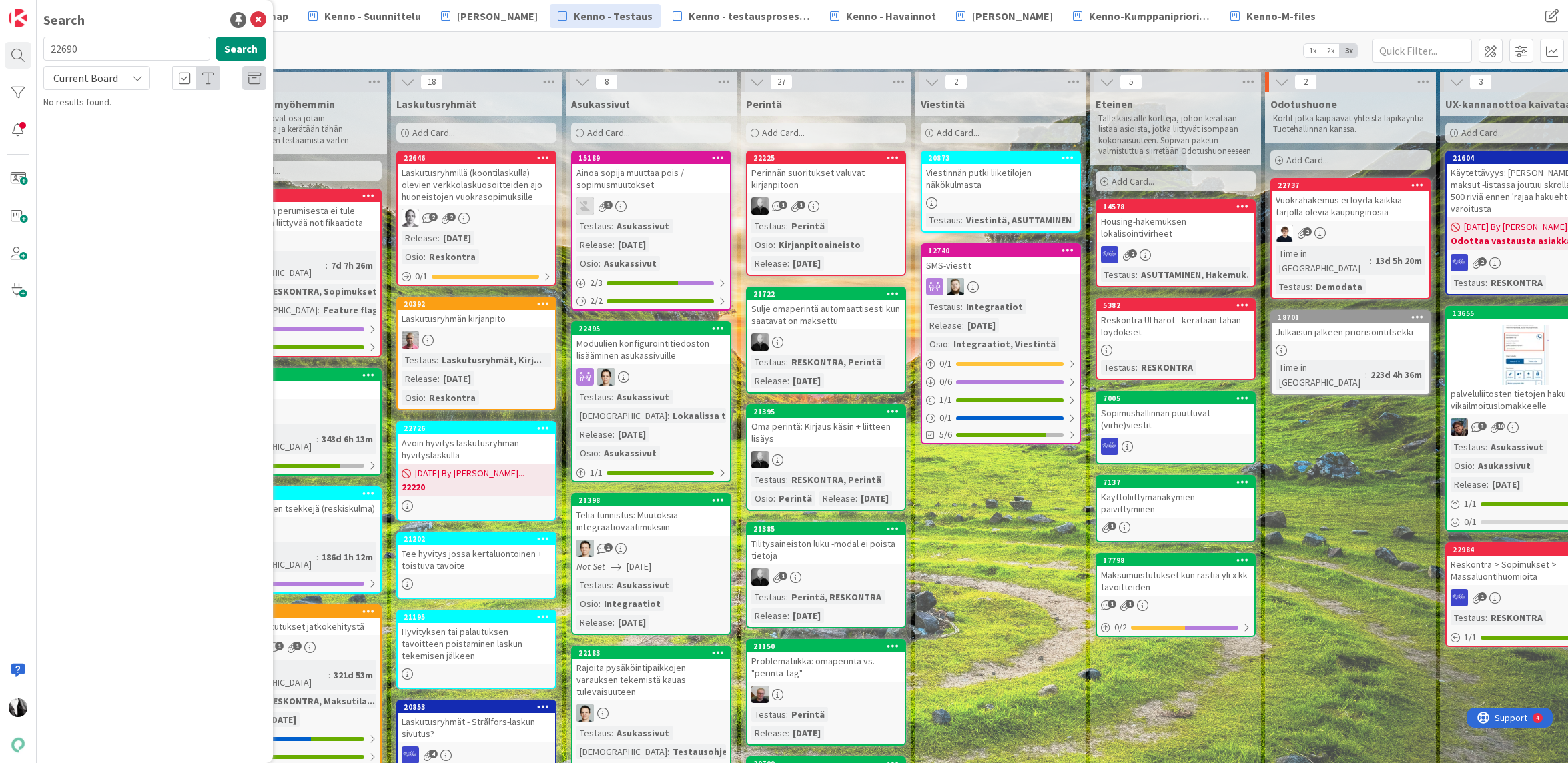
drag, startPoint x: 76, startPoint y: 55, endPoint x: 58, endPoint y: 54, distance: 18.0
click at [48, 54] on input "22690" at bounding box center [127, 48] width 167 height 24
type input "21024"
click at [118, 76] on span "Current Board" at bounding box center [85, 77] width 69 height 19
click at [100, 130] on span "All Boards" at bounding box center [120, 133] width 139 height 20
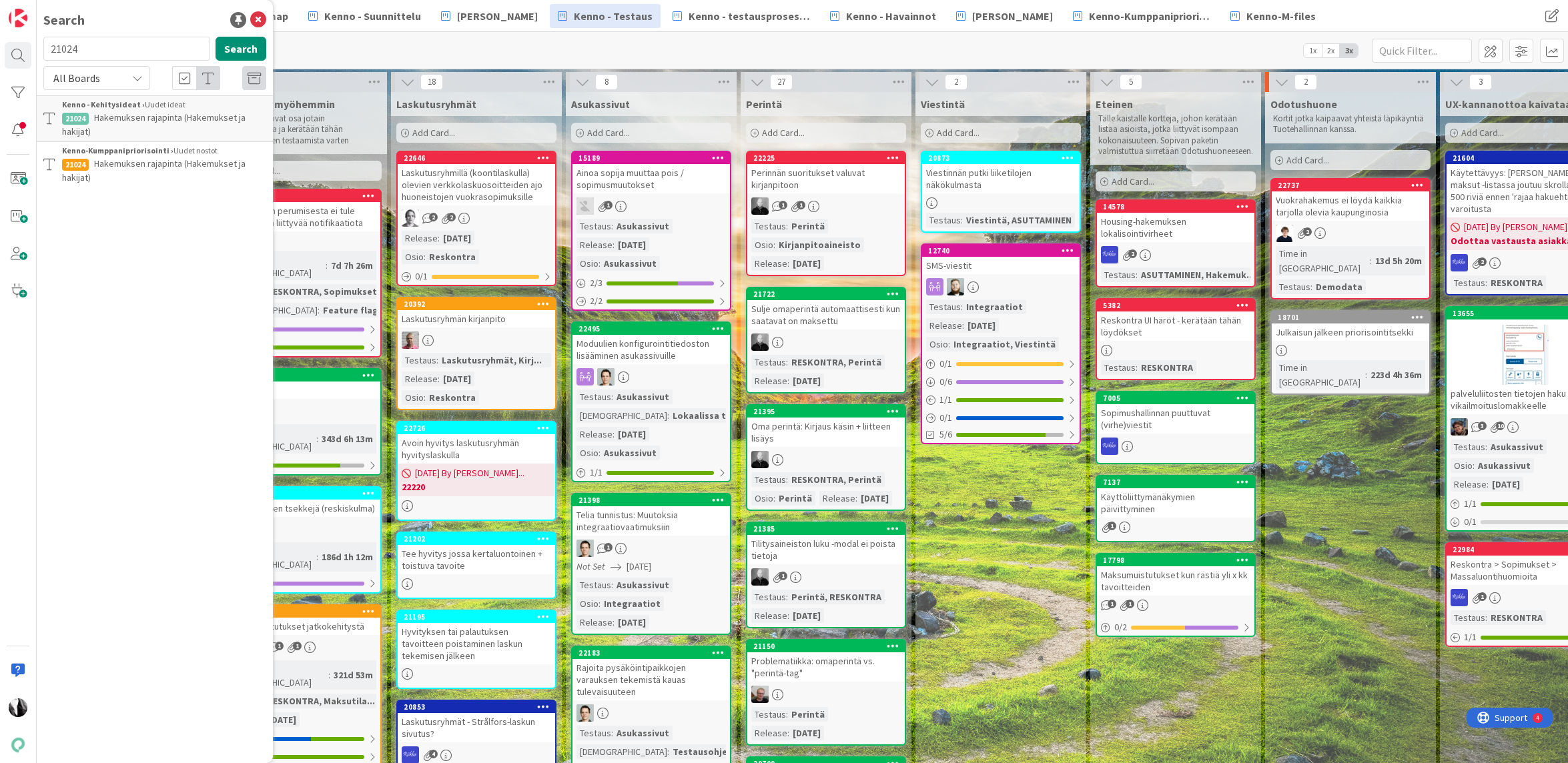
click at [125, 162] on span "Hakemuksen rajapinta (Hakemukset ja hakijat)" at bounding box center [154, 170] width 184 height 26
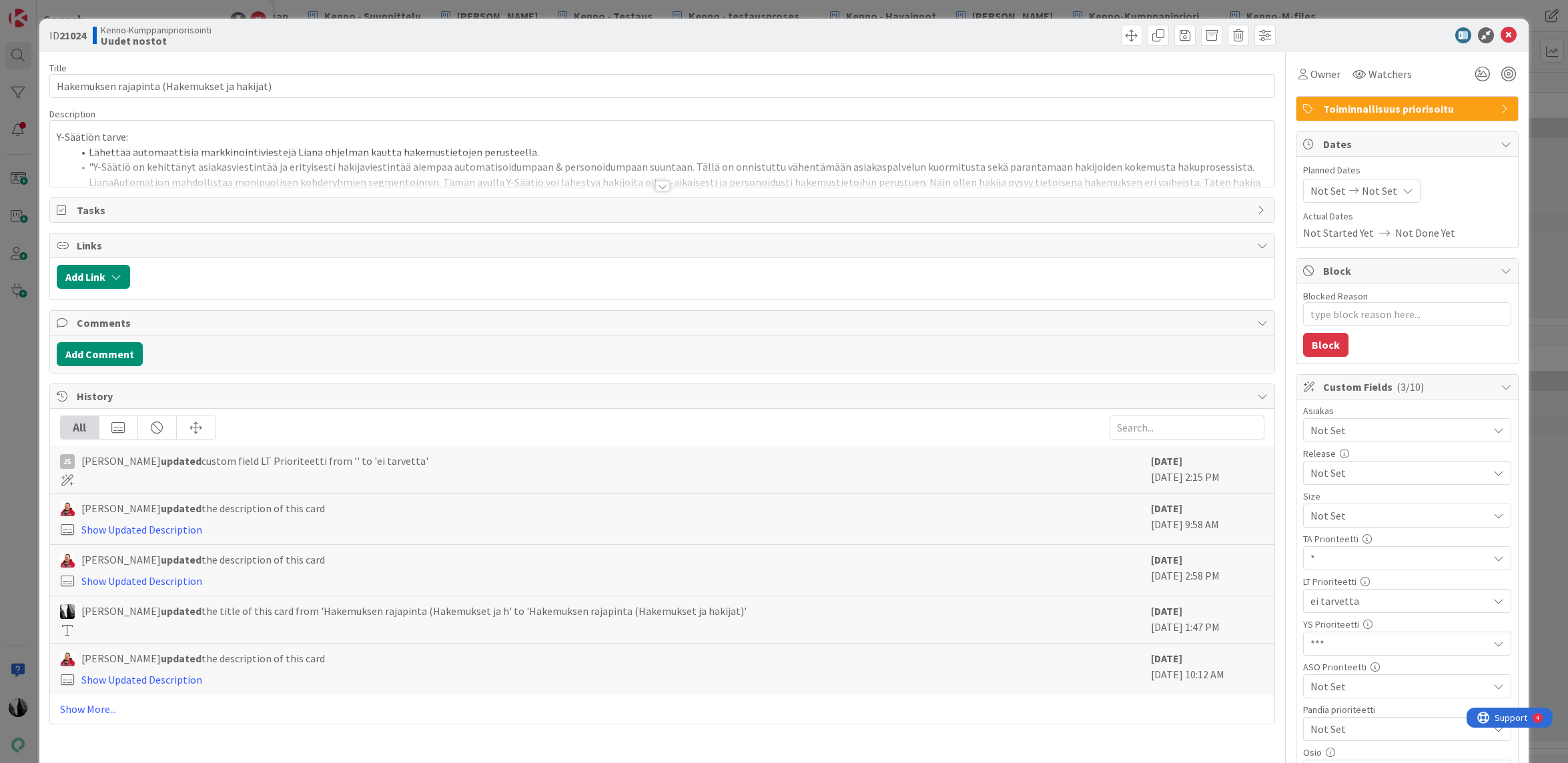
type textarea "x"
click at [667, 187] on div at bounding box center [663, 187] width 15 height 11
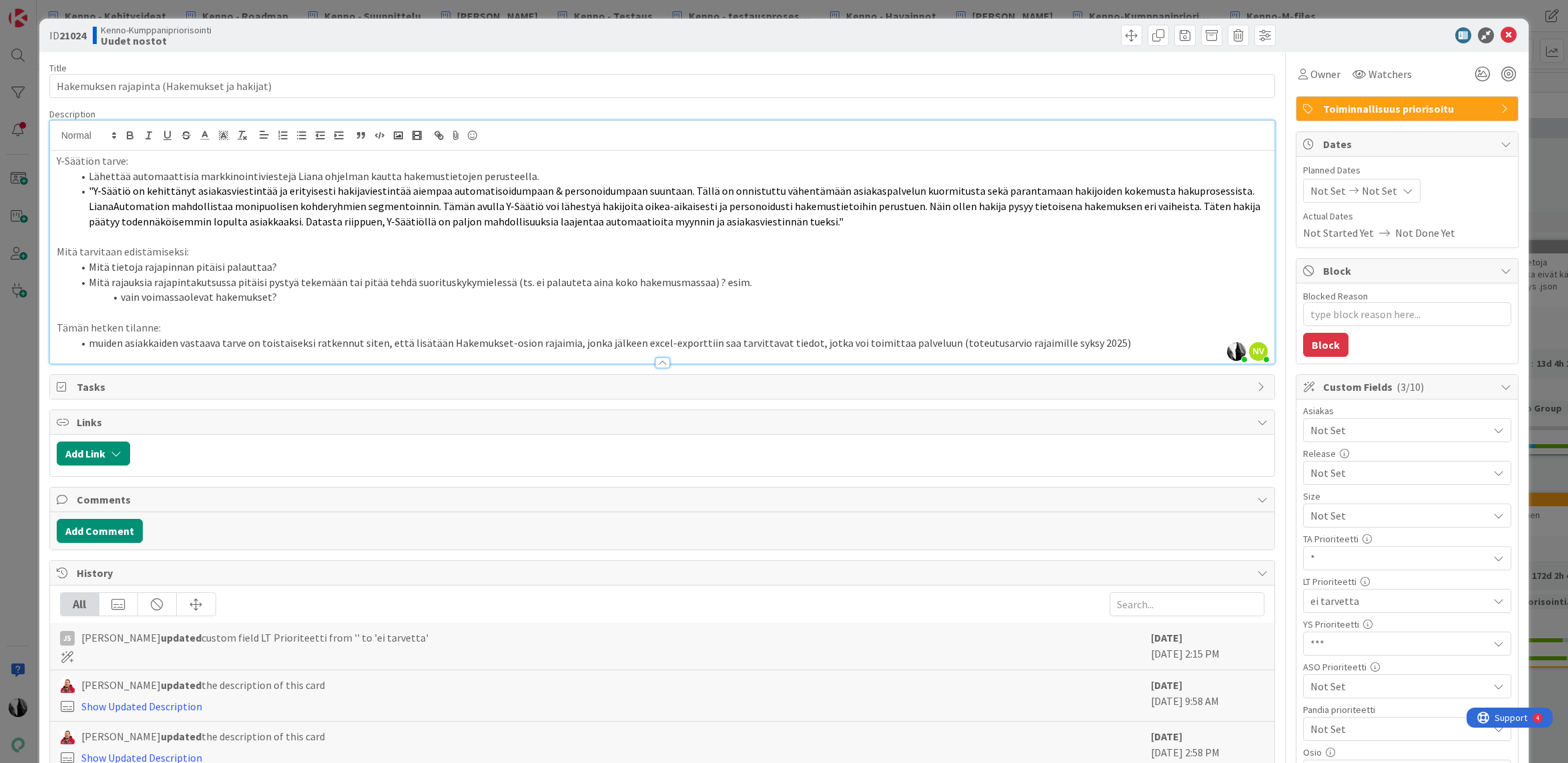
click at [1413, 37] on div at bounding box center [1401, 36] width 236 height 16
click at [1511, 33] on icon at bounding box center [1509, 36] width 16 height 16
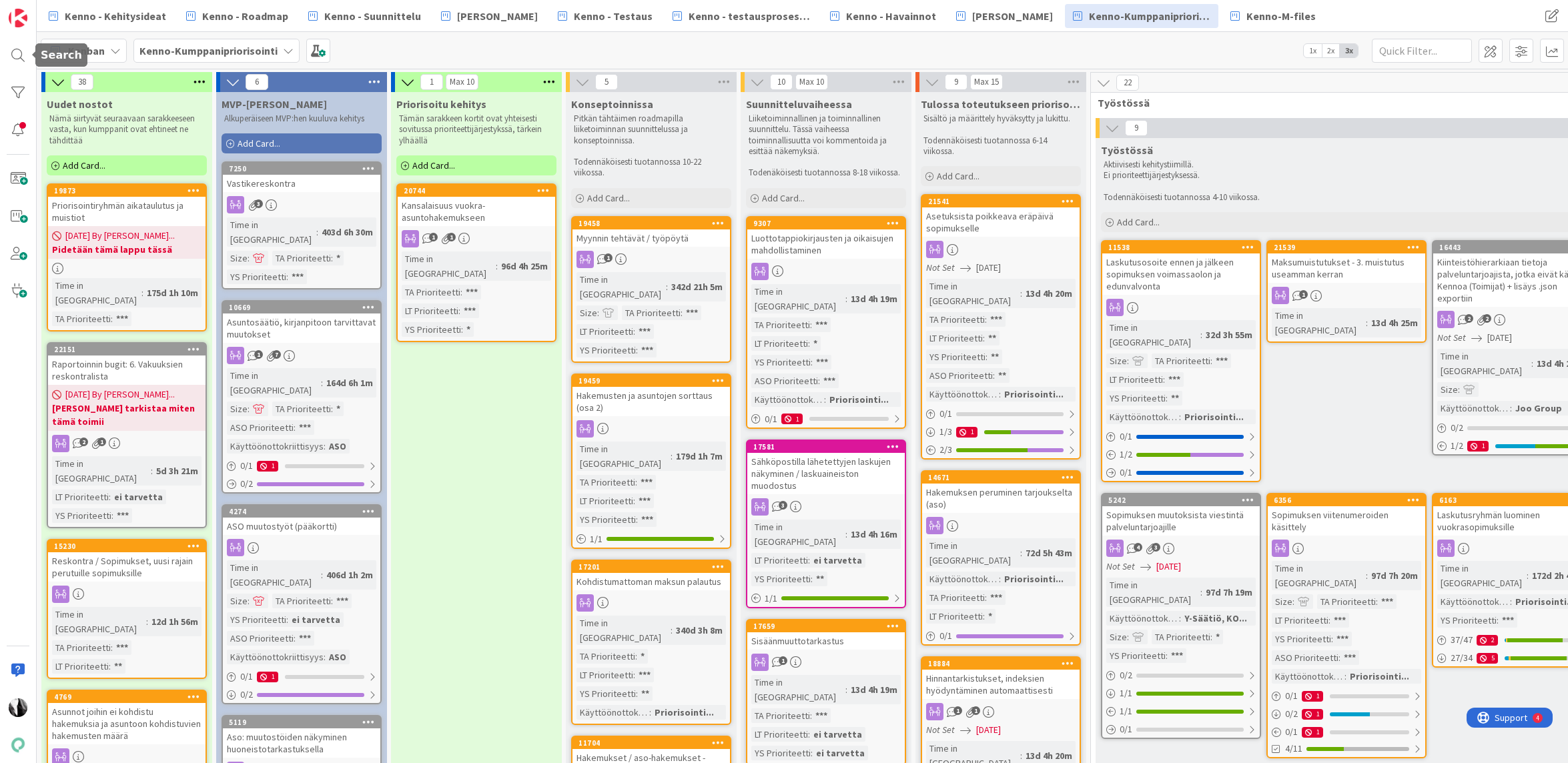
drag, startPoint x: 17, startPoint y: 53, endPoint x: 34, endPoint y: 54, distance: 17.0
click at [18, 53] on div at bounding box center [18, 55] width 27 height 27
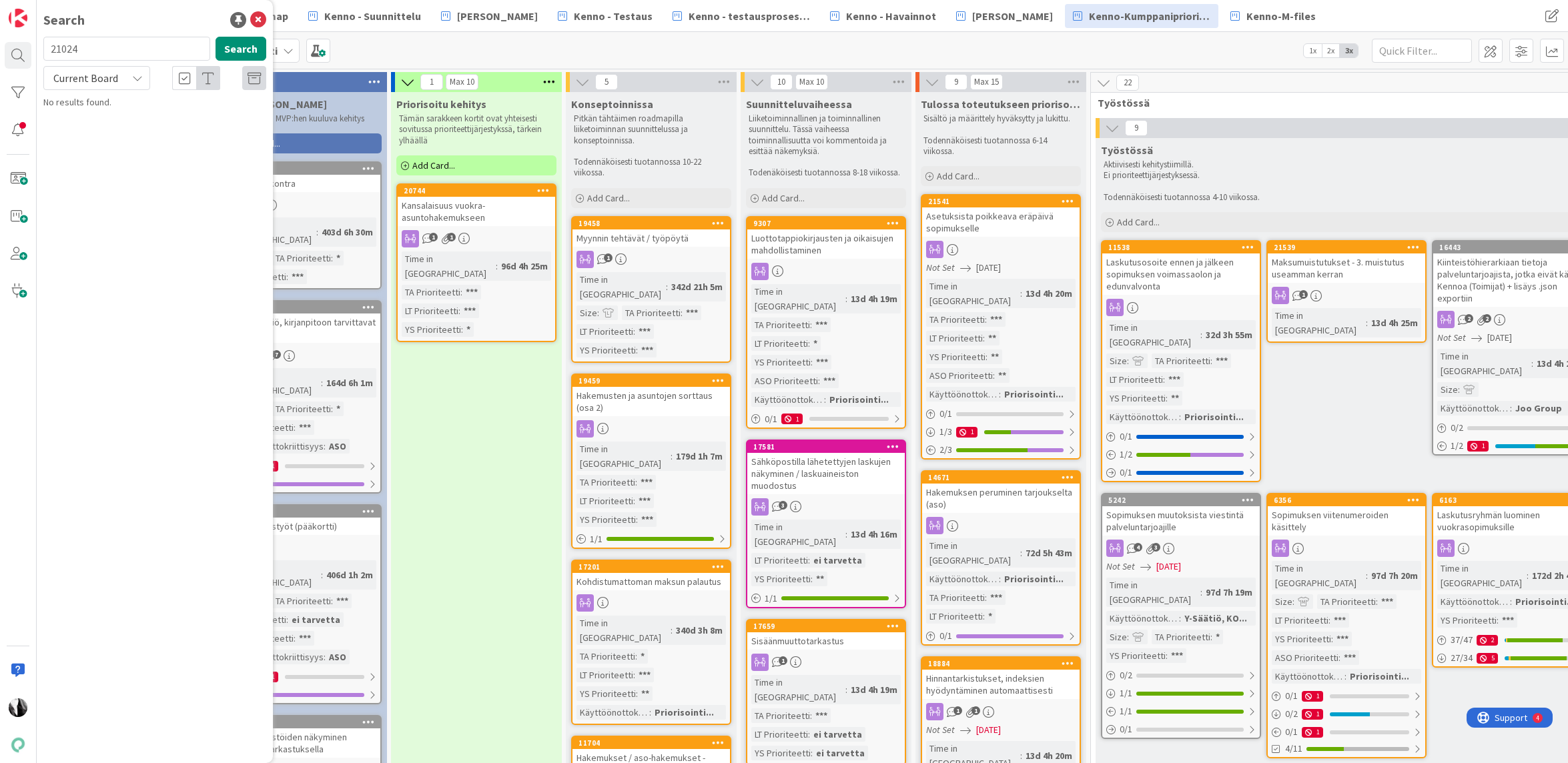
drag, startPoint x: 108, startPoint y: 51, endPoint x: 50, endPoint y: 49, distance: 58.0
click at [50, 49] on input "21024" at bounding box center [127, 48] width 167 height 24
type input "23048"
click at [137, 79] on icon at bounding box center [138, 78] width 11 height 11
click at [119, 131] on span "All Boards" at bounding box center [120, 133] width 139 height 20
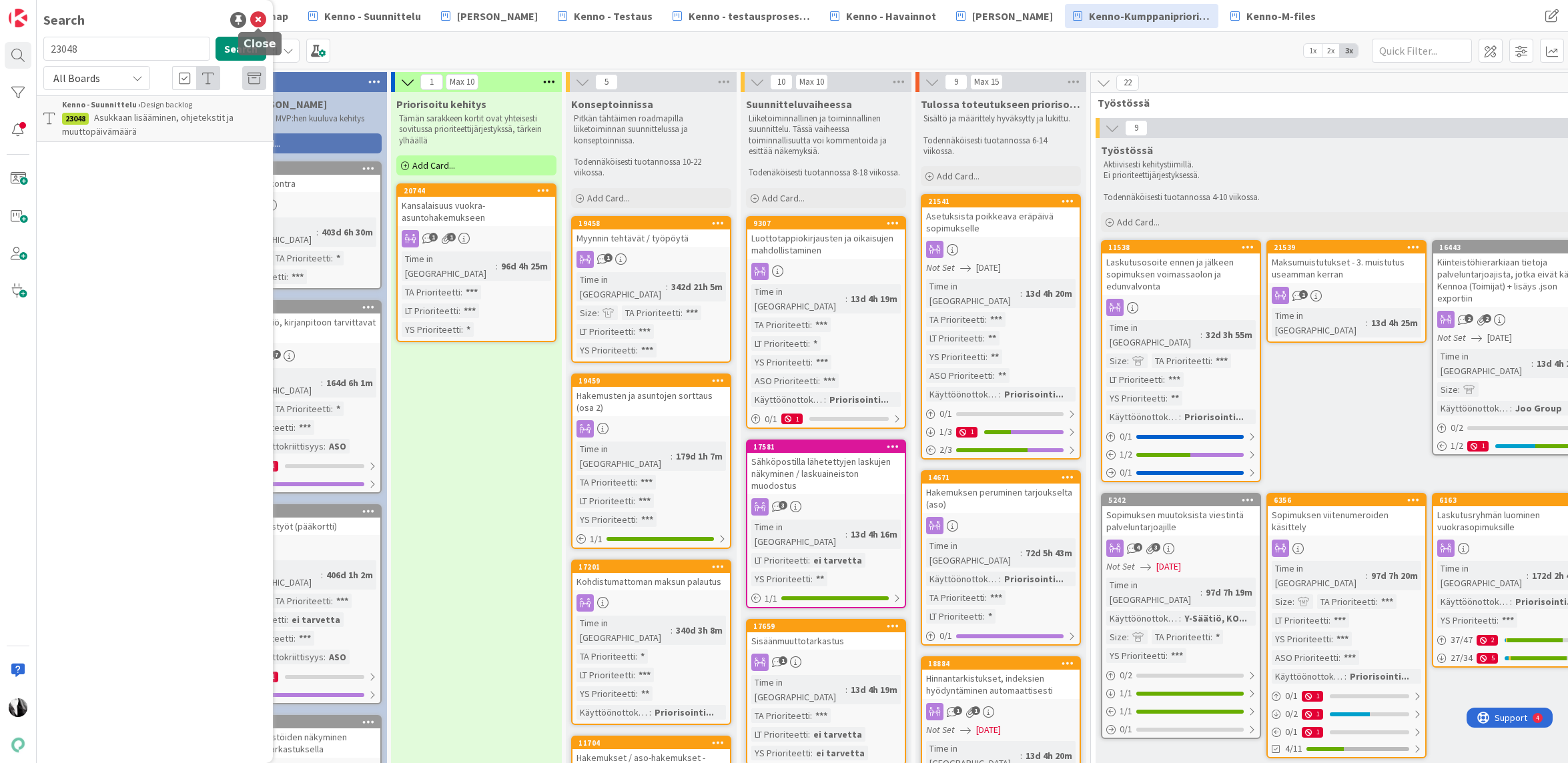
click at [259, 20] on icon at bounding box center [259, 20] width 16 height 16
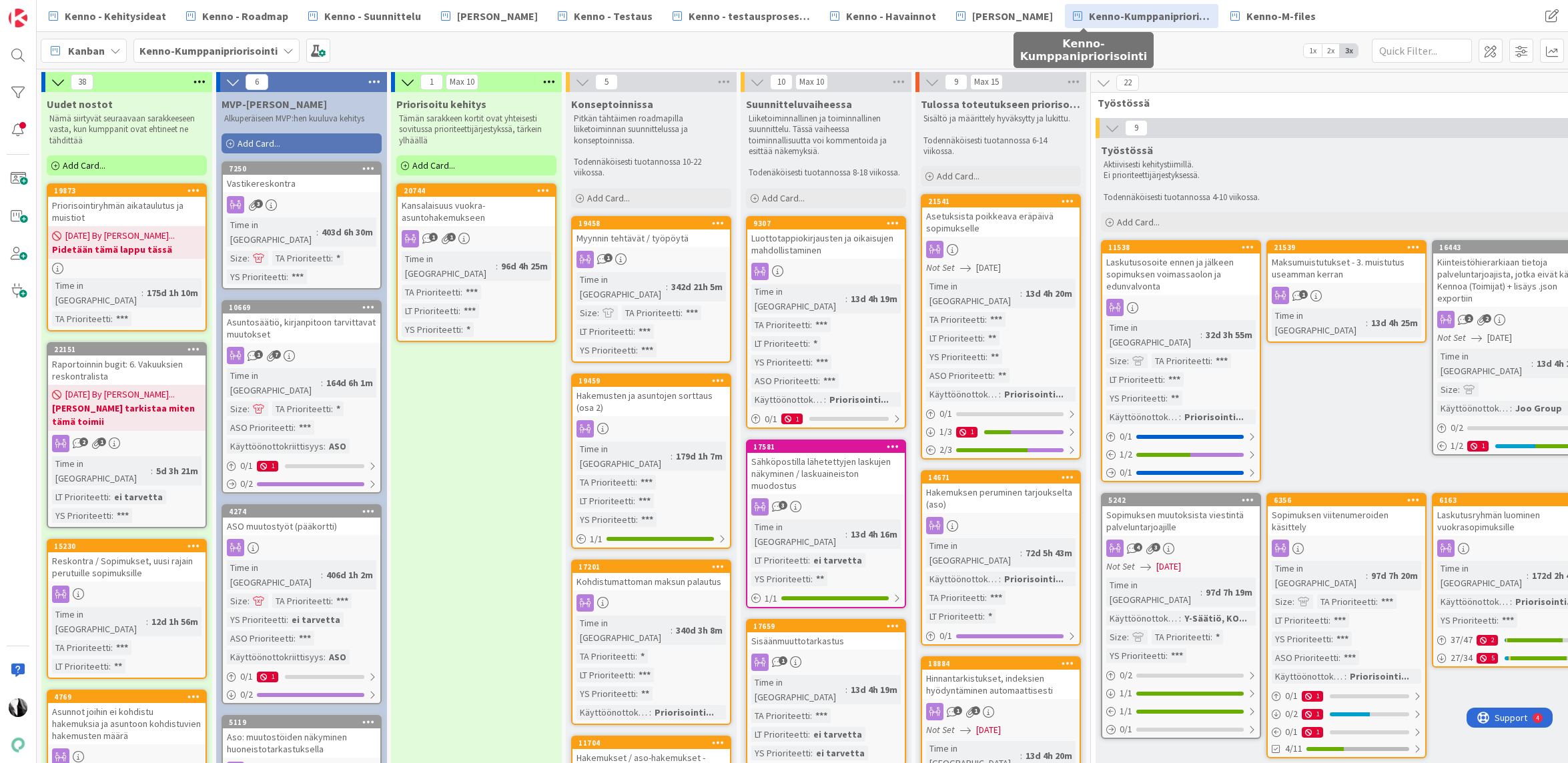
click at [1089, 16] on span "Kenno-Kumppanipriorisointi" at bounding box center [1150, 16] width 122 height 16
click at [1089, 14] on span "Kenno-Kumppanipriorisointi" at bounding box center [1150, 16] width 122 height 16
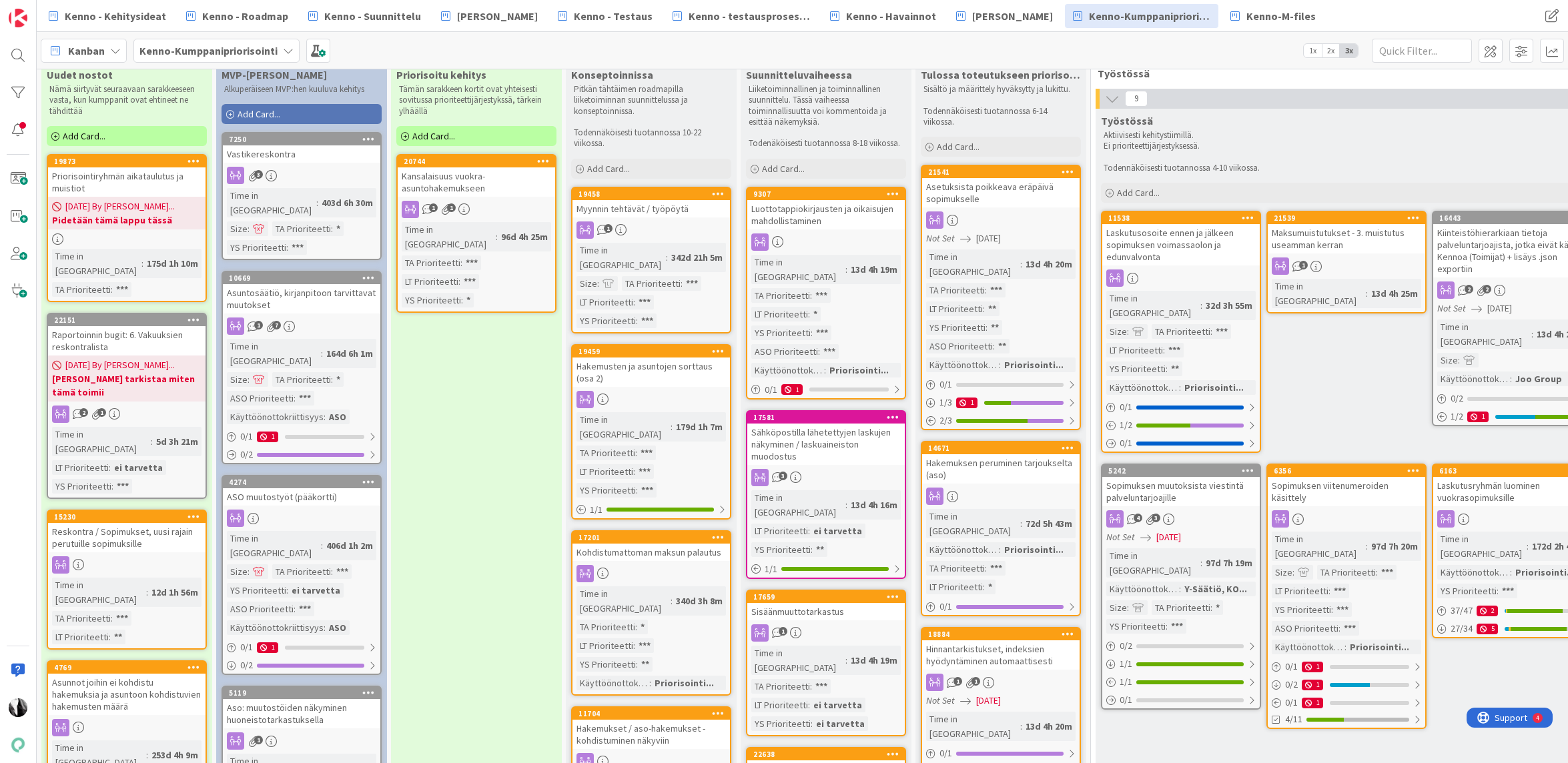
scroll to position [23, 0]
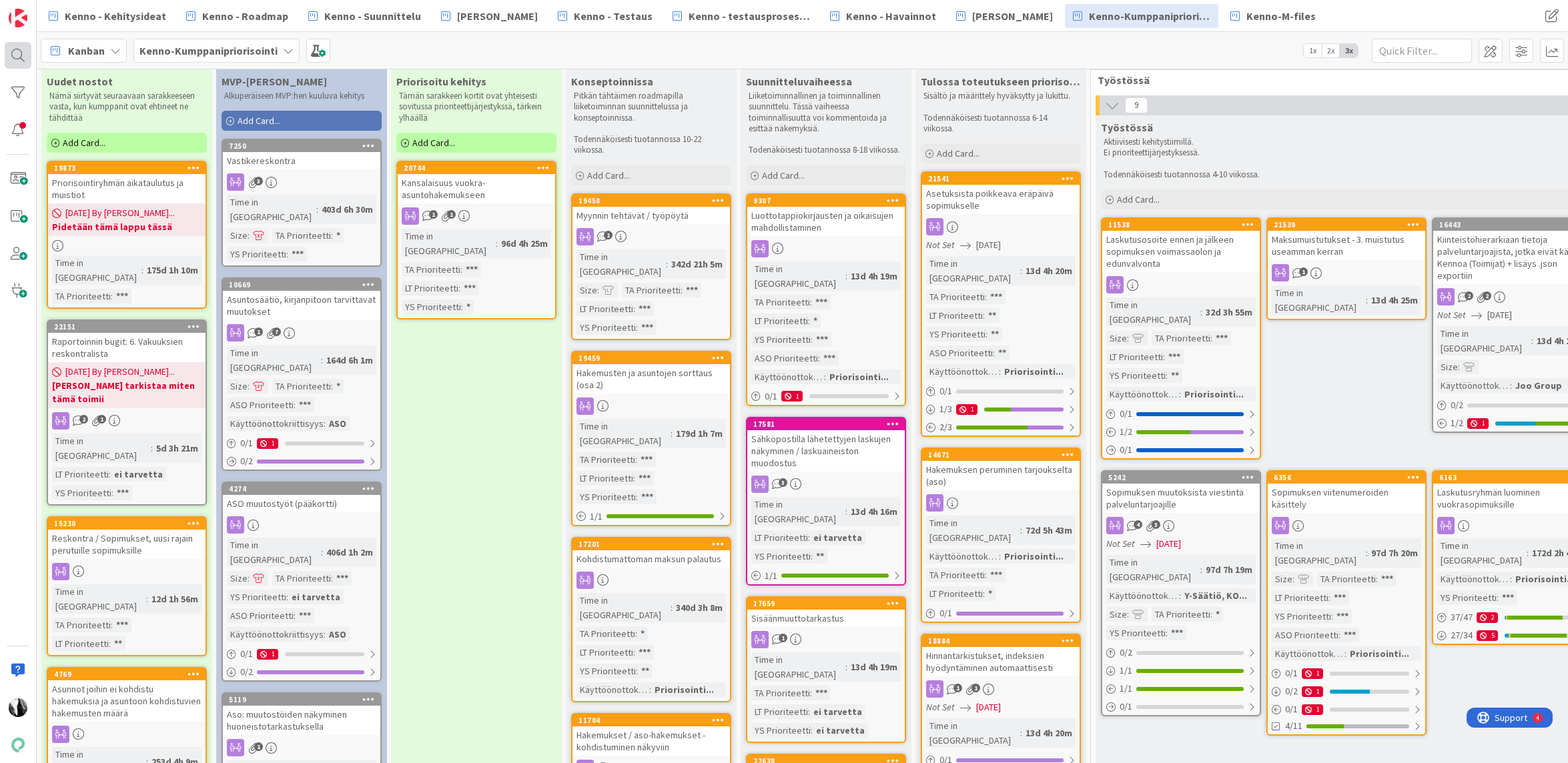
click at [18, 52] on div at bounding box center [18, 55] width 27 height 27
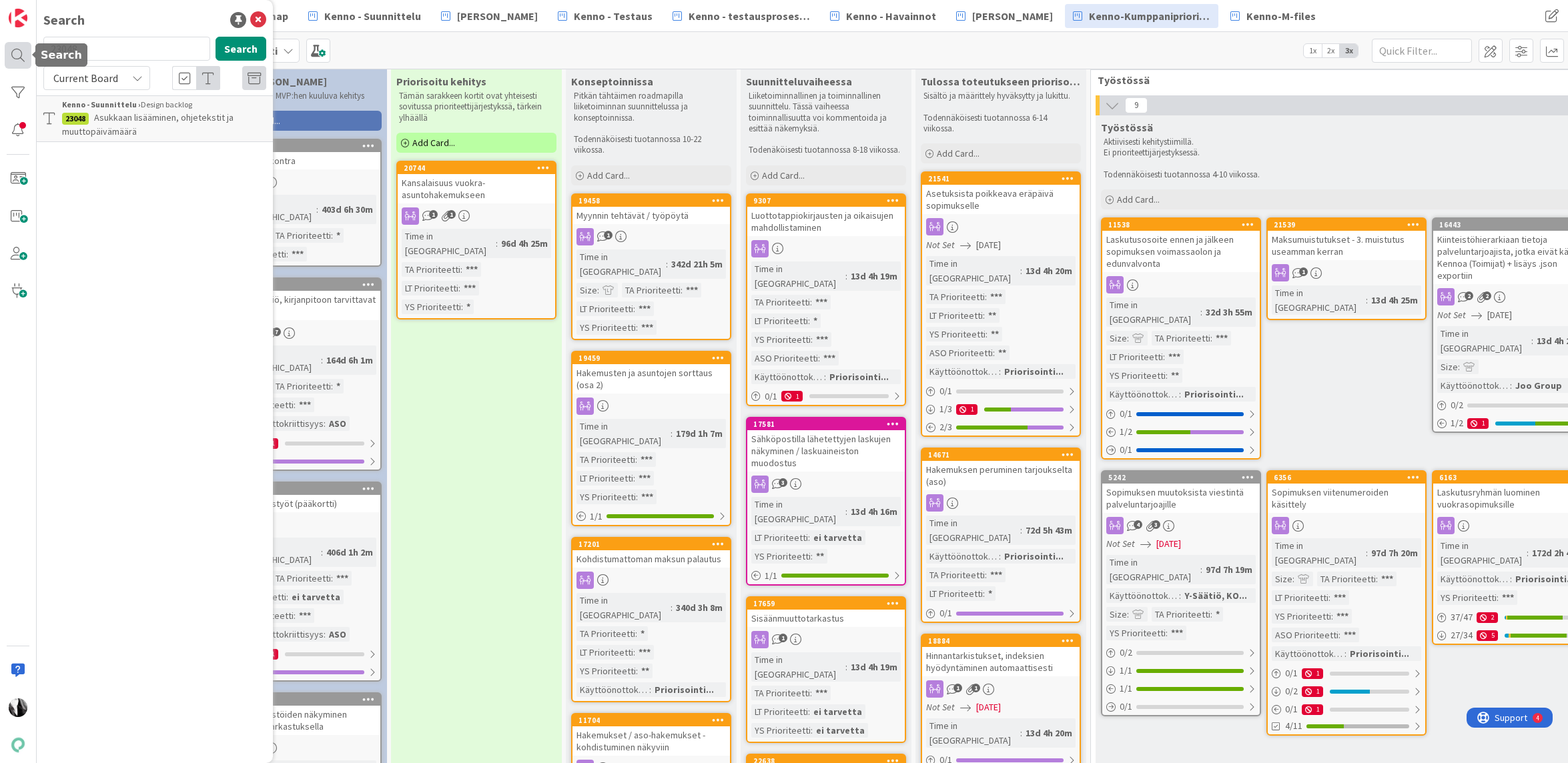
click at [18, 52] on div at bounding box center [18, 55] width 27 height 27
drag, startPoint x: 117, startPoint y: 44, endPoint x: 43, endPoint y: 52, distance: 74.4
click at [31, 50] on body "Search 23048 Search Current Board Kenno - Suunnittelu › Design backlog 23048 As…" at bounding box center [784, 381] width 1568 height 763
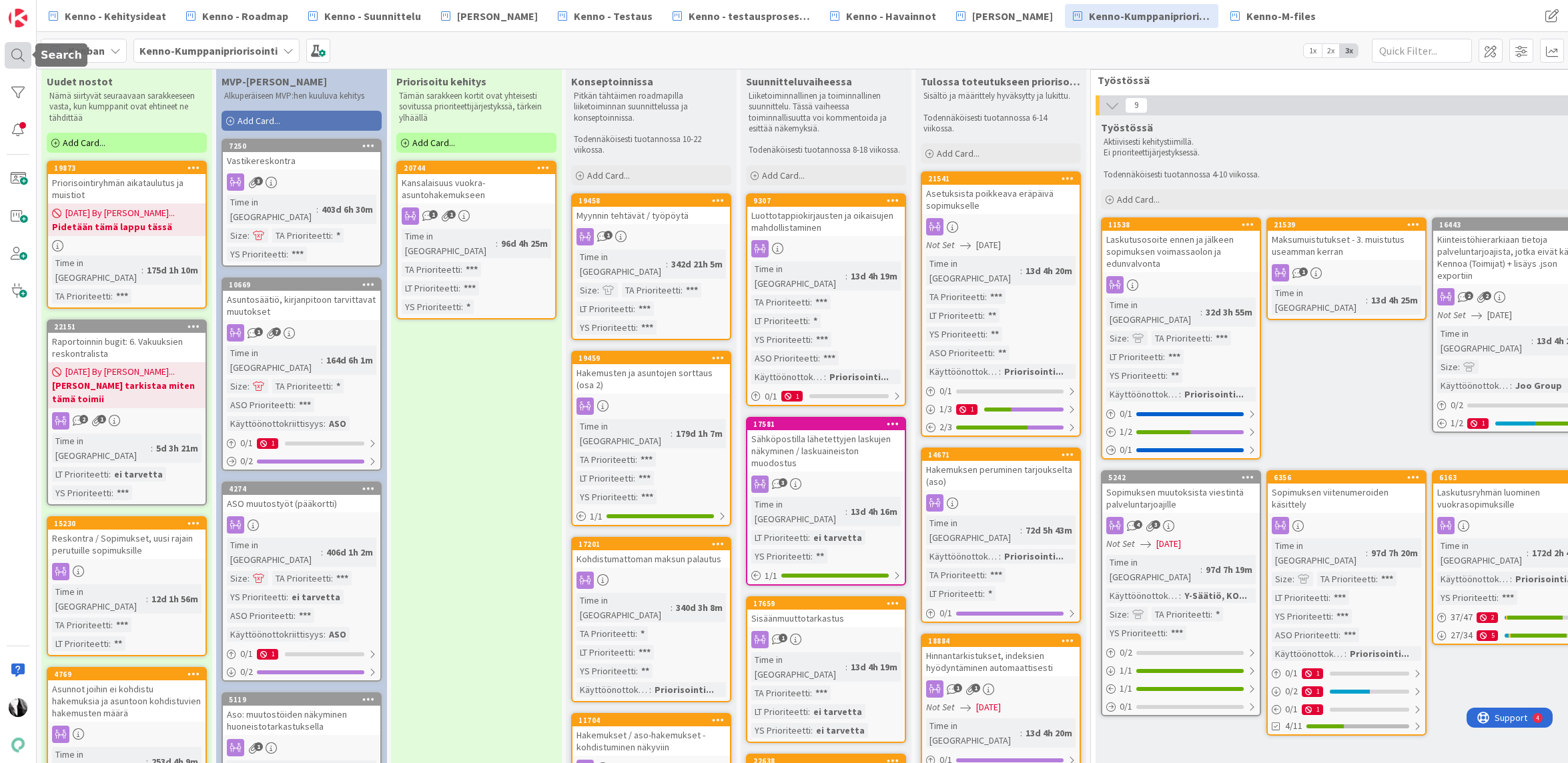
click at [21, 60] on div at bounding box center [18, 55] width 27 height 27
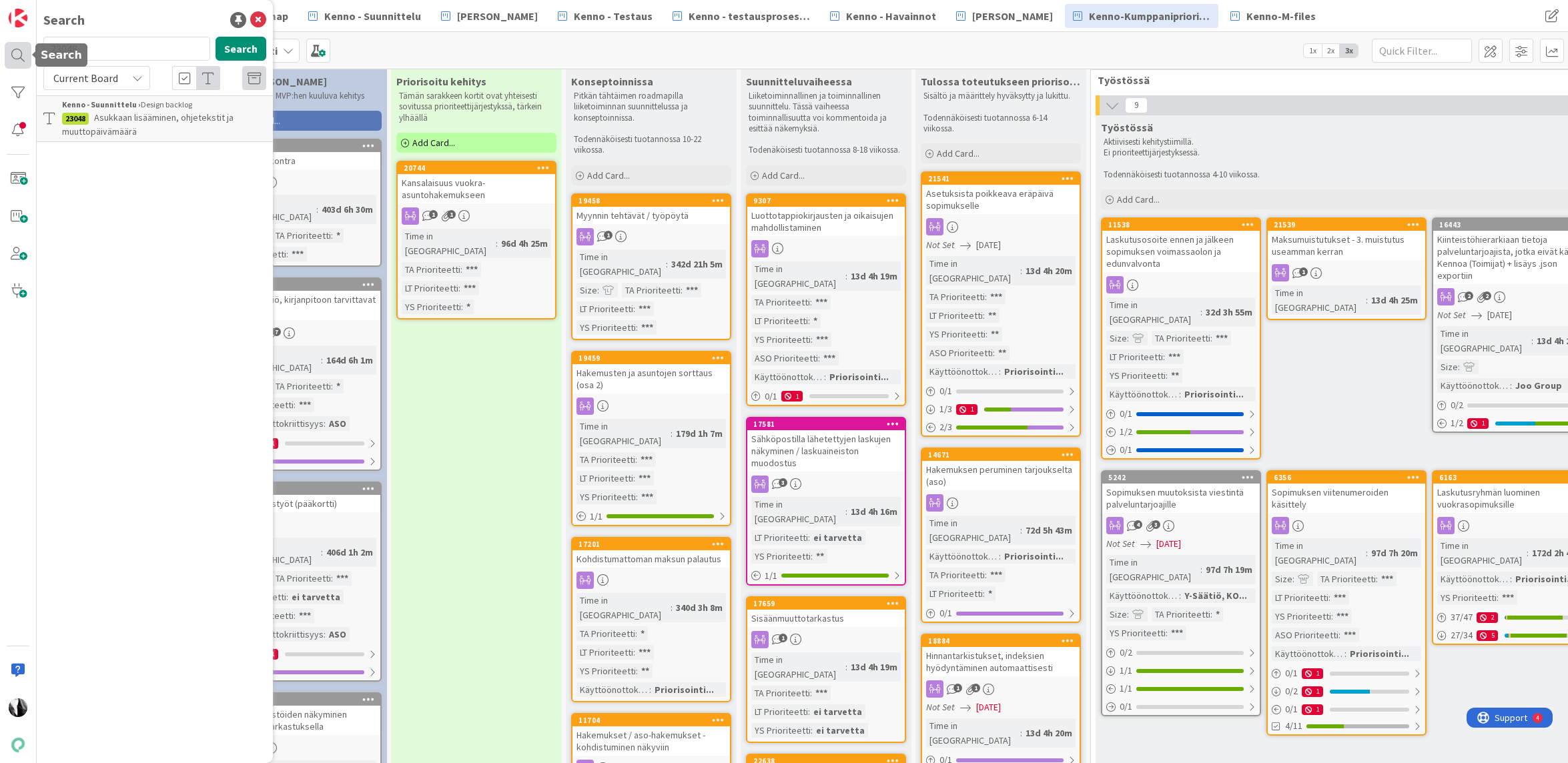
drag, startPoint x: 117, startPoint y: 52, endPoint x: 28, endPoint y: 52, distance: 89.0
click at [28, 52] on div "Search 23048 Search Current Board Kenno - Suunnittelu › Design backlog 23048 As…" at bounding box center [18, 381] width 36 height 763
type input "21024"
click at [245, 49] on button "Search" at bounding box center [241, 48] width 51 height 24
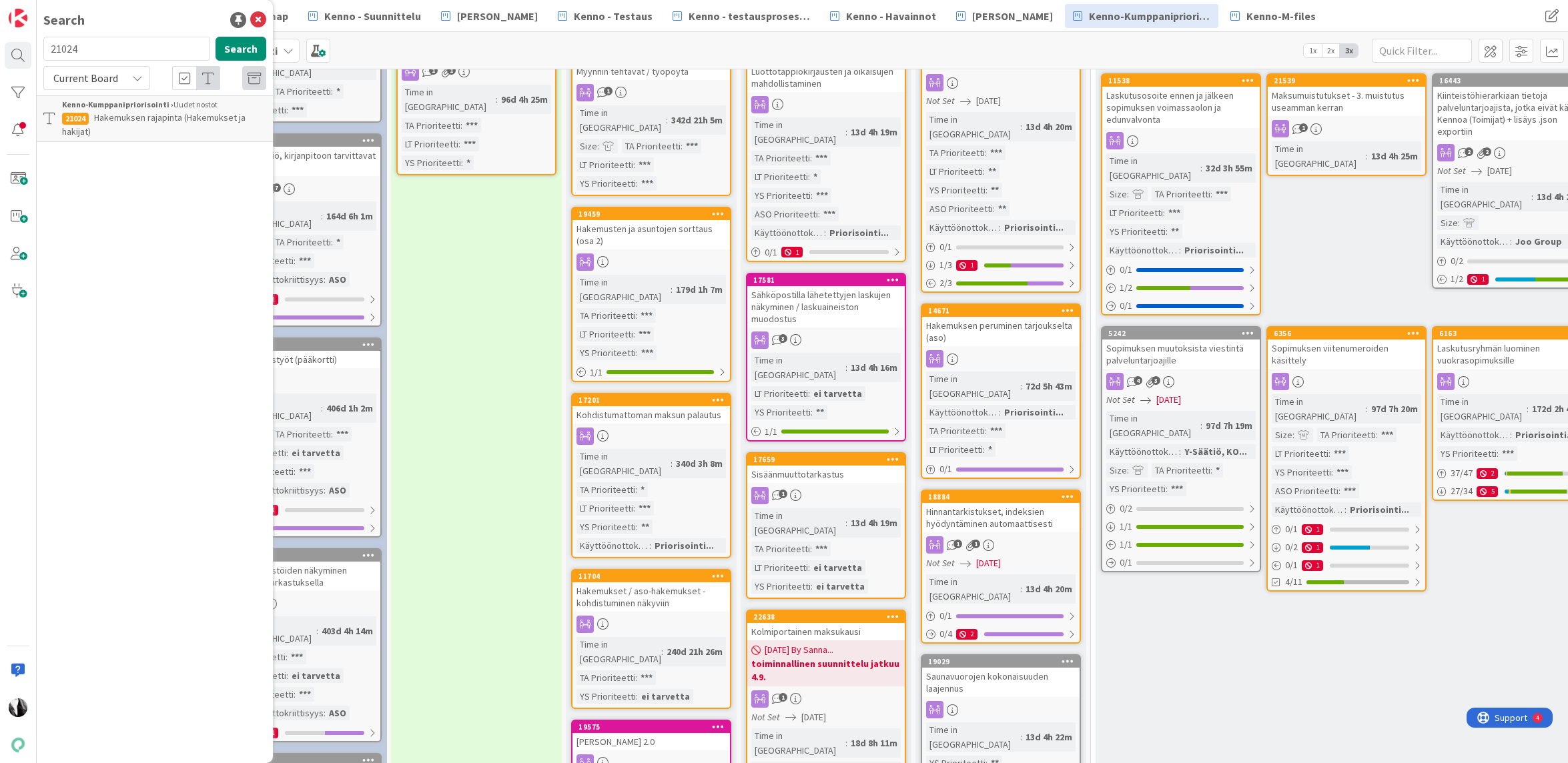
scroll to position [215, 0]
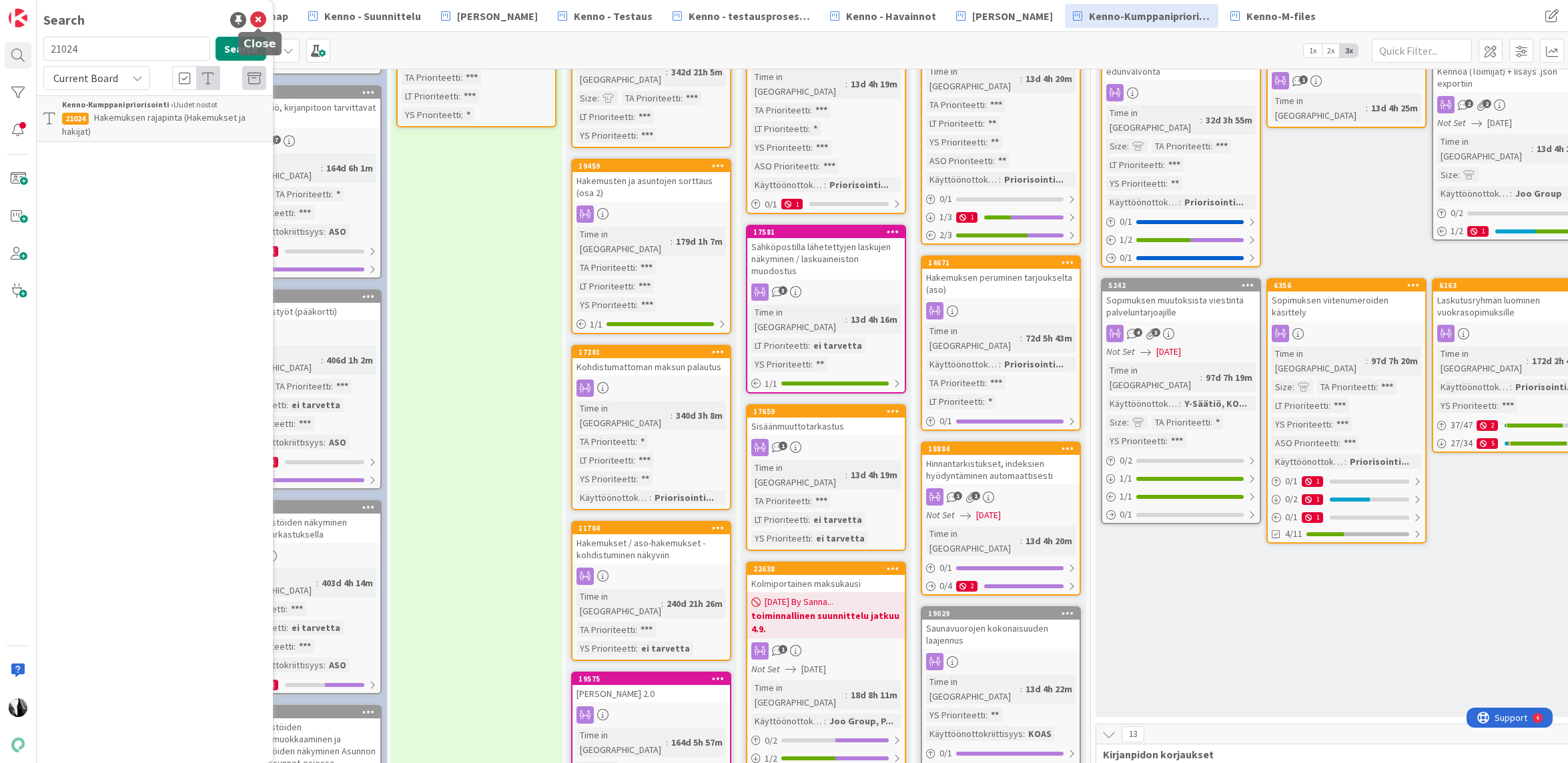
click at [260, 18] on icon at bounding box center [259, 20] width 16 height 16
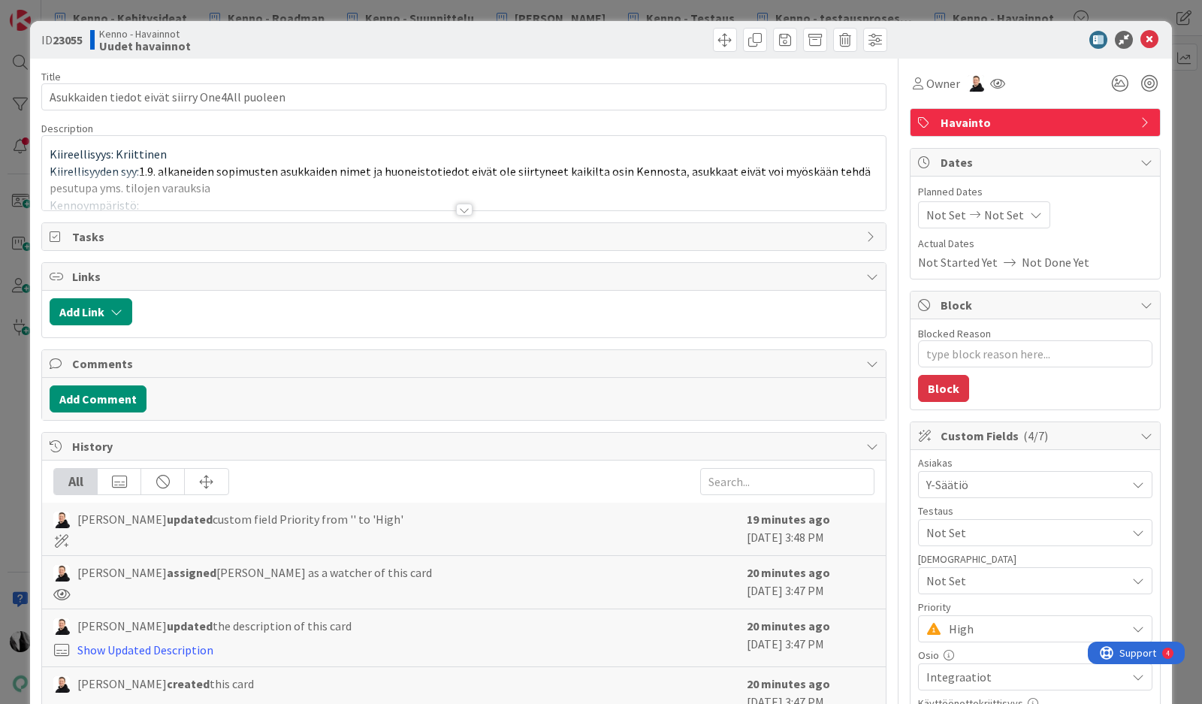
type textarea "x"
click at [466, 208] on div at bounding box center [464, 210] width 17 height 12
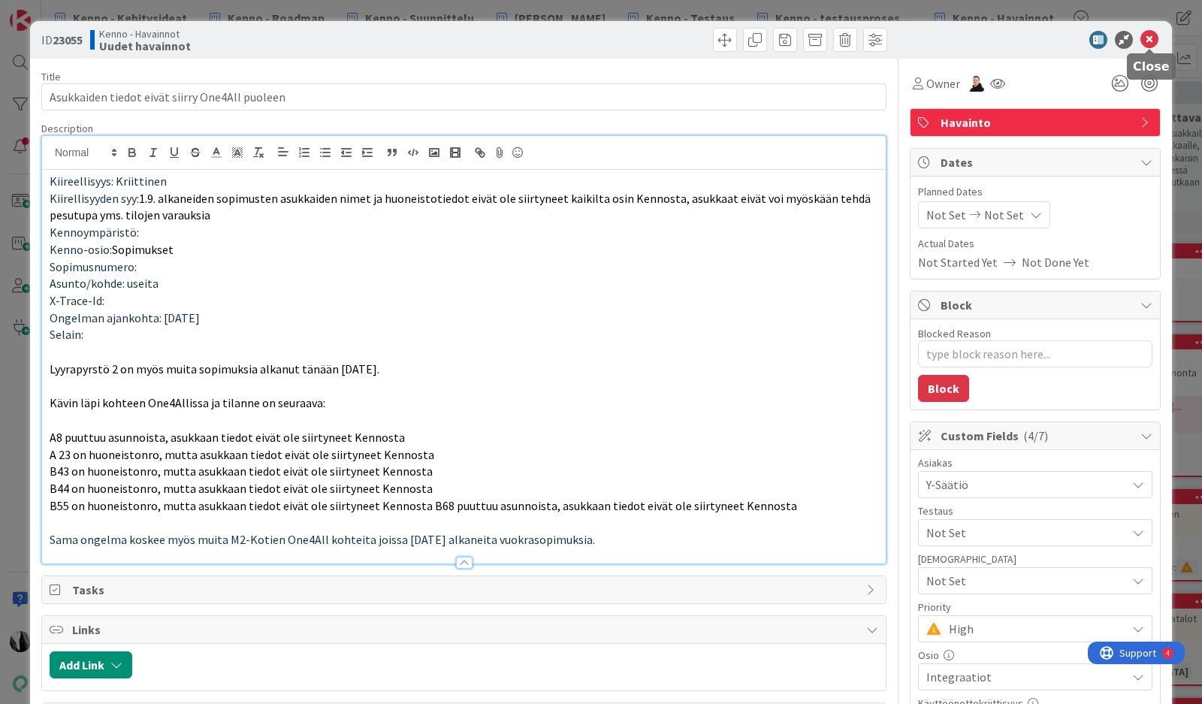
click at [1149, 40] on icon at bounding box center [1149, 40] width 18 height 18
